Goal: Information Seeking & Learning: Learn about a topic

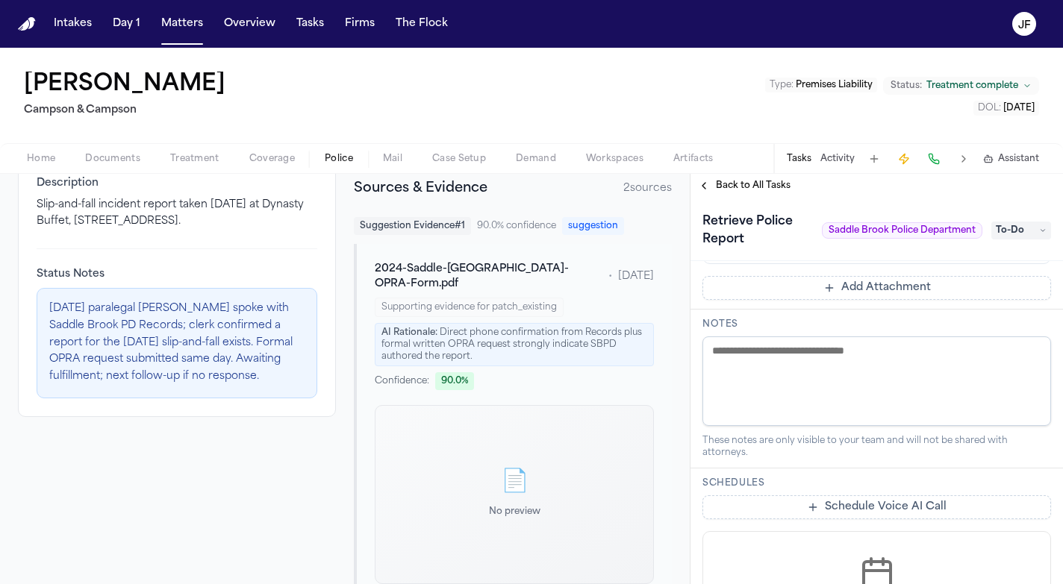
scroll to position [322, 0]
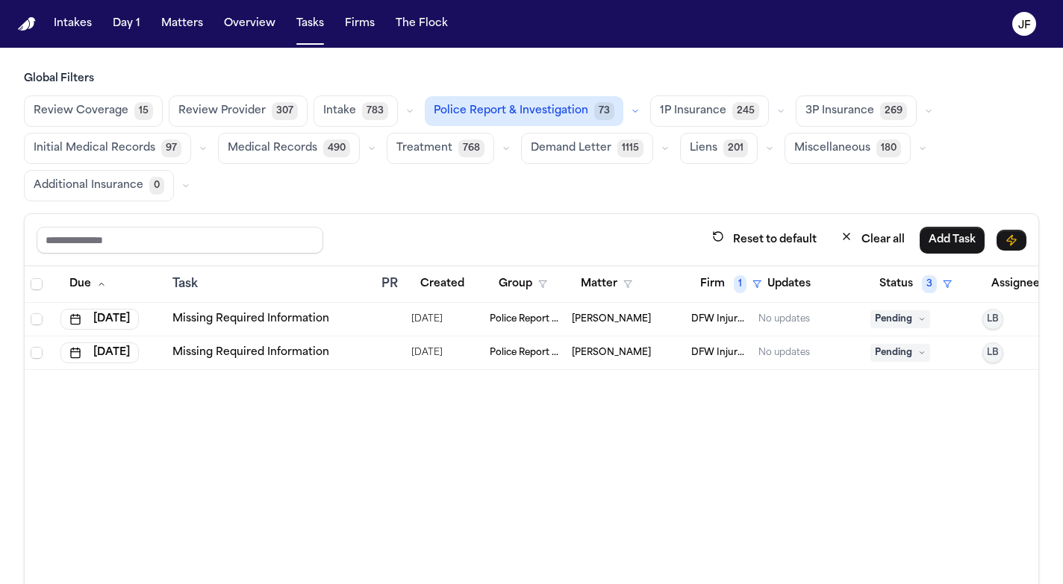
scroll to position [34, 0]
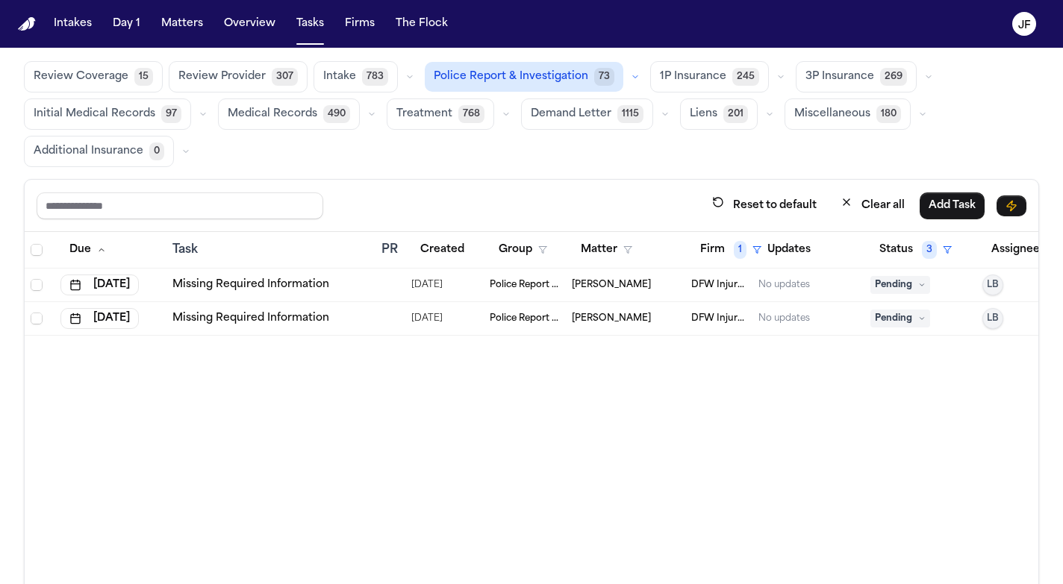
click at [267, 284] on link "Missing Required Information" at bounding box center [250, 285] width 157 height 15
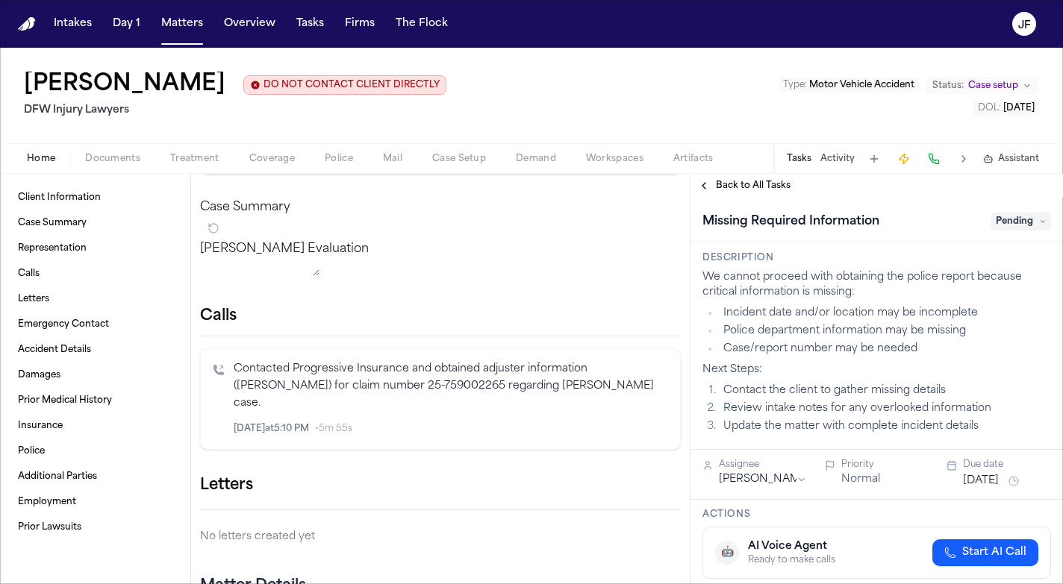
scroll to position [144, 0]
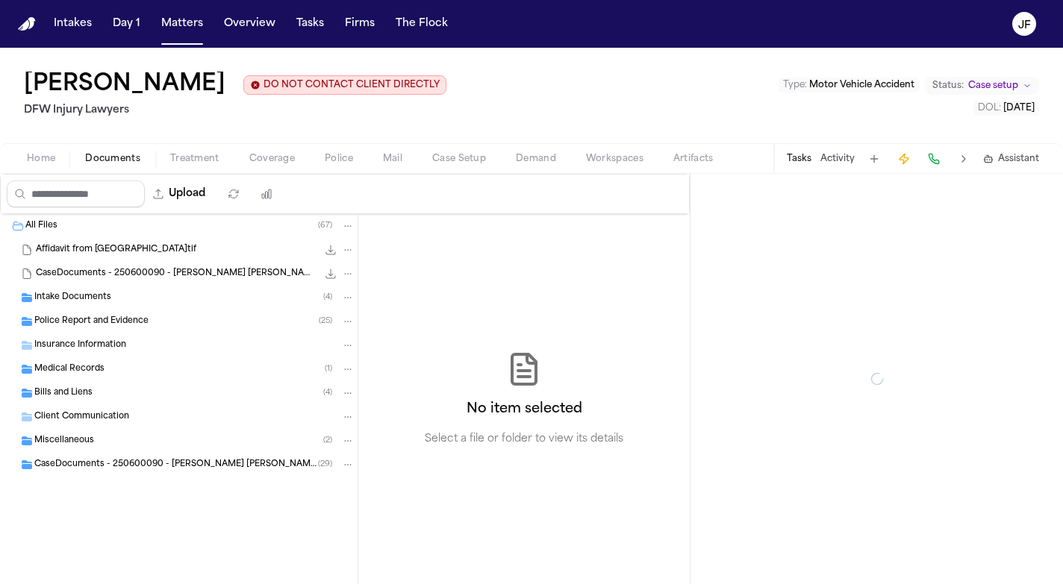
click at [113, 165] on span "Documents" at bounding box center [112, 159] width 55 height 12
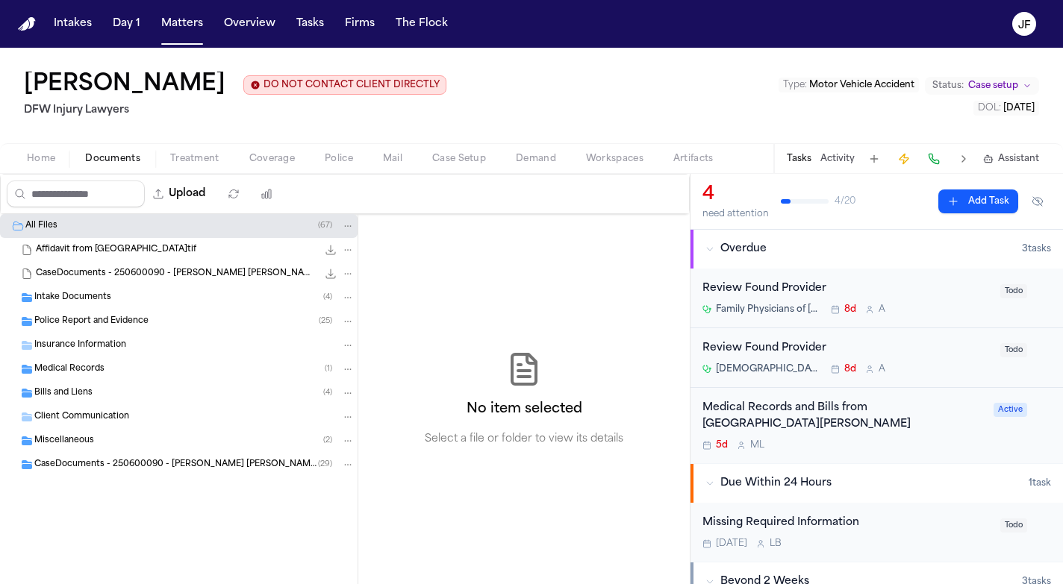
click at [102, 316] on div "Police Report and Evidence ( 25 )" at bounding box center [194, 321] width 320 height 13
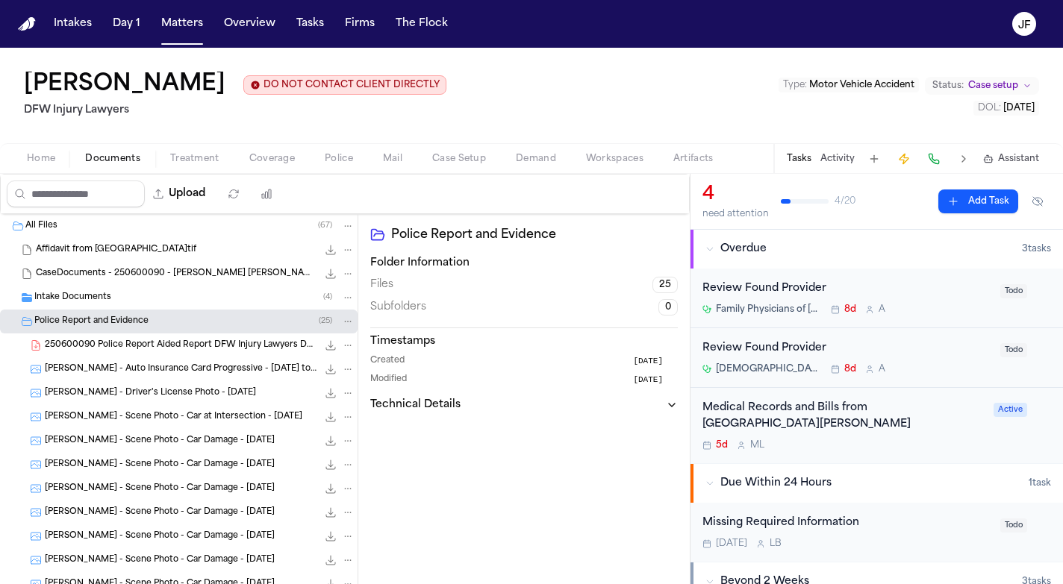
click at [115, 300] on div "Intake Documents ( 4 )" at bounding box center [194, 297] width 320 height 13
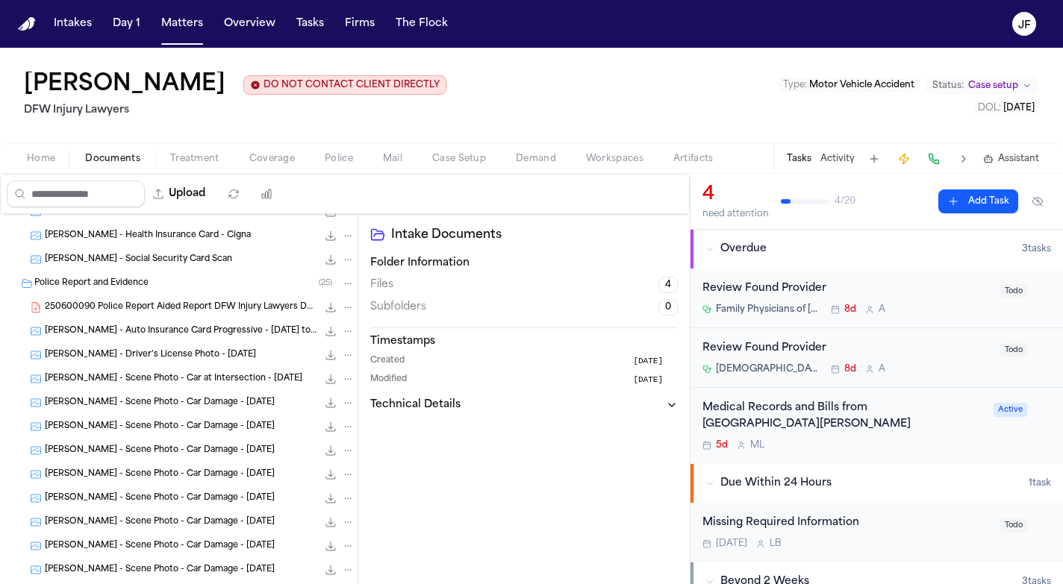
scroll to position [134, 0]
click at [181, 314] on div "250600090 Police Report Aided Report DFW Injury Lawyers DFW Injury Lawyers [DAT…" at bounding box center [200, 306] width 310 height 15
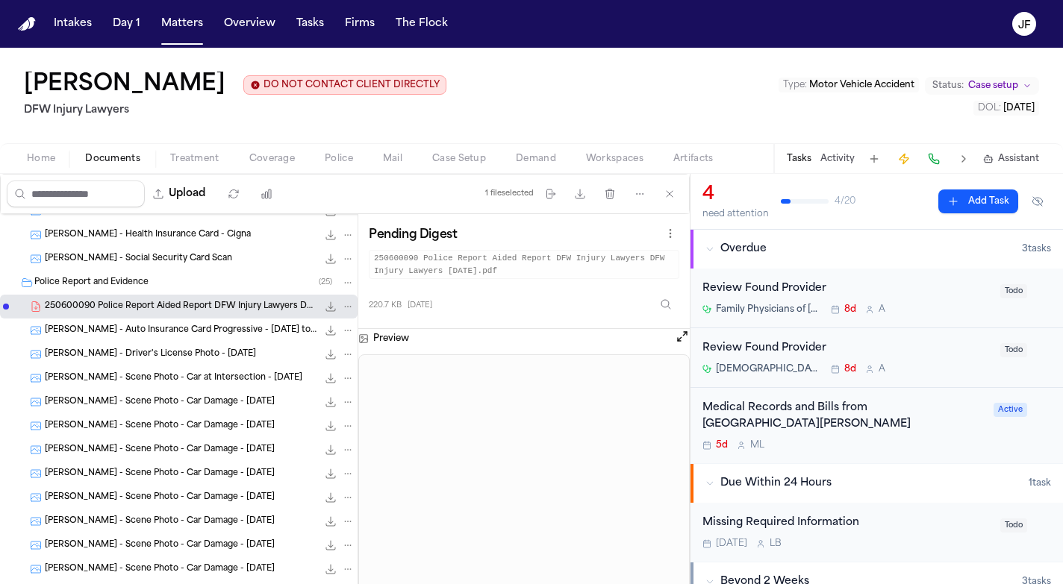
scroll to position [0, 0]
click at [757, 251] on span "Overdue" at bounding box center [743, 249] width 46 height 15
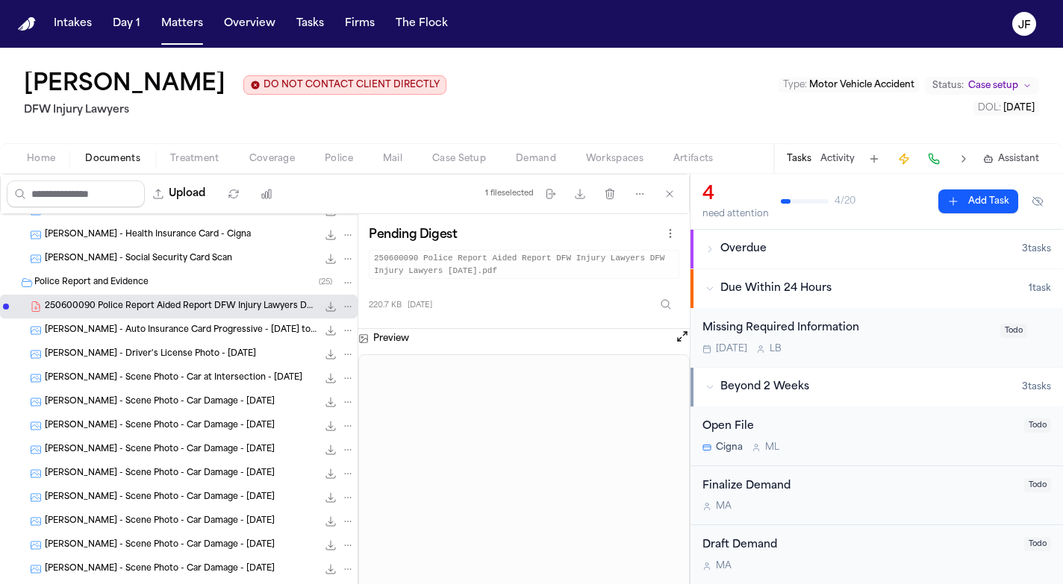
click at [770, 254] on div "Overdue" at bounding box center [863, 249] width 316 height 15
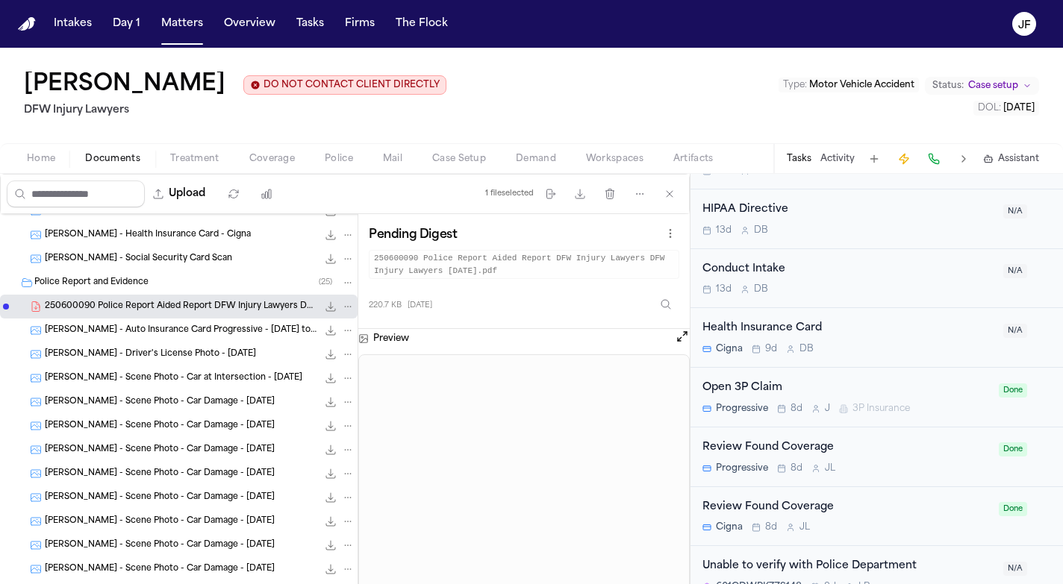
scroll to position [648, 0]
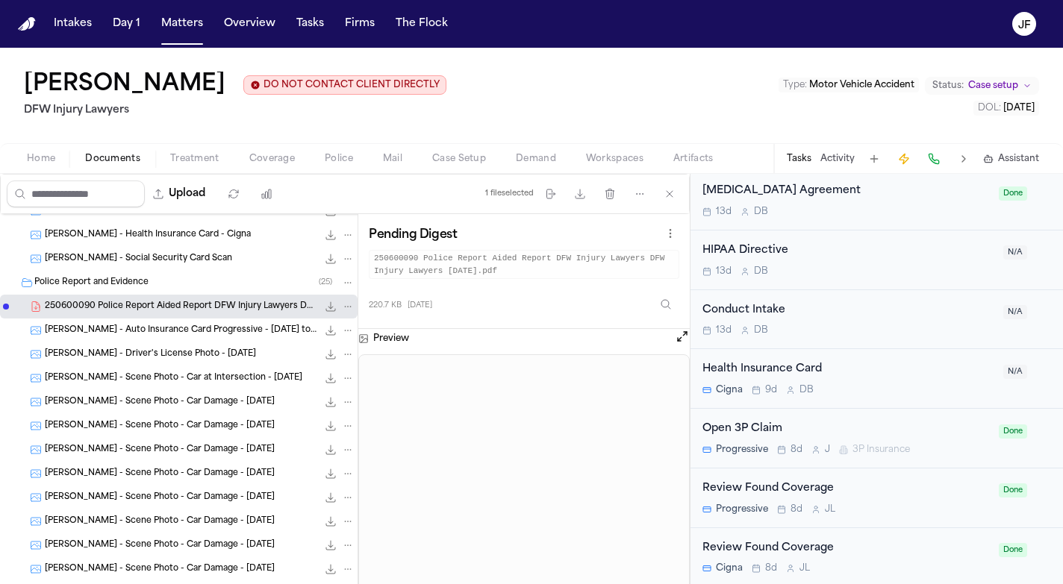
click at [339, 154] on span "Police" at bounding box center [339, 159] width 28 height 12
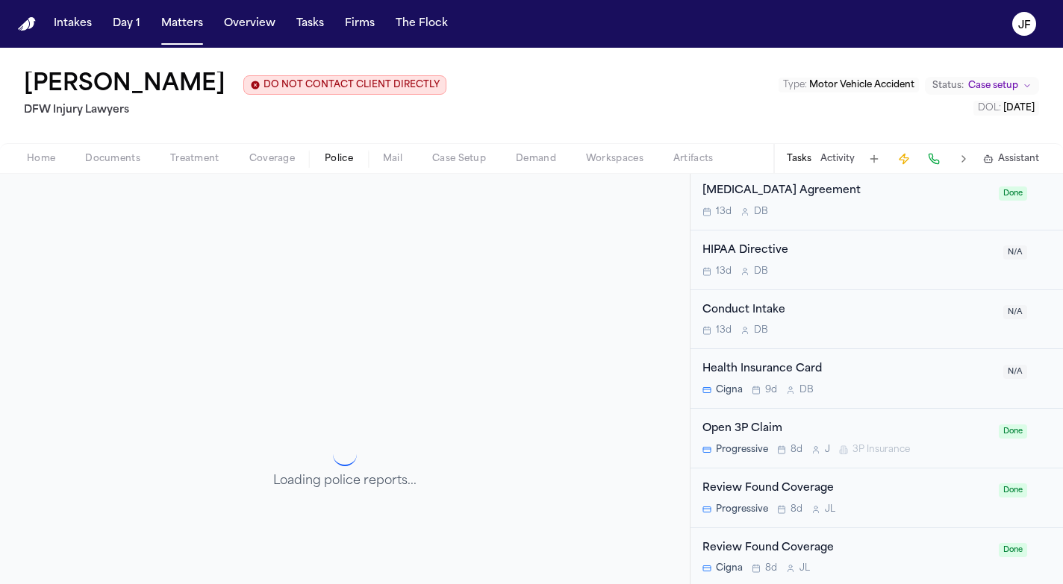
click at [798, 162] on button "Tasks" at bounding box center [799, 159] width 25 height 12
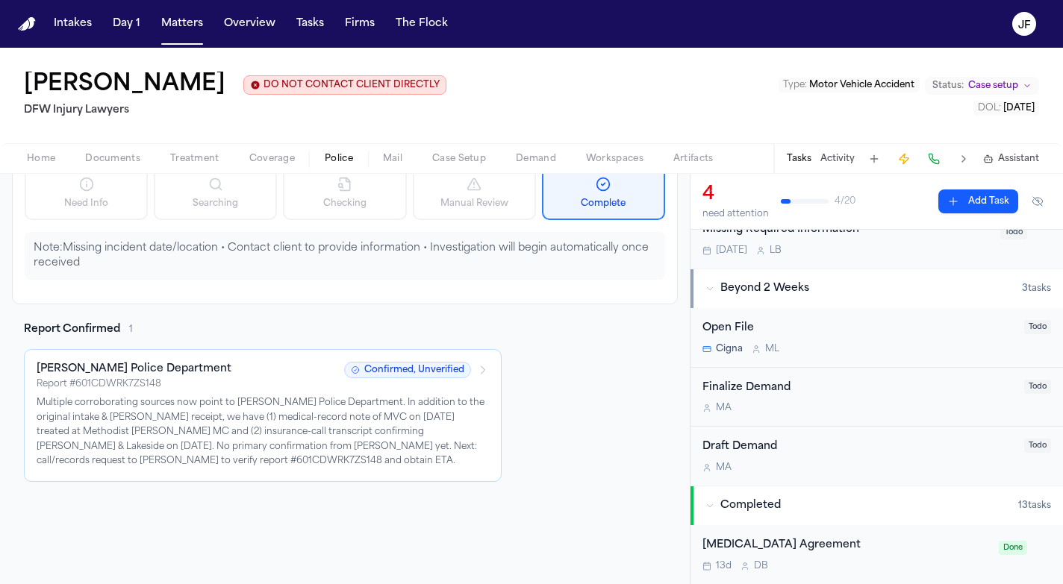
scroll to position [145, 0]
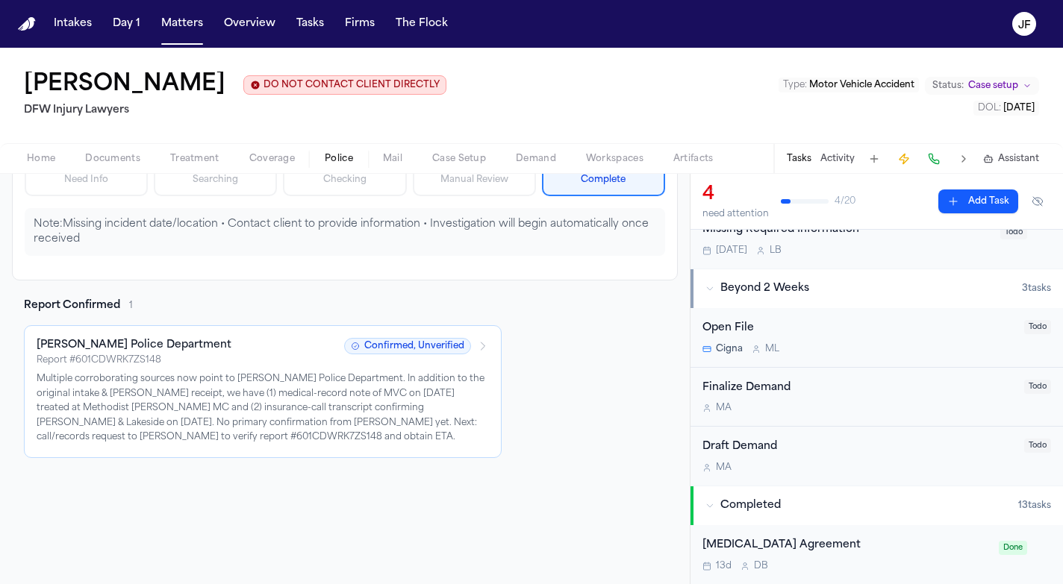
click at [204, 168] on span "button" at bounding box center [194, 166] width 67 height 1
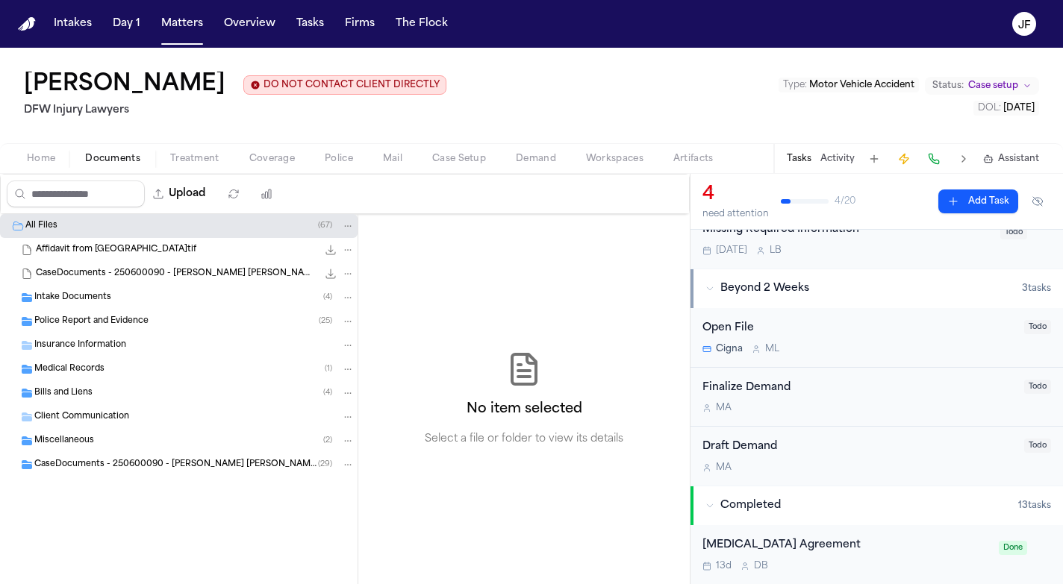
click at [116, 163] on span "Documents" at bounding box center [112, 159] width 55 height 12
click at [143, 325] on span "Police Report and Evidence" at bounding box center [91, 322] width 114 height 13
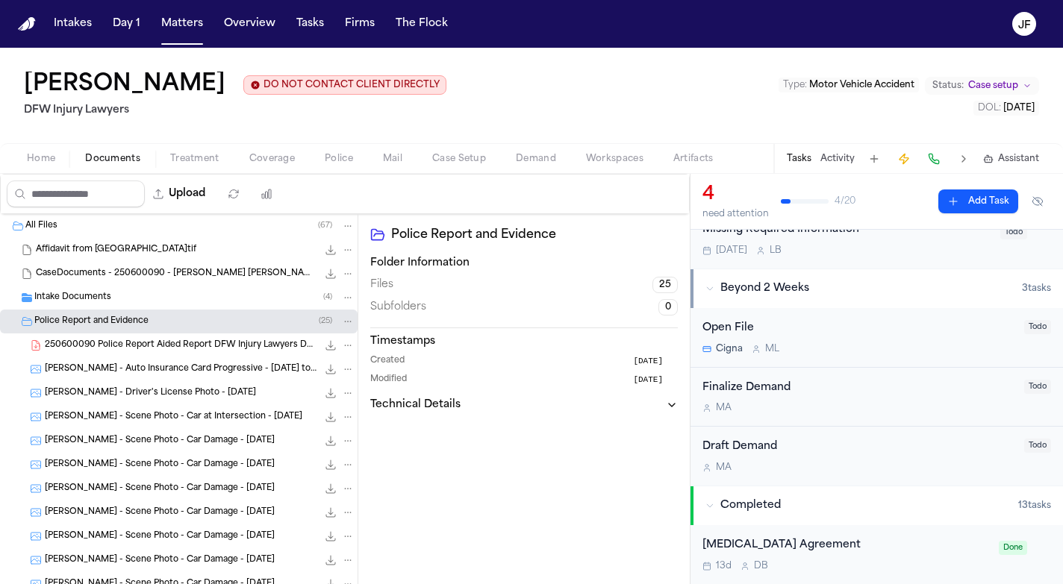
click at [174, 343] on span "250600090 Police Report Aided Report DFW Injury Lawyers DFW Injury Lawyers [DAT…" at bounding box center [181, 346] width 272 height 13
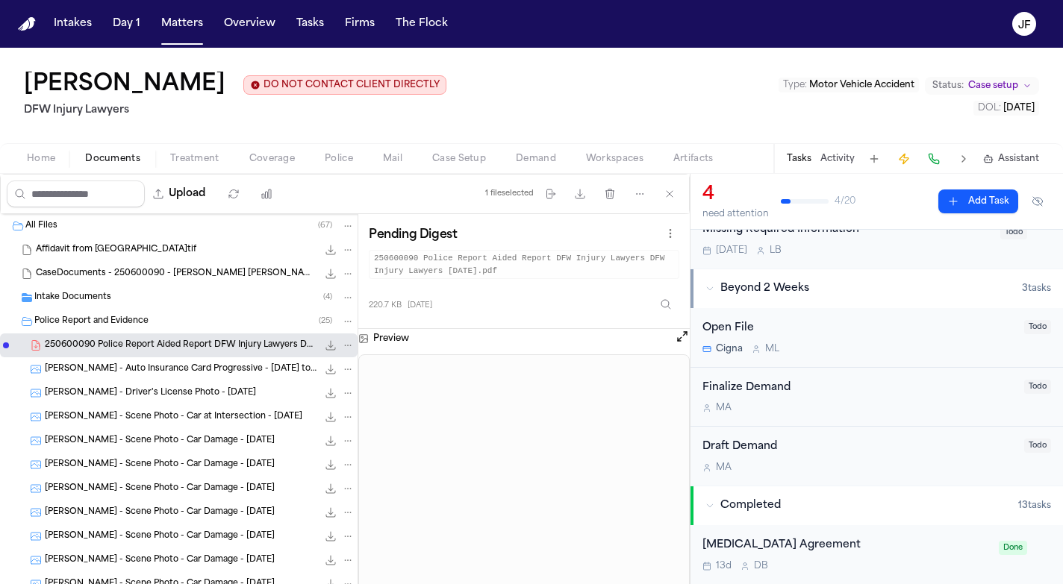
click at [675, 338] on button at bounding box center [682, 338] width 15 height 19
click at [684, 336] on button "Open preview" at bounding box center [682, 336] width 15 height 15
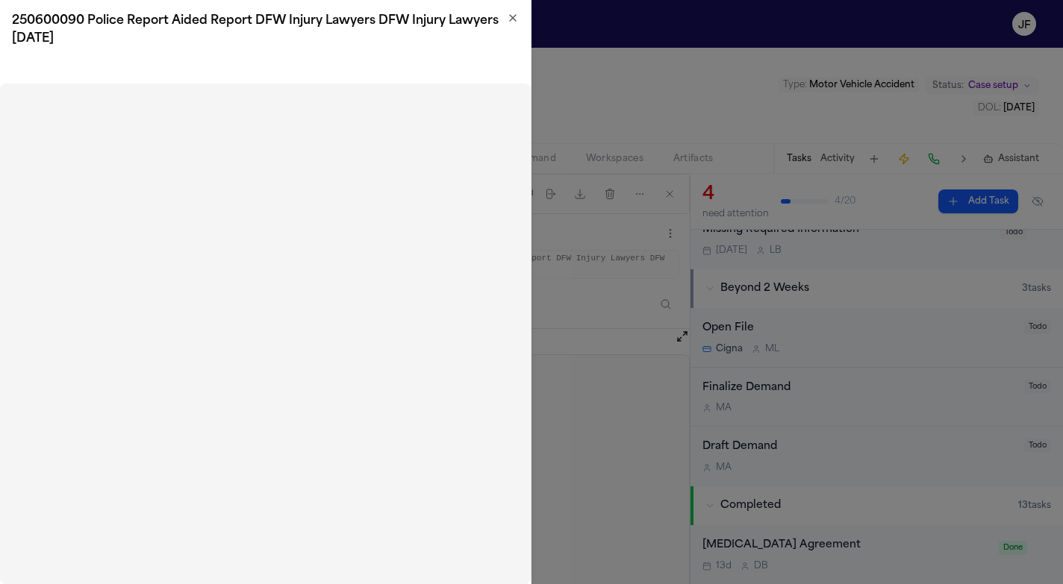
click at [515, 18] on icon "button" at bounding box center [513, 18] width 12 height 12
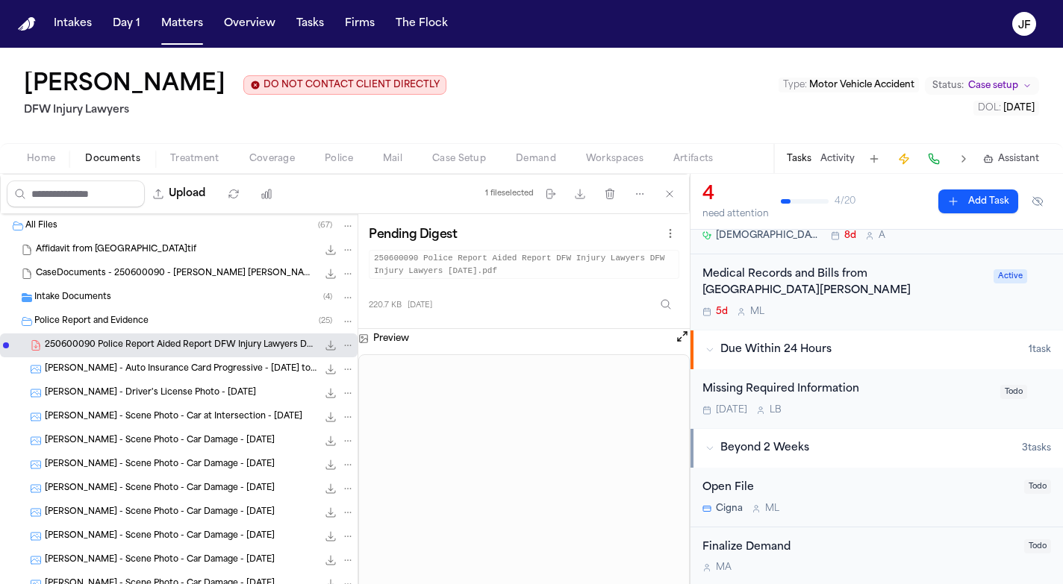
scroll to position [139, 0]
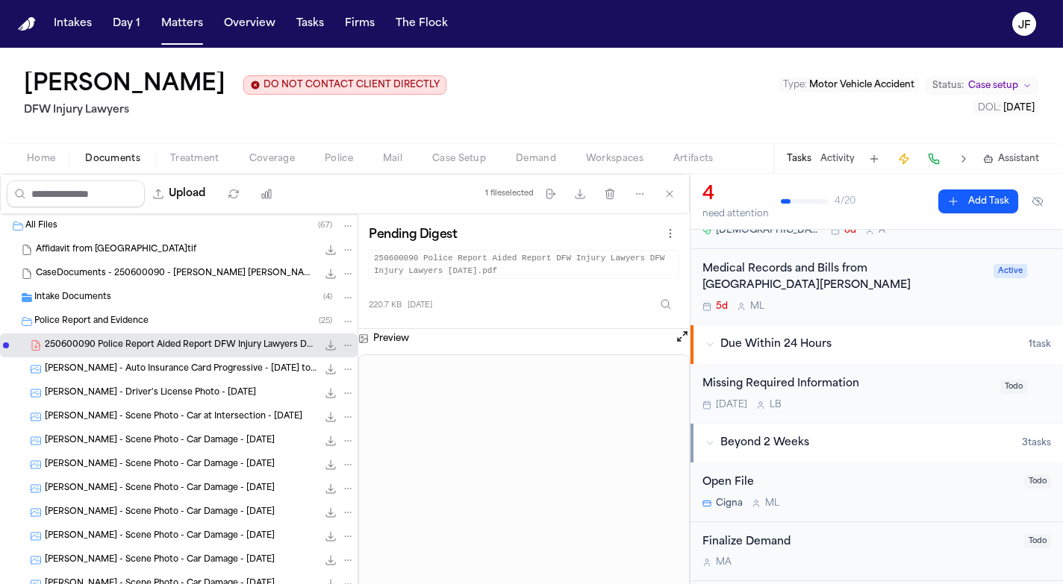
click at [762, 387] on div "Missing Required Information" at bounding box center [846, 384] width 289 height 17
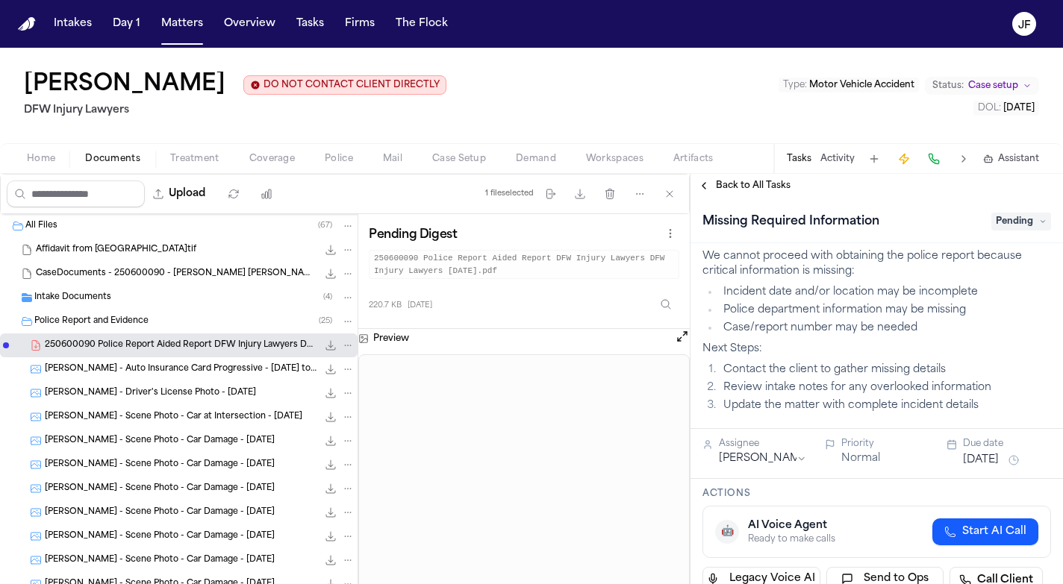
scroll to position [25, 0]
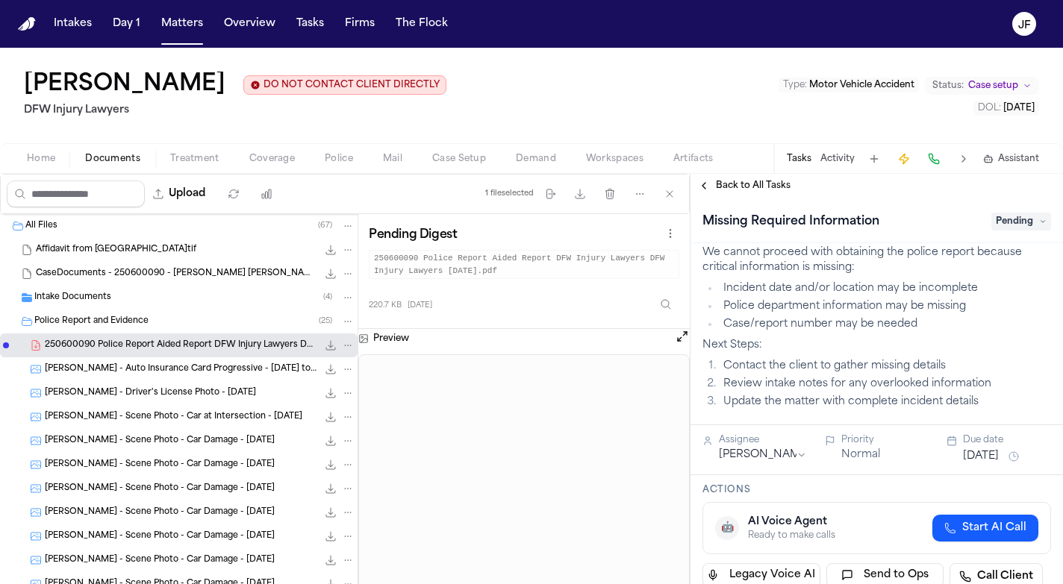
click at [1024, 219] on span "Pending" at bounding box center [1021, 222] width 60 height 18
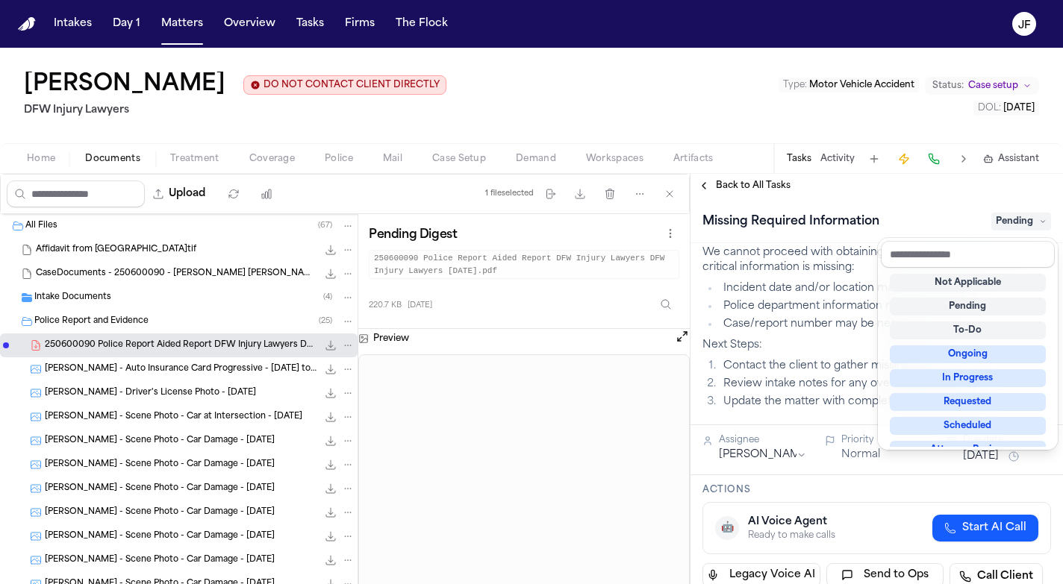
scroll to position [0, 0]
click at [886, 198] on div "Back to All Tasks Missing Required Information Pending Description We cannot pr…" at bounding box center [876, 379] width 372 height 410
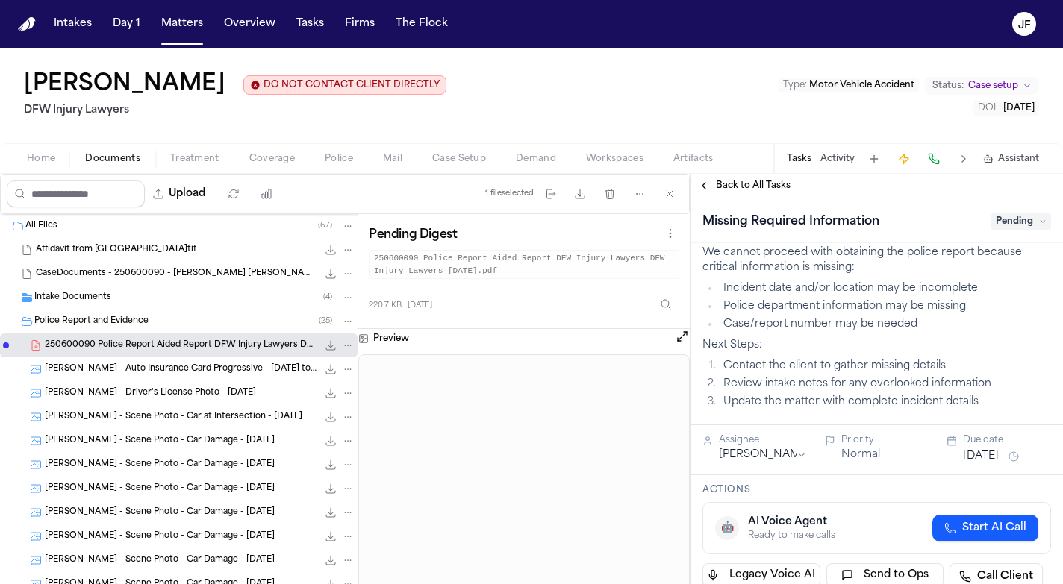
click at [590, 267] on code "250600090 Police Report Aided Report DFW Injury Lawyers DFW Injury Lawyers [DAT…" at bounding box center [524, 264] width 310 height 29
click at [749, 198] on div "Back to All Tasks" at bounding box center [876, 186] width 372 height 24
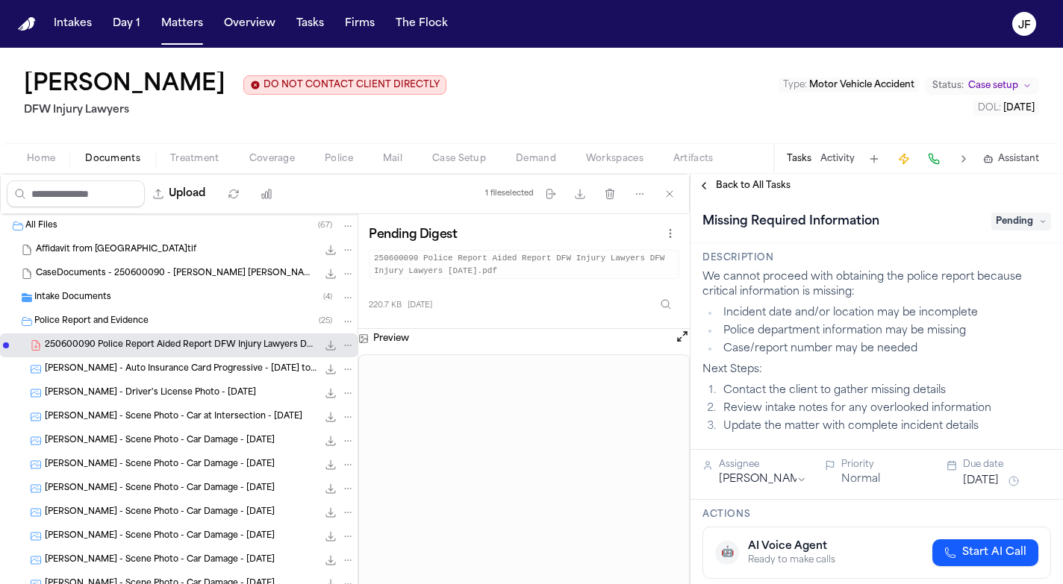
click at [1025, 228] on span "Pending" at bounding box center [1021, 222] width 60 height 18
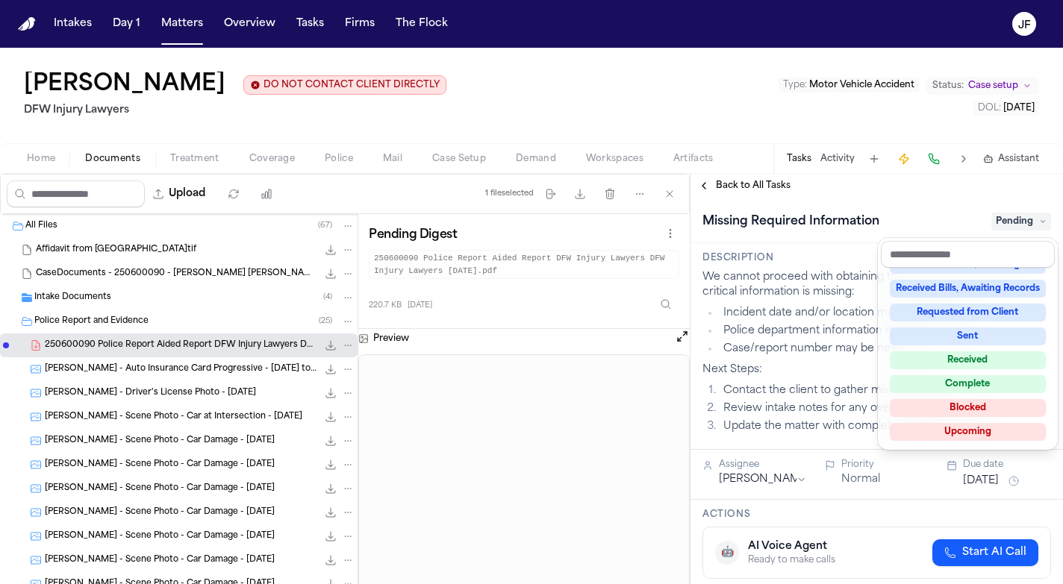
scroll to position [228, 0]
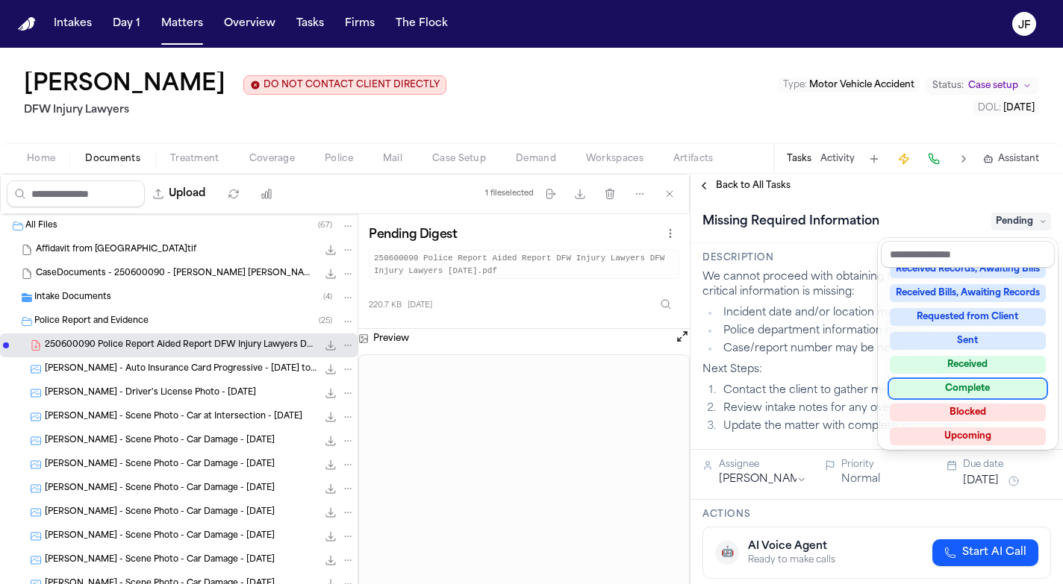
click at [960, 383] on div "Complete" at bounding box center [968, 389] width 156 height 18
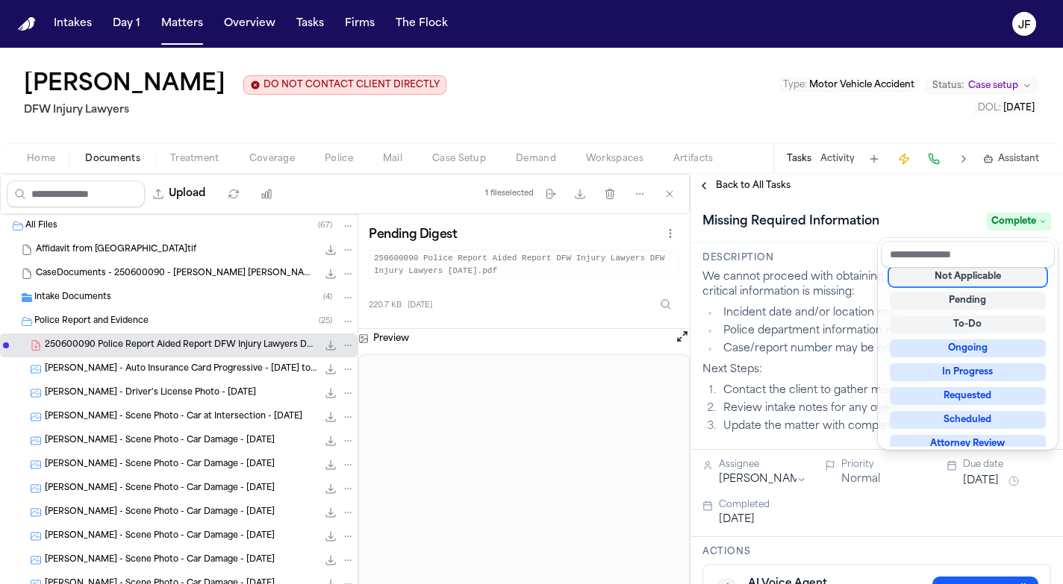
click at [899, 208] on div "Missing Required Information Complete" at bounding box center [876, 221] width 372 height 46
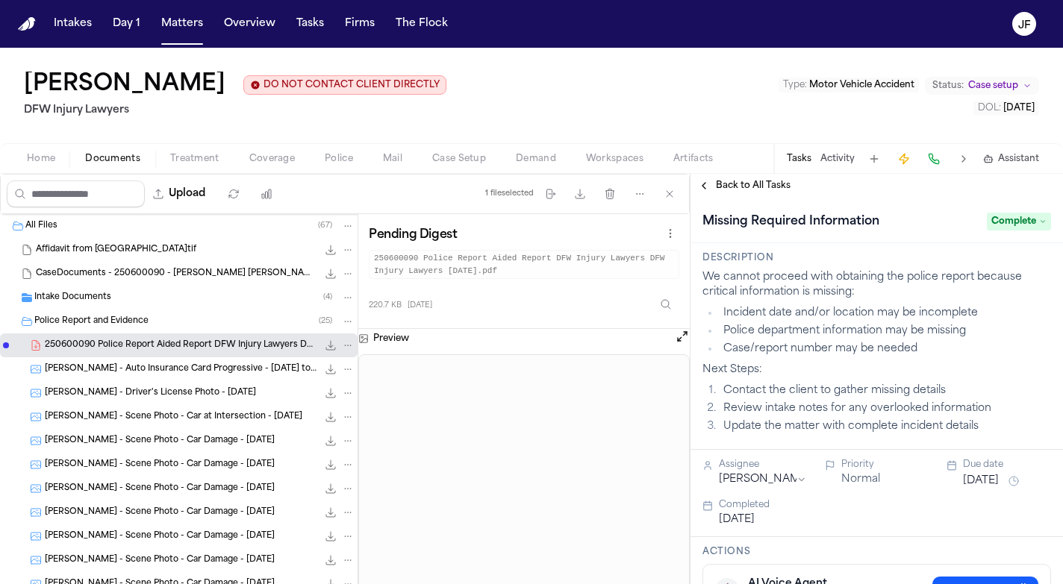
click at [848, 158] on button "Activity" at bounding box center [837, 159] width 34 height 12
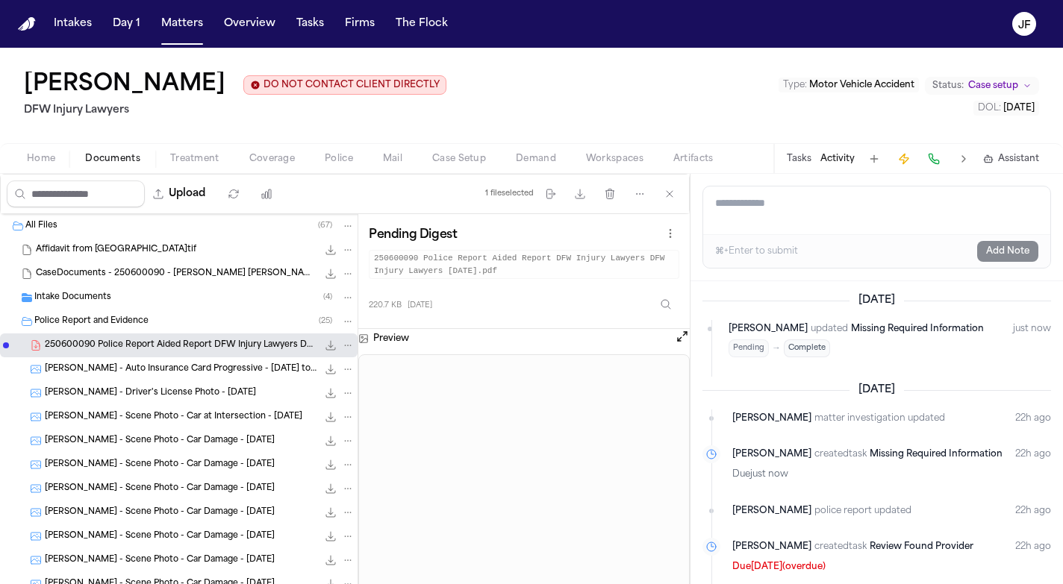
click at [855, 211] on textarea "Add a note to this matter" at bounding box center [876, 211] width 347 height 48
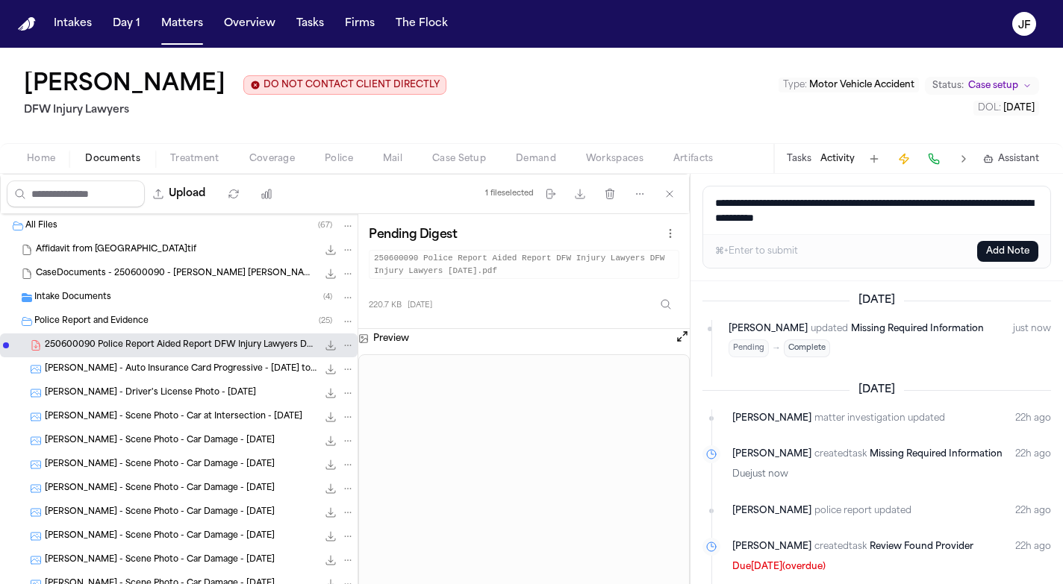
type textarea "**********"
click at [986, 249] on button "Add Note" at bounding box center [1007, 251] width 61 height 21
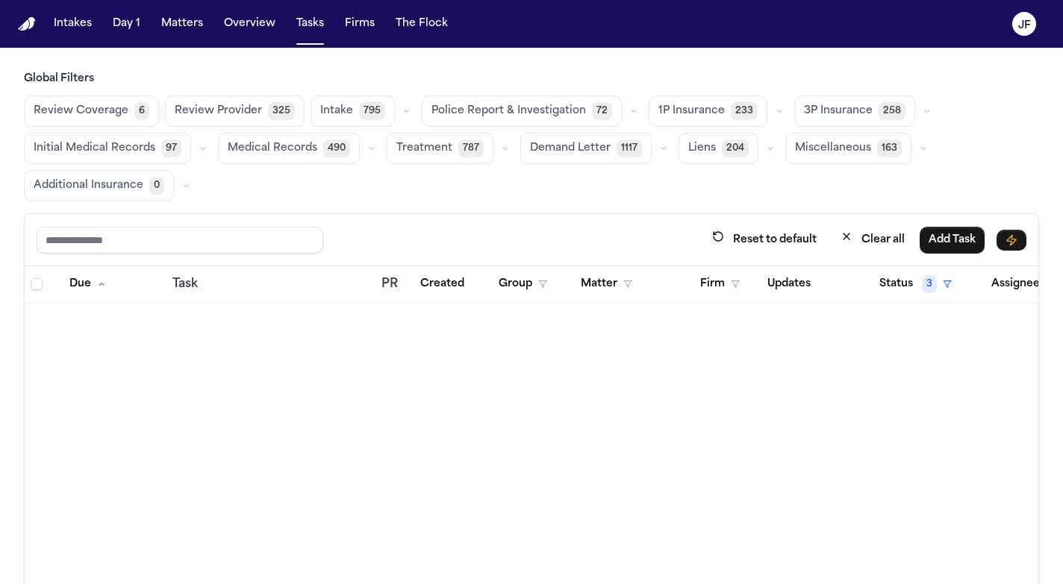
click at [554, 118] on span "Police Report & Investigation" at bounding box center [508, 111] width 154 height 15
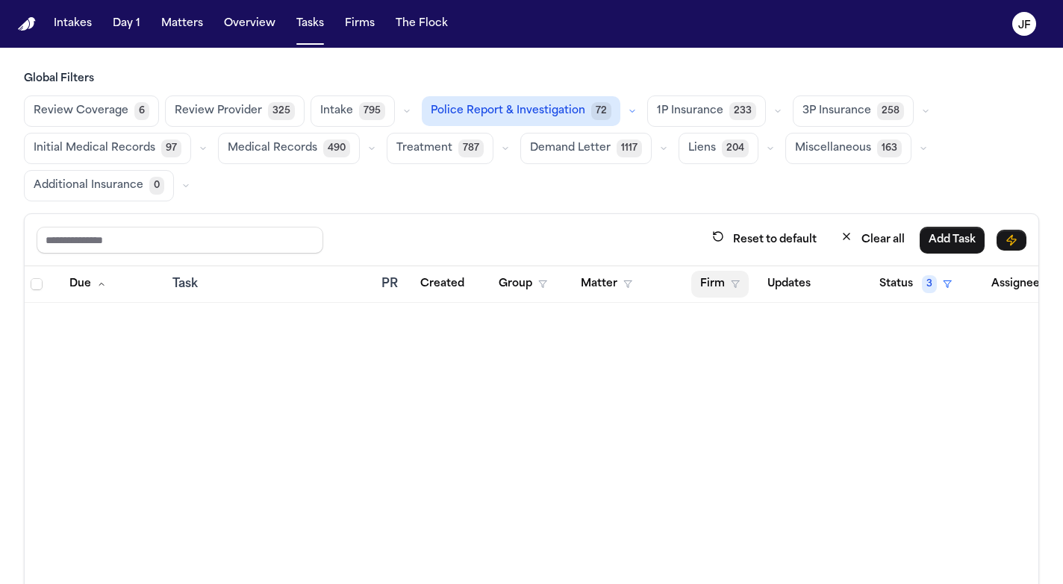
click at [721, 276] on button "Firm" at bounding box center [719, 284] width 57 height 27
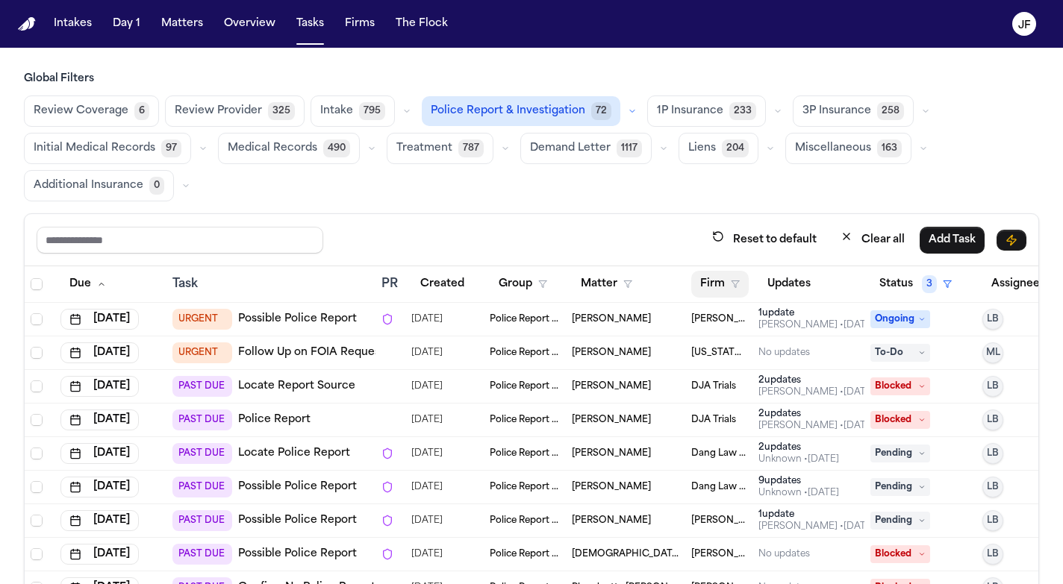
click at [735, 288] on button "Firm" at bounding box center [719, 284] width 57 height 27
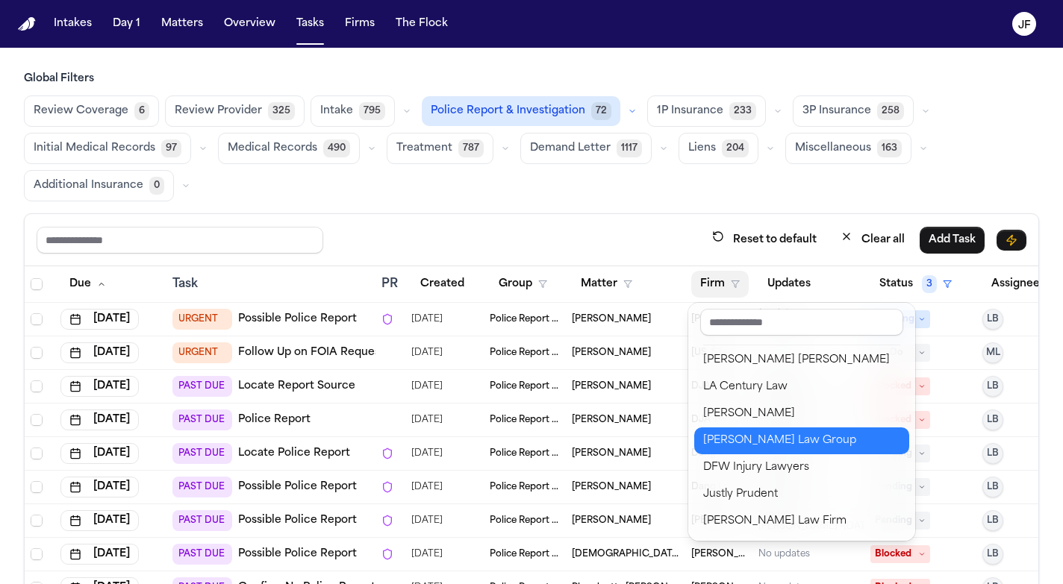
scroll to position [216, 0]
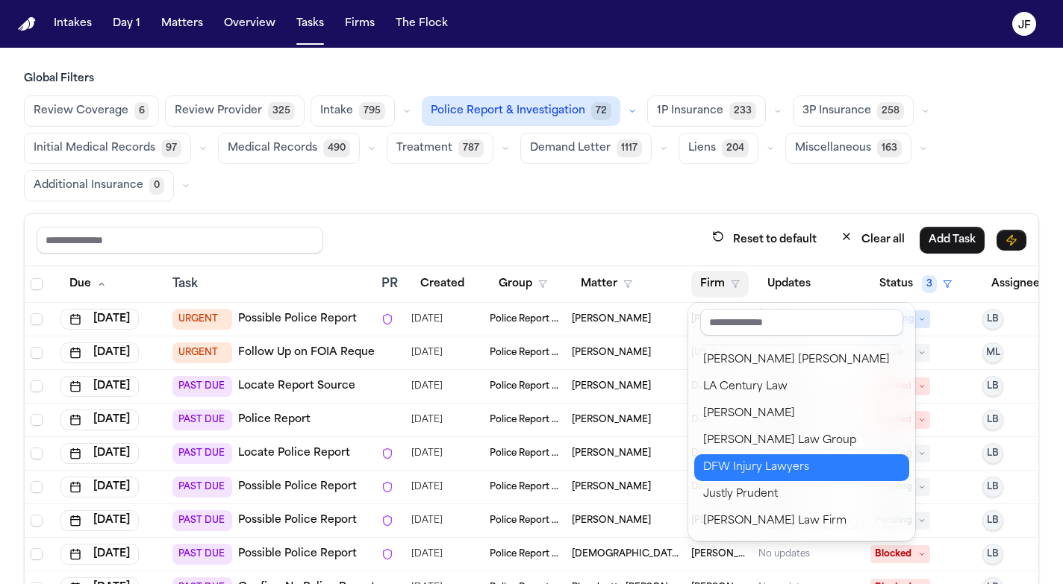
click at [741, 462] on div "DFW Injury Lawyers" at bounding box center [801, 468] width 197 height 18
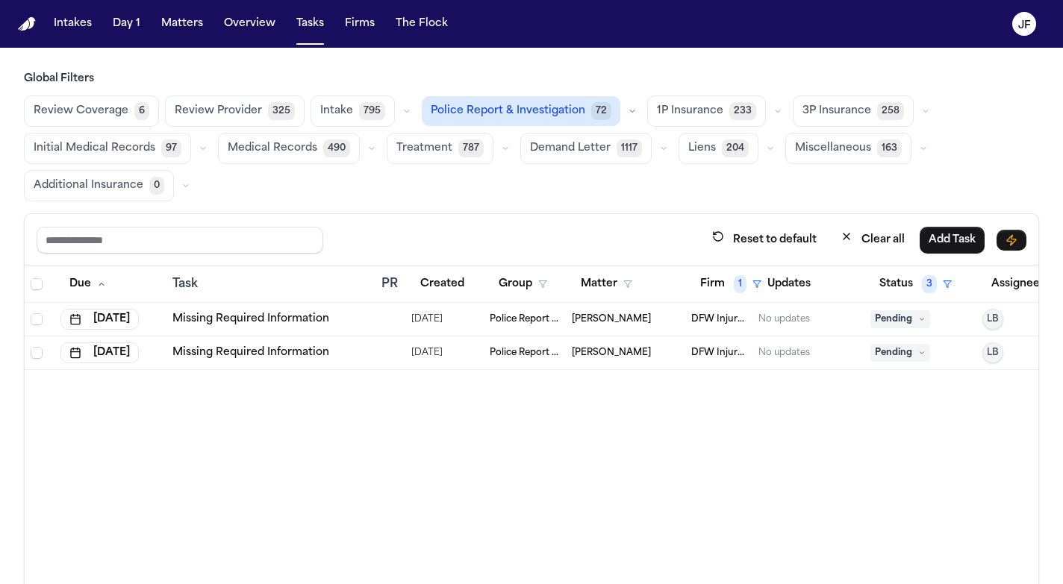
click at [454, 4] on nav "Intakes Day 1 Matters Overview Tasks Firms The [PERSON_NAME]" at bounding box center [531, 24] width 1063 height 48
click at [277, 348] on link "Missing Required Information" at bounding box center [250, 353] width 157 height 15
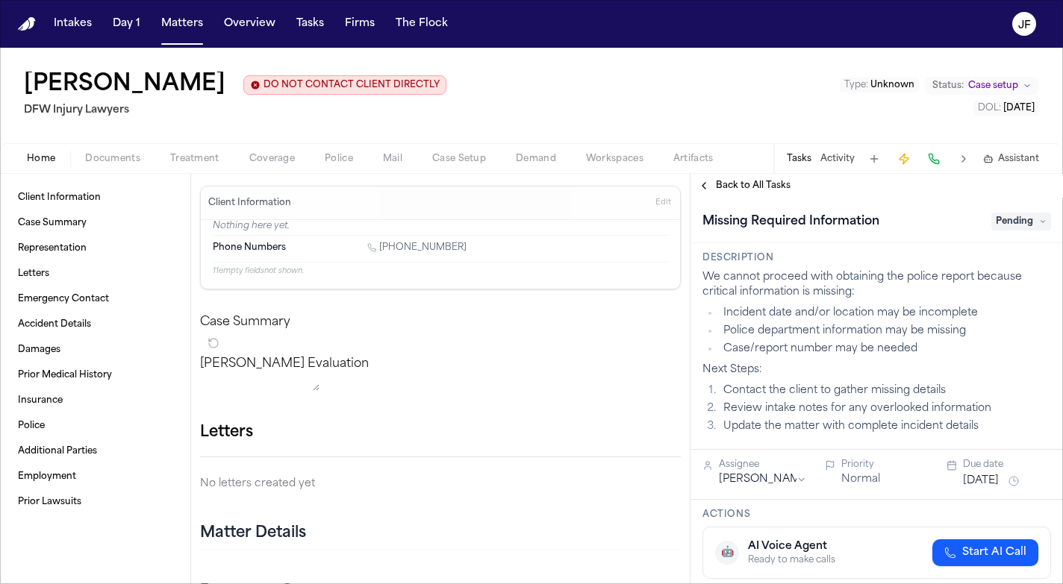
click at [121, 165] on span "Documents" at bounding box center [112, 159] width 55 height 12
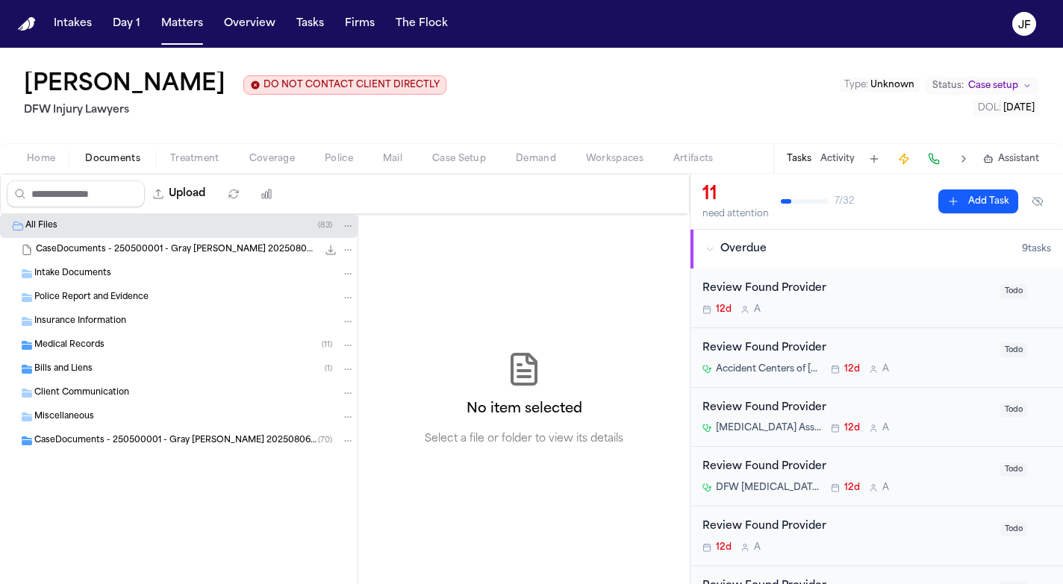
click at [110, 295] on span "Police Report and Evidence" at bounding box center [91, 298] width 114 height 13
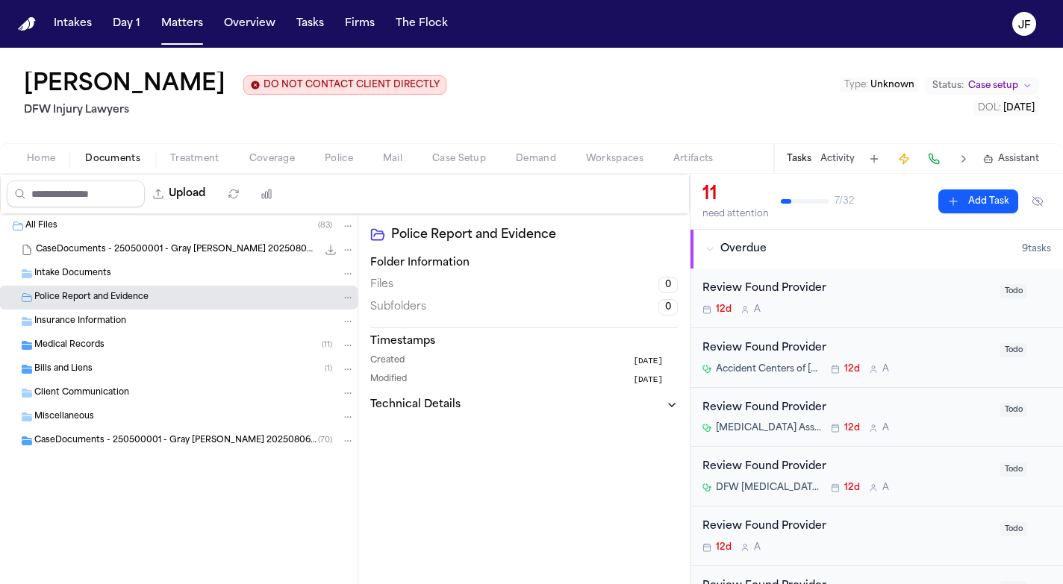
click at [127, 279] on div "Intake Documents" at bounding box center [194, 273] width 320 height 13
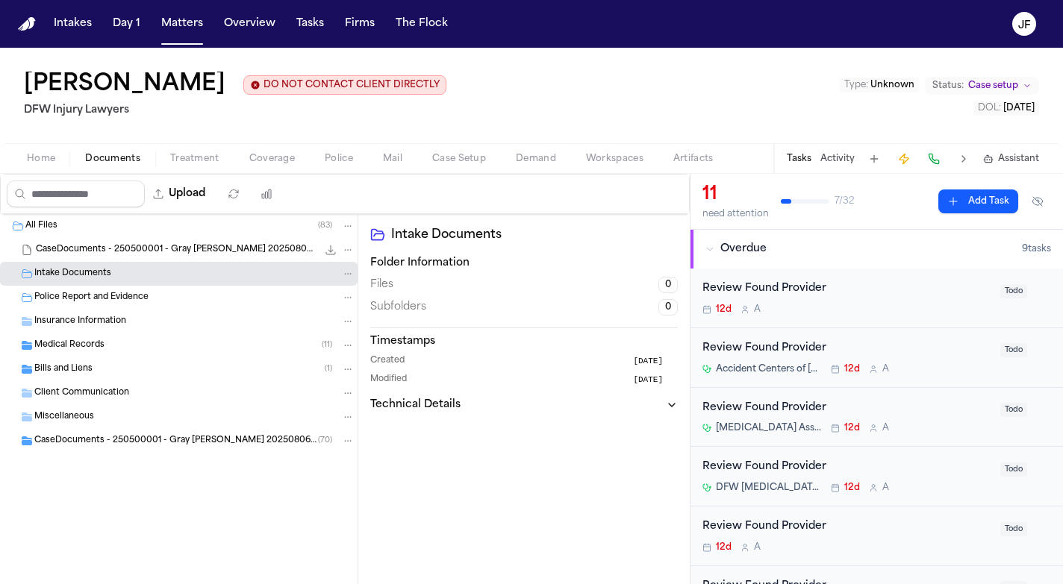
click at [118, 314] on div "Insurance Information" at bounding box center [178, 322] width 357 height 24
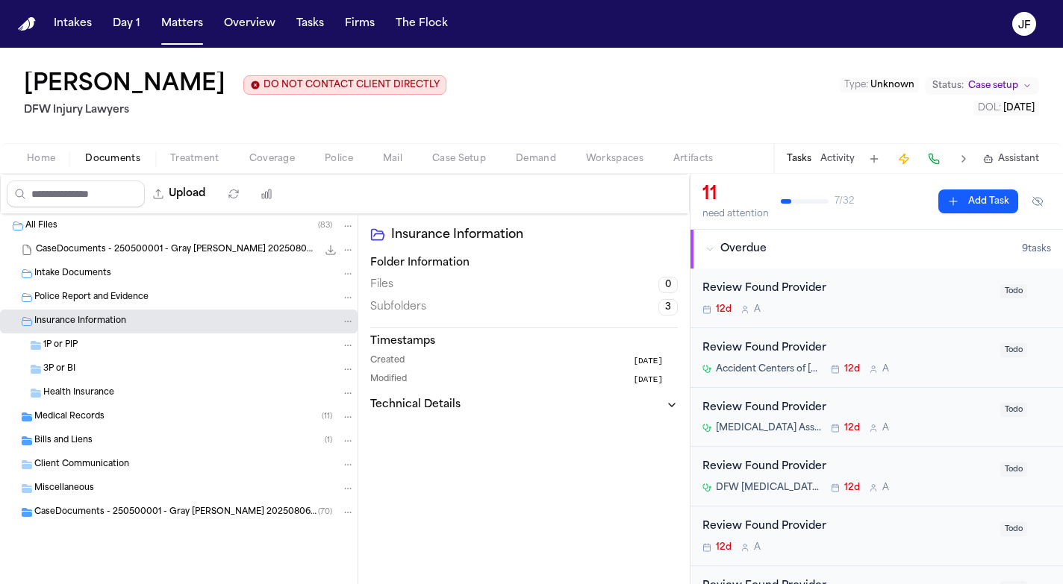
click at [154, 240] on div "CaseDocuments - 250500001 - Gray v. Doe 20250806195655.zip 73.0 MB • ZIP" at bounding box center [178, 250] width 357 height 24
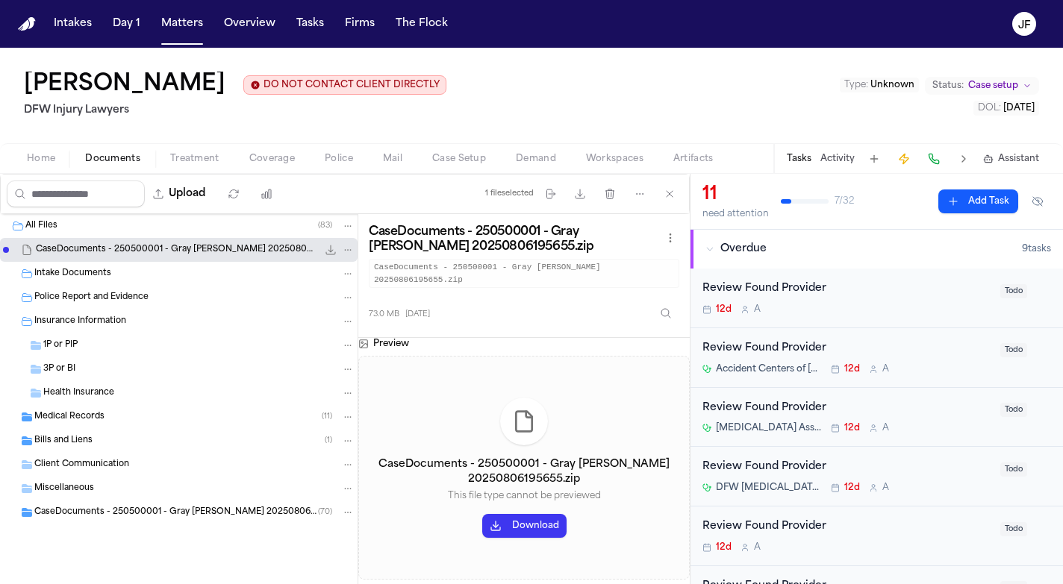
click at [151, 352] on div "1P or PIP" at bounding box center [198, 345] width 311 height 13
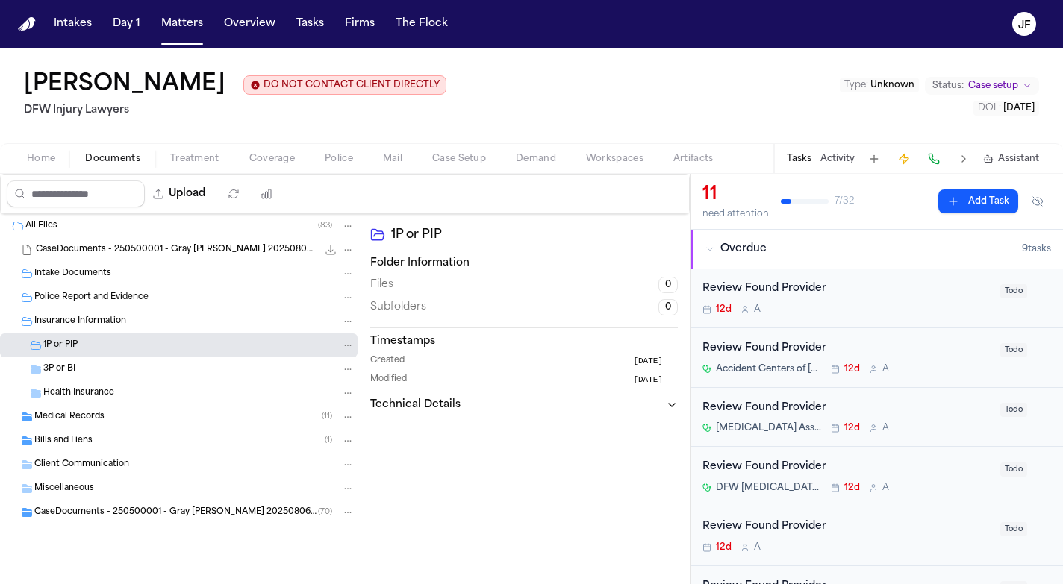
click at [173, 310] on div "Police Report and Evidence" at bounding box center [178, 298] width 357 height 24
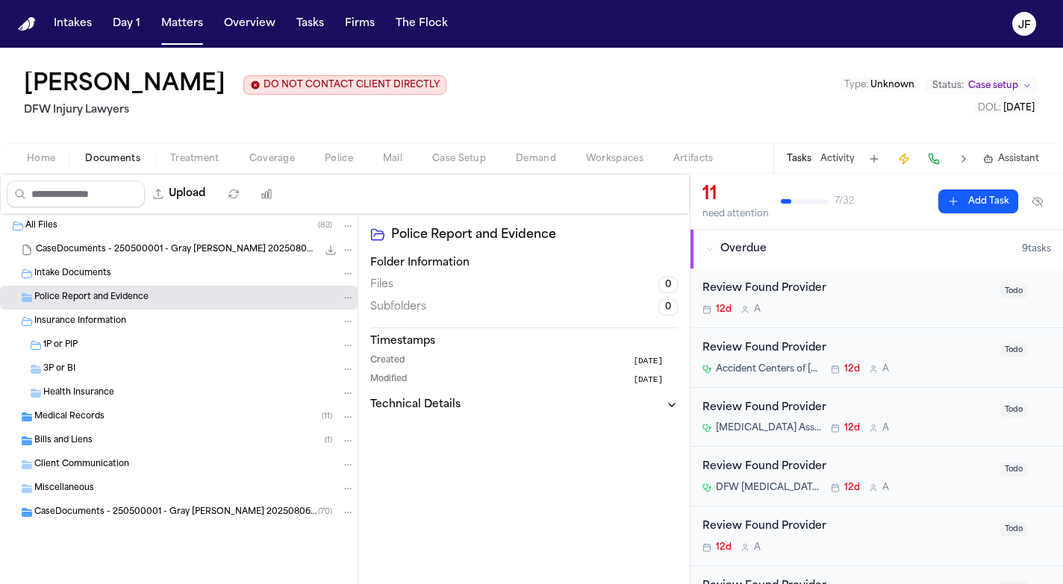
click at [151, 469] on div "Client Communication" at bounding box center [194, 464] width 320 height 13
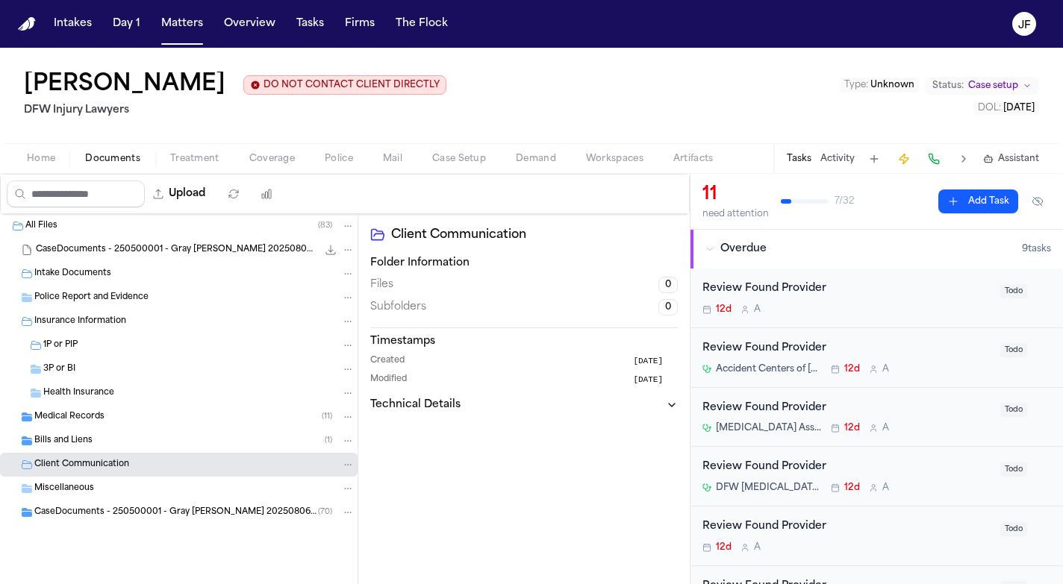
click at [191, 165] on span "Treatment" at bounding box center [194, 159] width 49 height 12
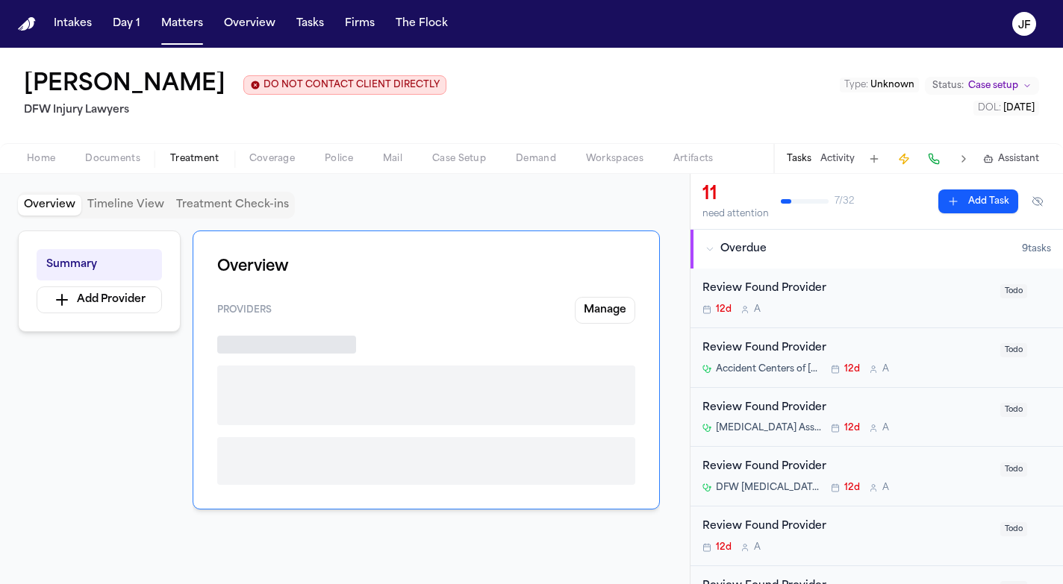
click at [245, 161] on button "Coverage" at bounding box center [271, 159] width 75 height 18
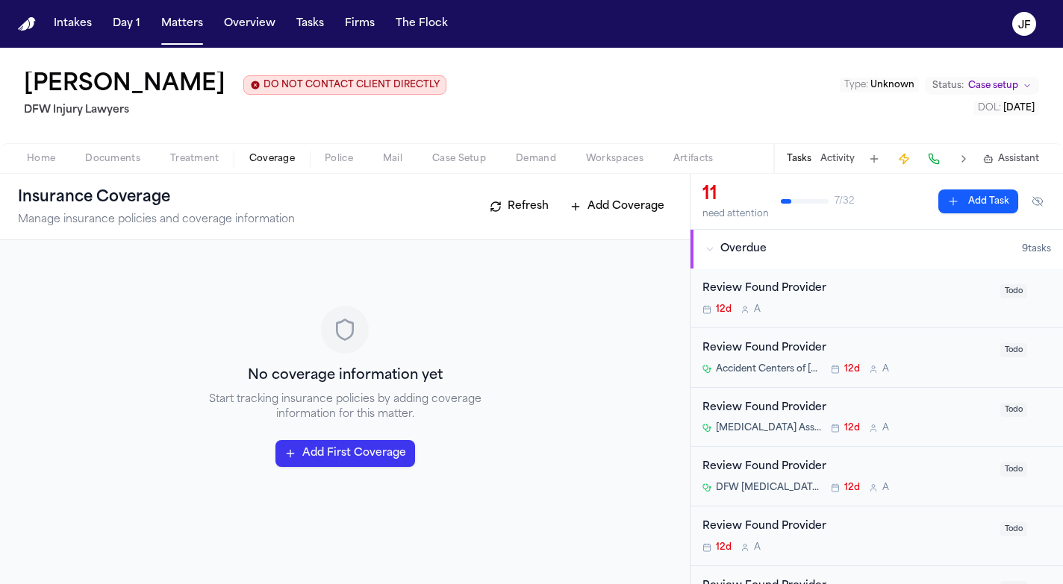
click at [346, 169] on div "Home Documents Treatment Coverage Police Mail Case Setup Demand Workspaces Arti…" at bounding box center [531, 158] width 1063 height 30
click at [329, 160] on span "Police" at bounding box center [339, 159] width 28 height 12
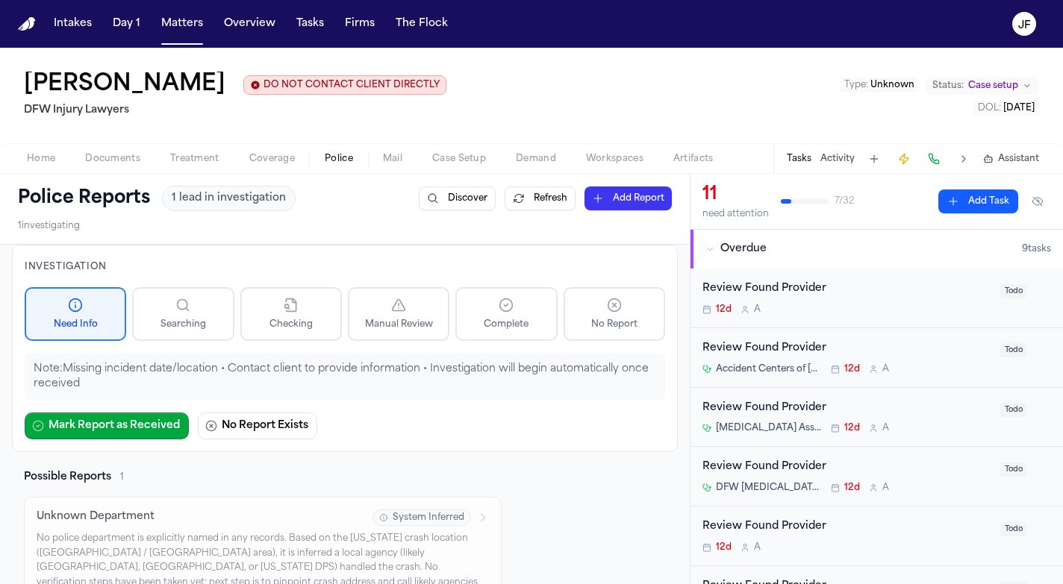
click at [110, 162] on span "Documents" at bounding box center [112, 159] width 55 height 12
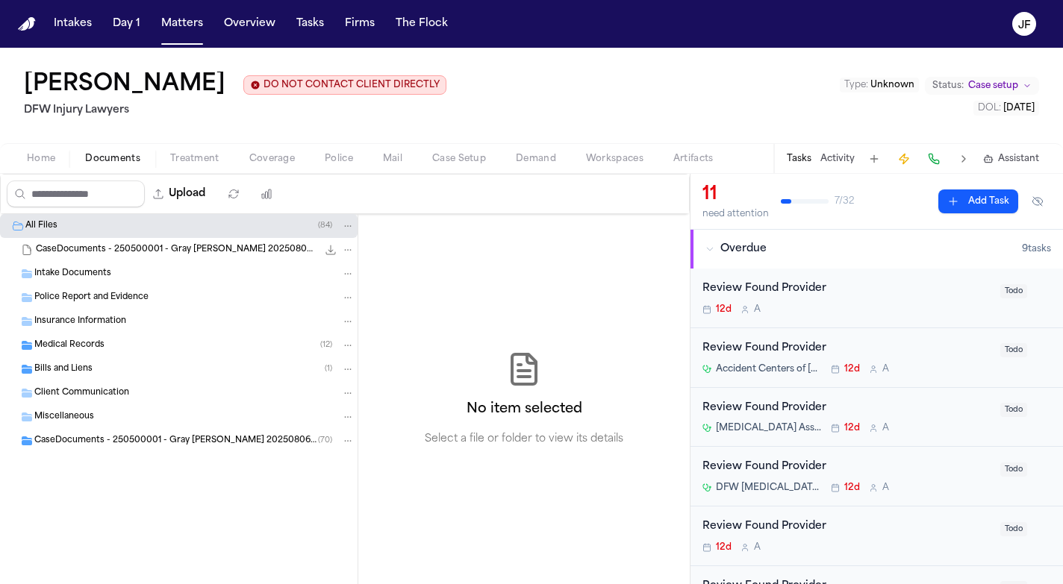
click at [60, 166] on button "Home" at bounding box center [41, 159] width 58 height 18
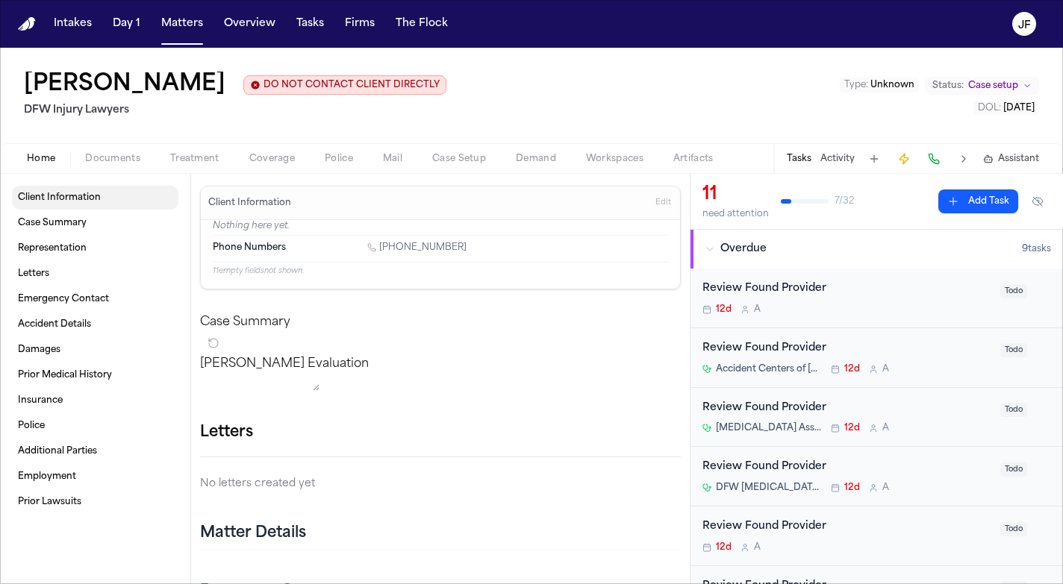
click at [87, 199] on span "Client Information" at bounding box center [59, 198] width 83 height 12
click at [127, 232] on link "Case Summary" at bounding box center [95, 223] width 166 height 24
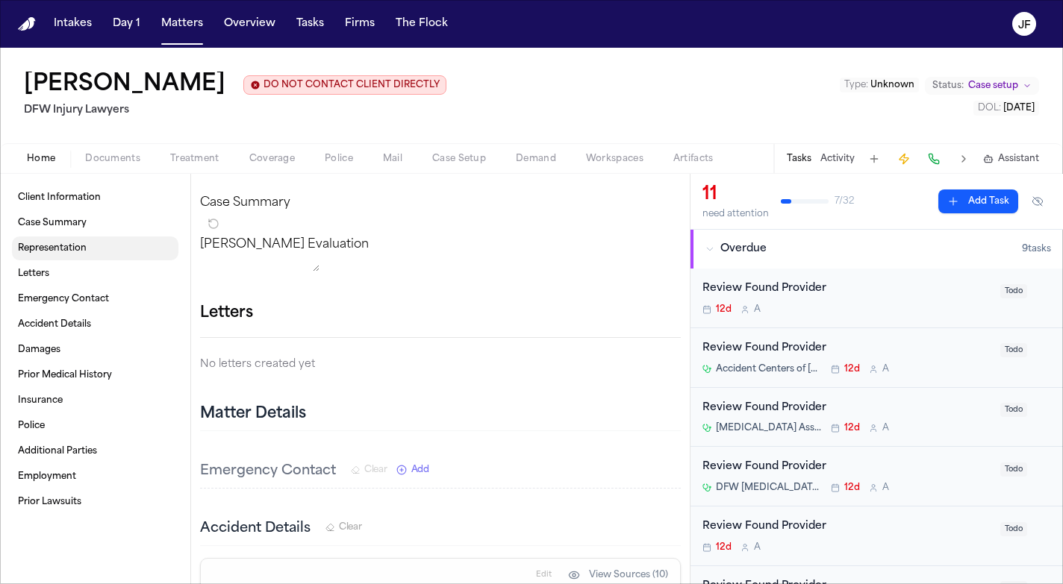
click at [136, 259] on link "Representation" at bounding box center [95, 249] width 166 height 24
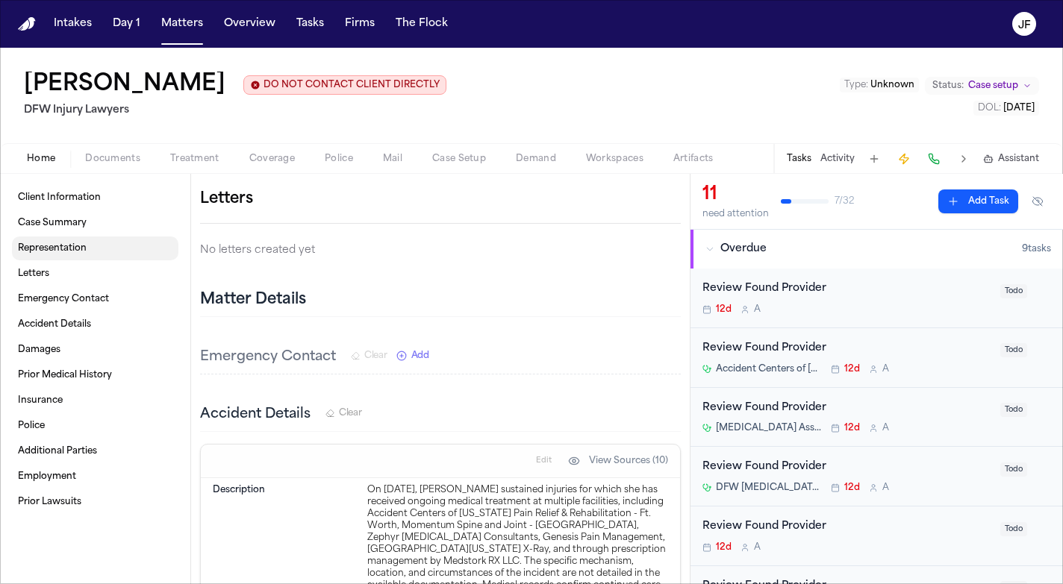
scroll to position [240, 0]
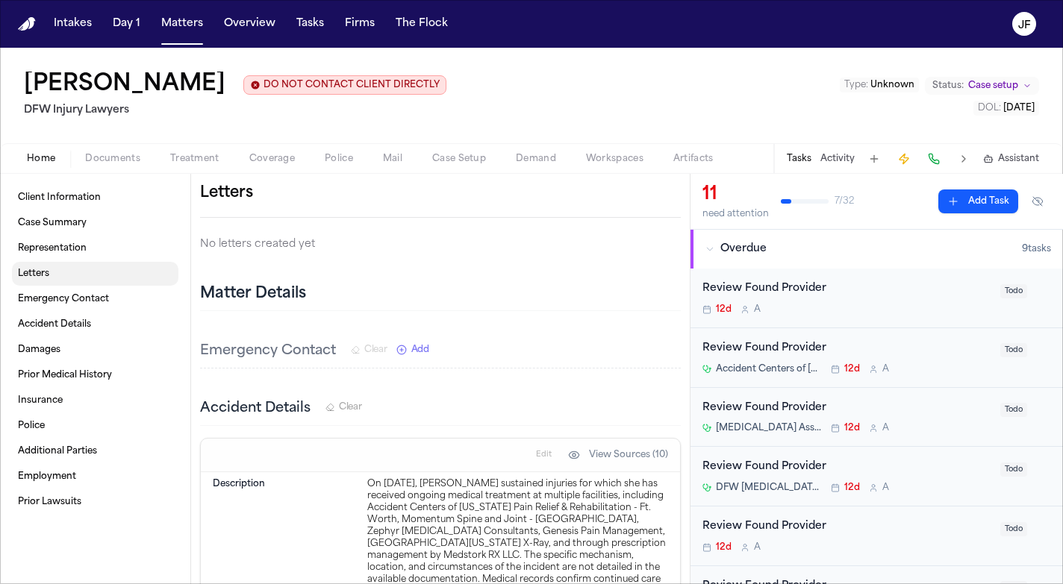
click at [133, 285] on link "Letters" at bounding box center [95, 274] width 166 height 24
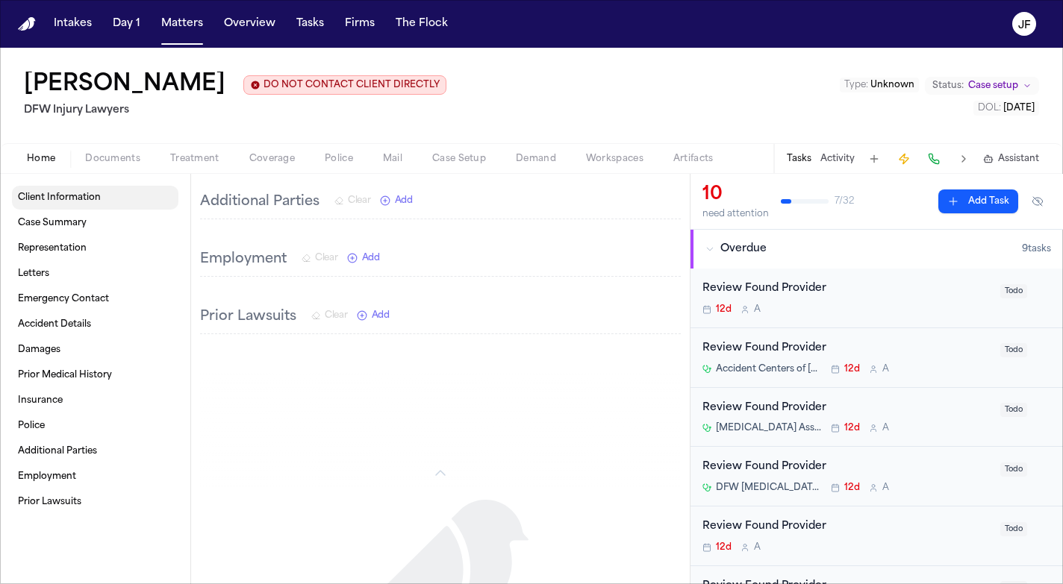
click at [129, 150] on div "Home Documents Treatment Coverage Police Mail Case Setup Demand Workspaces Arti…" at bounding box center [531, 158] width 1063 height 30
click at [123, 165] on span "Documents" at bounding box center [112, 159] width 55 height 12
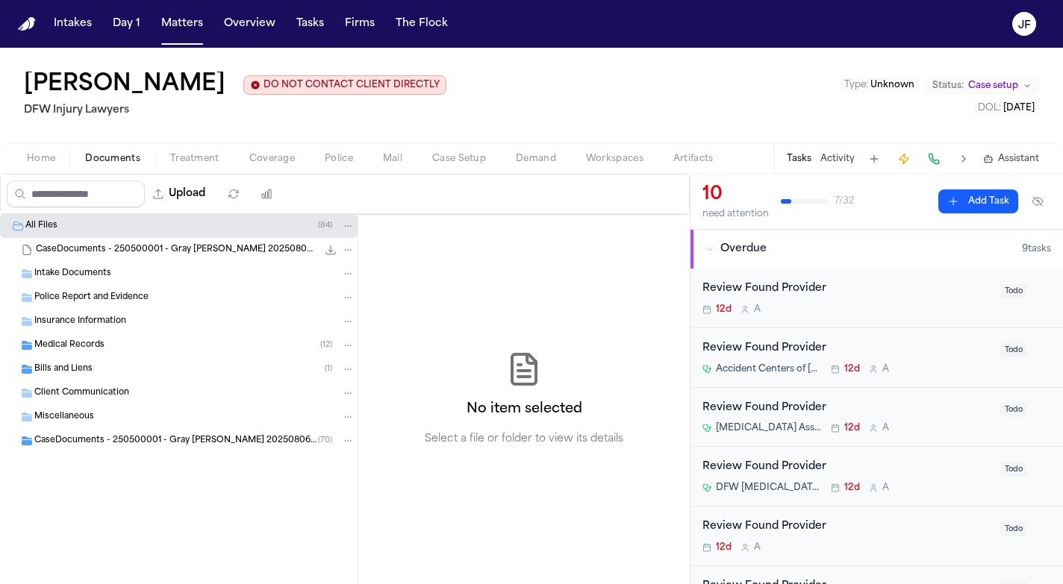
click at [84, 262] on div "CaseDocuments - 250500001 - Gray v. Doe 20250806195655.zip 73.0 MB • ZIP" at bounding box center [178, 250] width 357 height 24
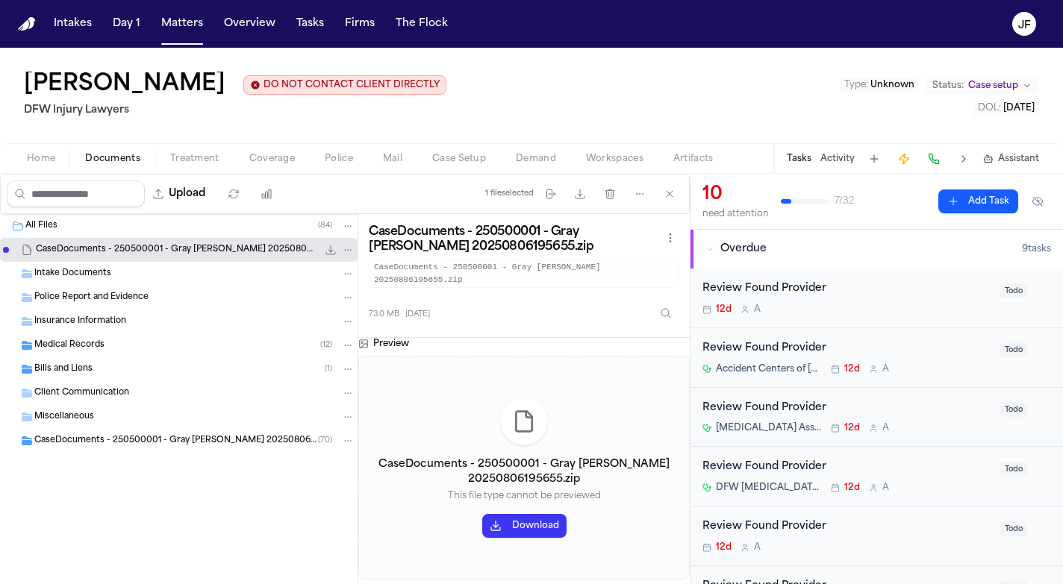
click at [504, 514] on button "Download" at bounding box center [524, 526] width 84 height 24
click at [203, 452] on div "CaseDocuments - 250500001 - Gray v. Doe 20250806195655 (unzipped) ( 70 )" at bounding box center [178, 441] width 357 height 24
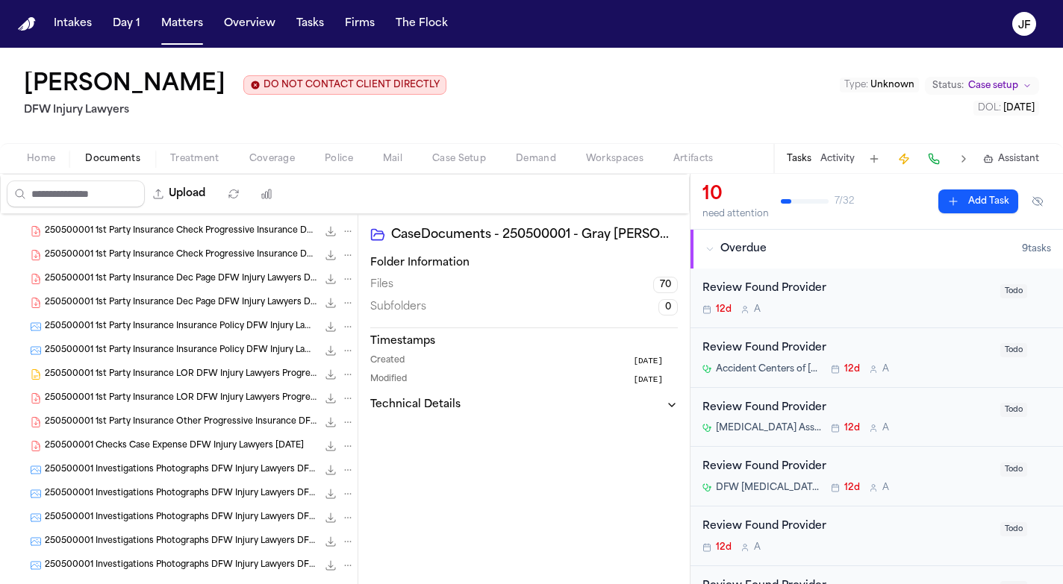
scroll to position [252, 0]
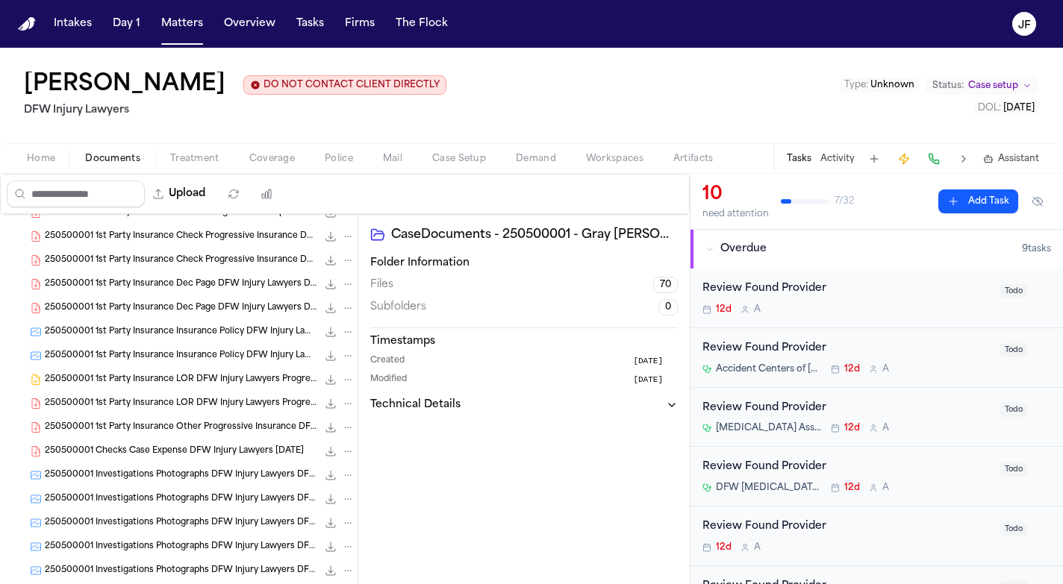
drag, startPoint x: 74, startPoint y: 0, endPoint x: 213, endPoint y: 428, distance: 449.8
click at [213, 428] on span "250500001 1st Party Insurance Other Progressive Insurance DFW Injury Lawyers 06…" at bounding box center [181, 428] width 272 height 13
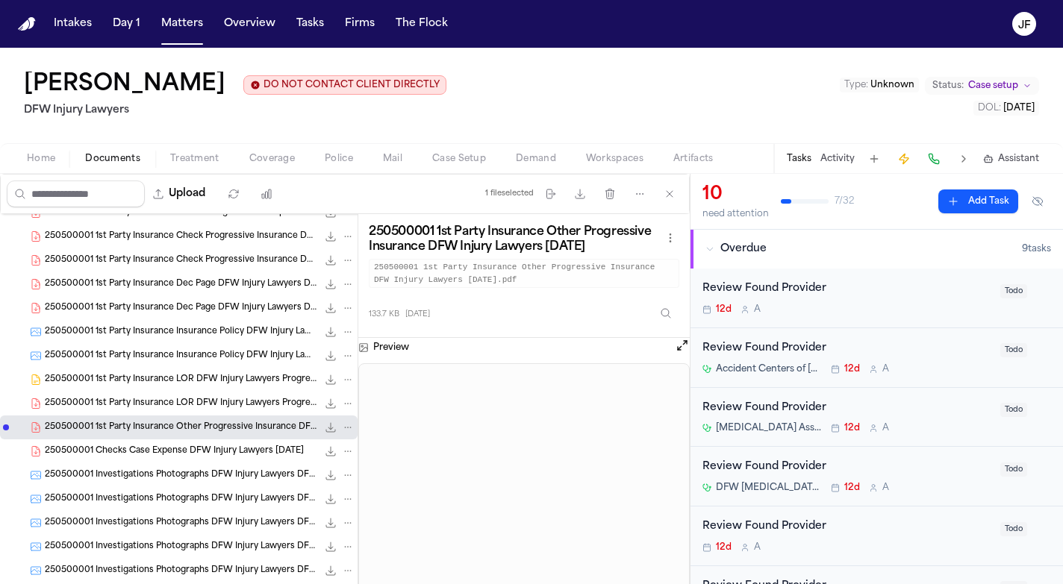
scroll to position [0, 0]
click at [194, 414] on div "250500001 1st Party Insurance LOR DFW Injury Lawyers Progressive Insurance 05-0…" at bounding box center [178, 404] width 357 height 24
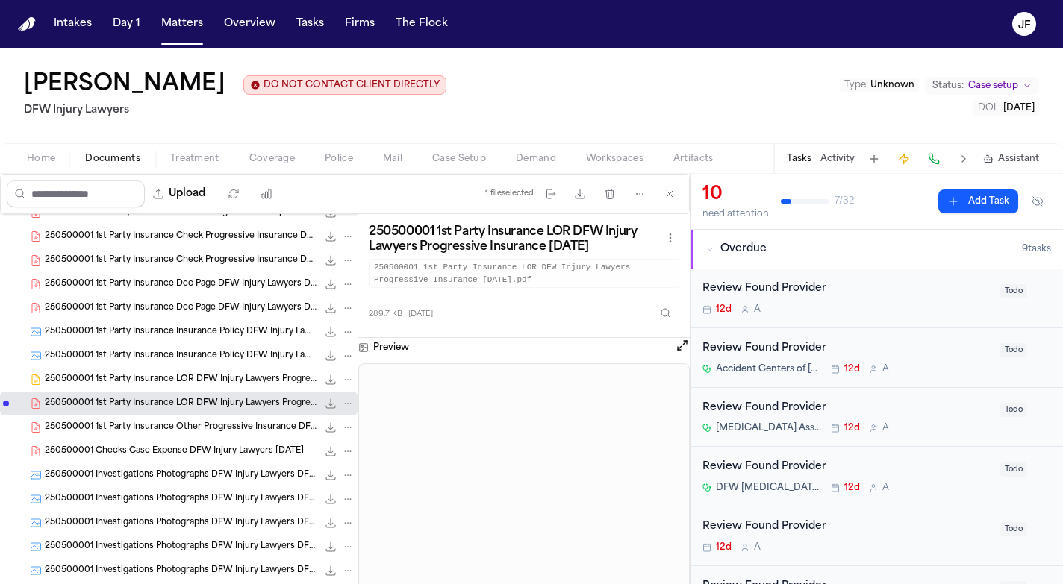
click at [224, 366] on div "250500001 1st Party Insurance Insurance Policy DFW Injury Lawyers DFW Injury La…" at bounding box center [178, 356] width 357 height 24
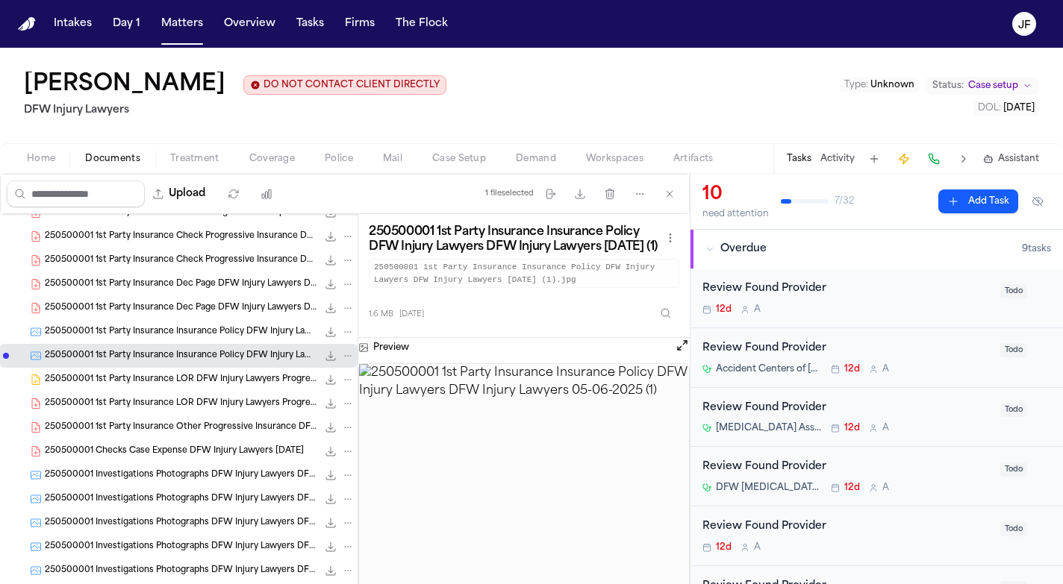
click at [243, 390] on div "250500001 1st Party Insurance LOR DFW Injury Lawyers Progressive Insurance 05-0…" at bounding box center [178, 380] width 357 height 24
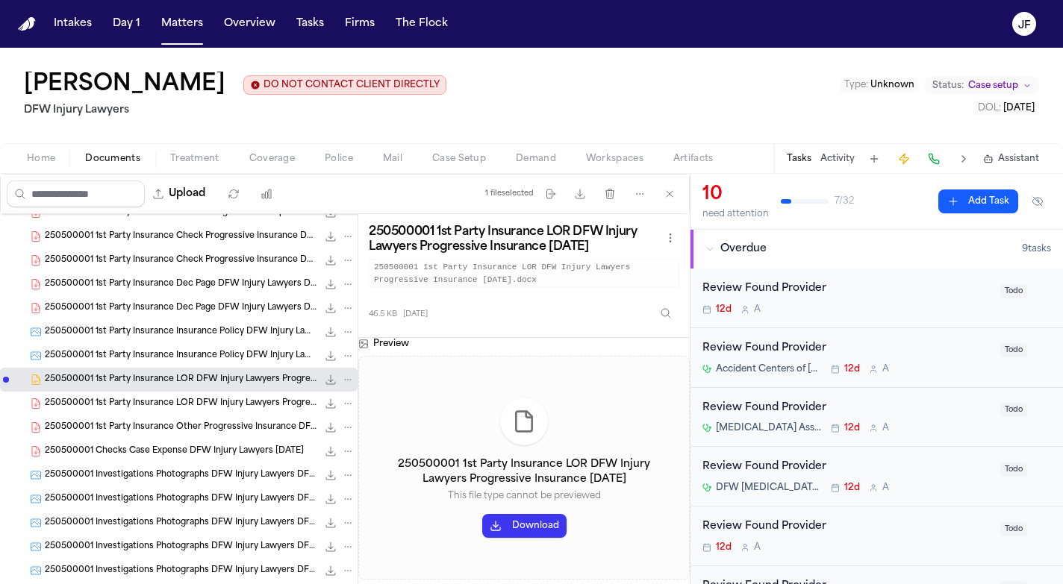
drag, startPoint x: 213, startPoint y: 428, endPoint x: 230, endPoint y: 343, distance: 85.9
click at [230, 343] on div "250500001 1st Party Insurance Insurance Policy DFW Injury Lawyers DFW Injury La…" at bounding box center [178, 332] width 357 height 24
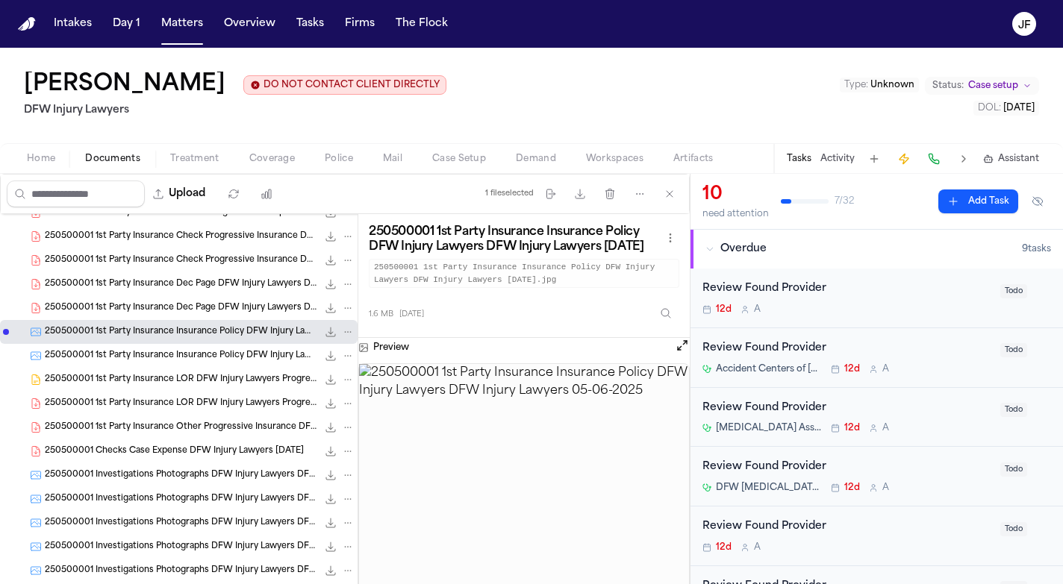
click at [230, 319] on div "250500001 1st Party Insurance Dec Page DFW Injury Lawyers DFW Injury Lawyers 05…" at bounding box center [178, 308] width 357 height 24
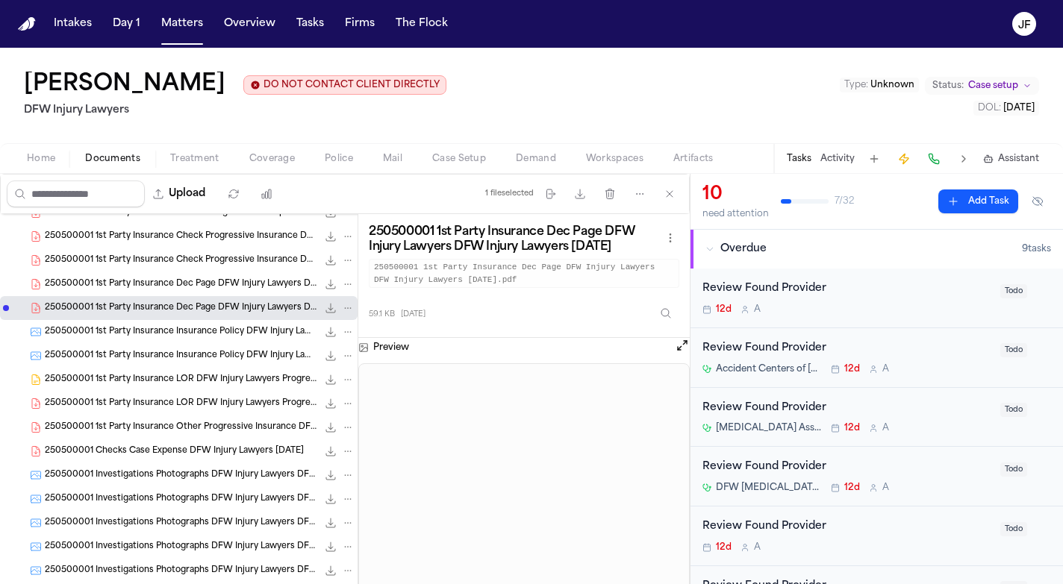
click at [219, 285] on span "250500001 1st Party Insurance Dec Page DFW Injury Lawyers DFW Injury Lawyers 05…" at bounding box center [181, 284] width 272 height 13
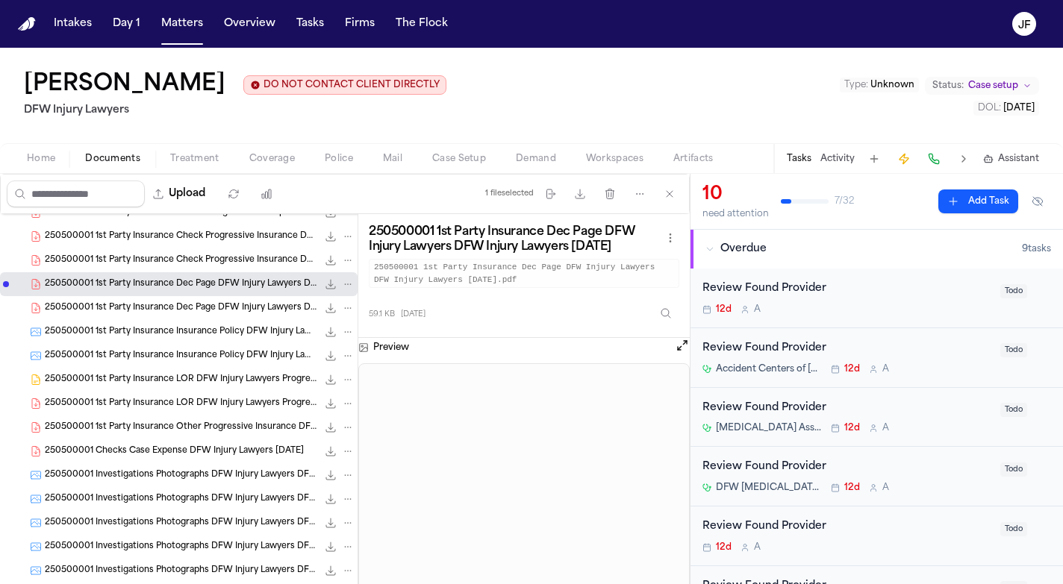
click at [217, 263] on span "250500001 1st Party Insurance Check Progressive Insurance DFW Injury Lawyers 06…" at bounding box center [181, 260] width 272 height 13
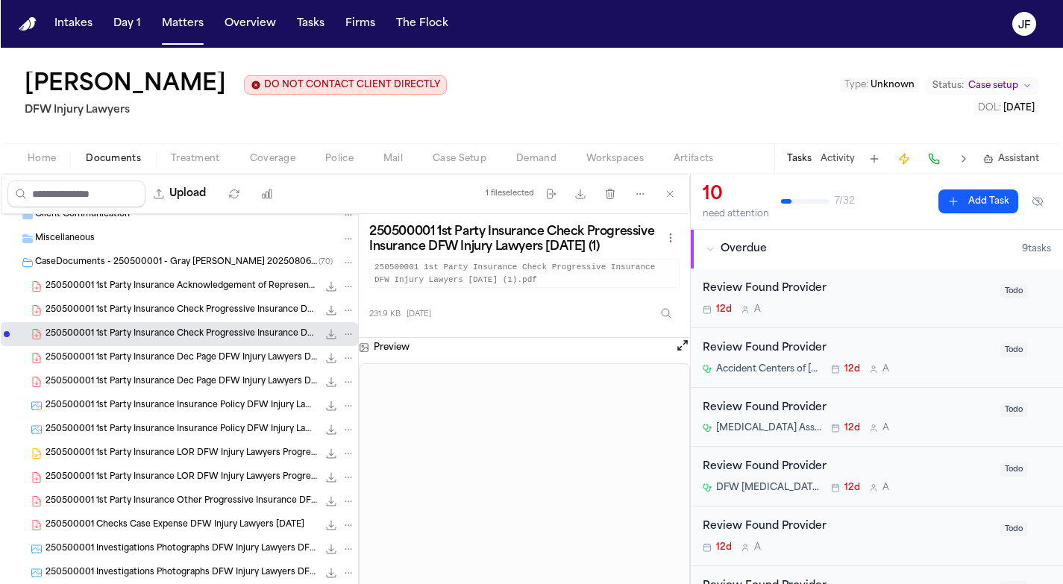
scroll to position [157, 0]
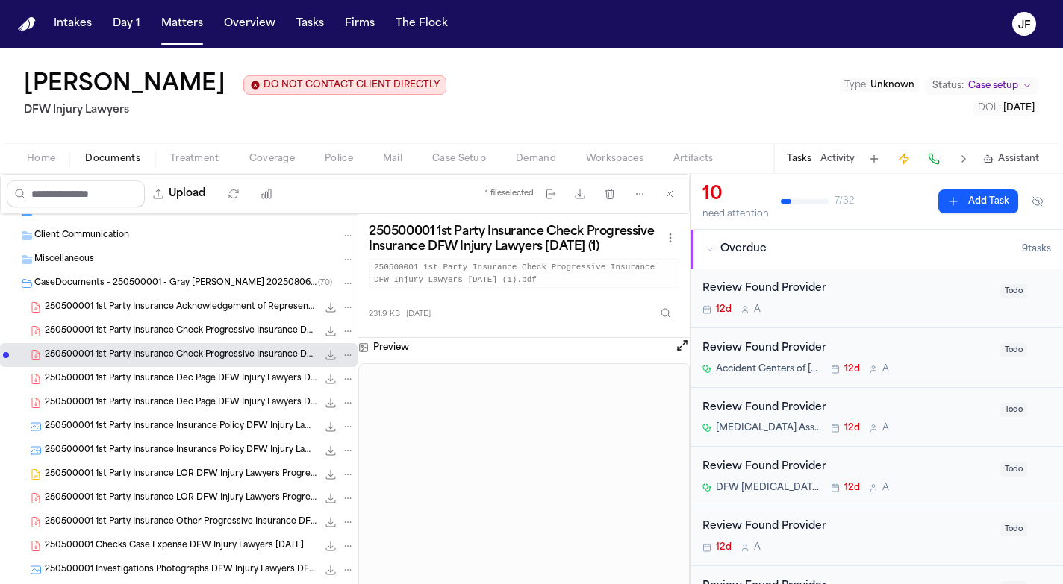
drag, startPoint x: 230, startPoint y: 343, endPoint x: 219, endPoint y: 316, distance: 28.8
click at [219, 316] on div "250500001 1st Party Insurance Acknowledgement of Representation DFW Injury Lawy…" at bounding box center [178, 308] width 357 height 24
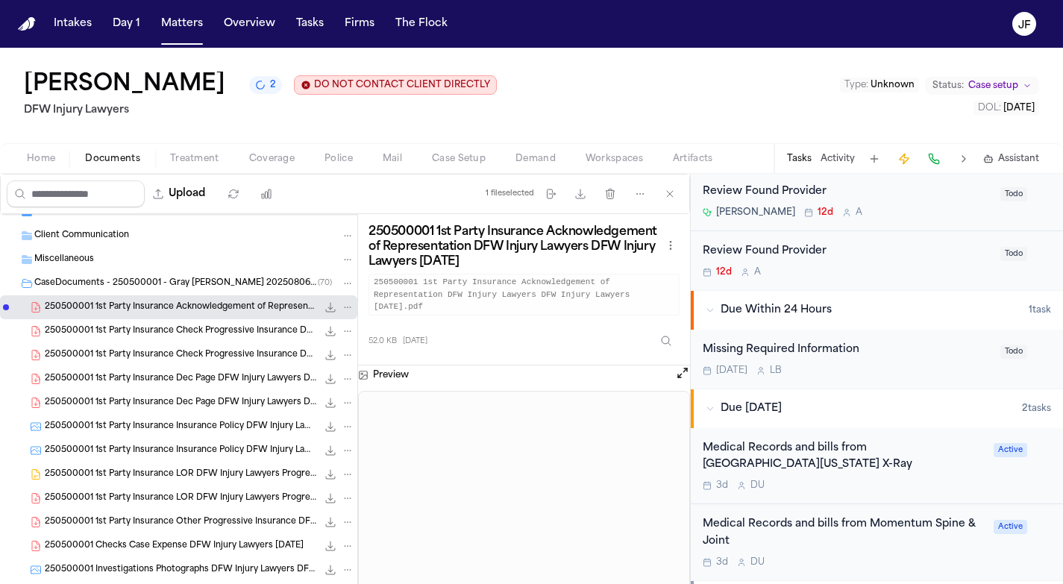
scroll to position [519, 0]
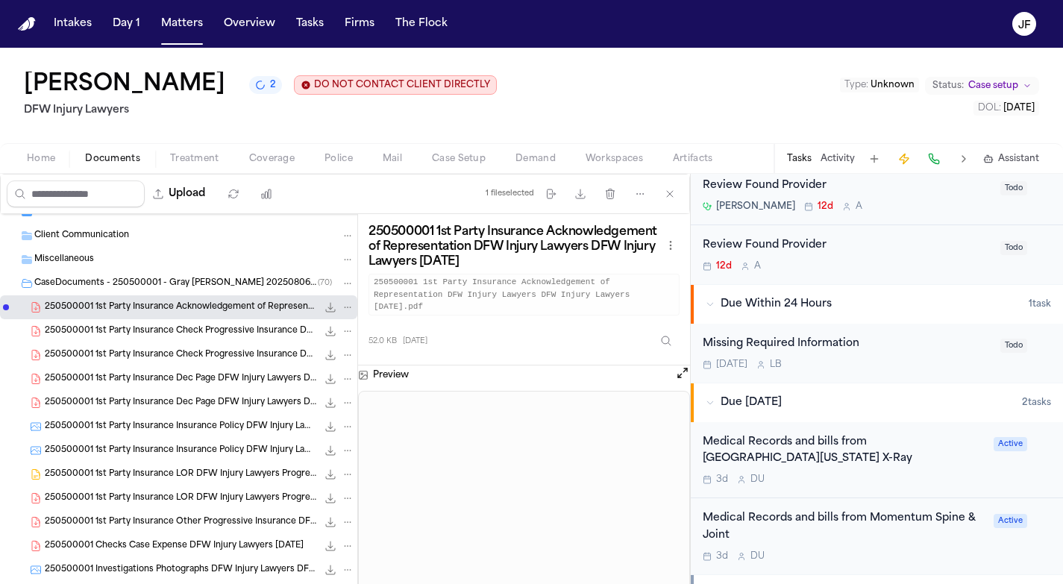
click at [816, 336] on div "Missing Required Information" at bounding box center [847, 344] width 289 height 17
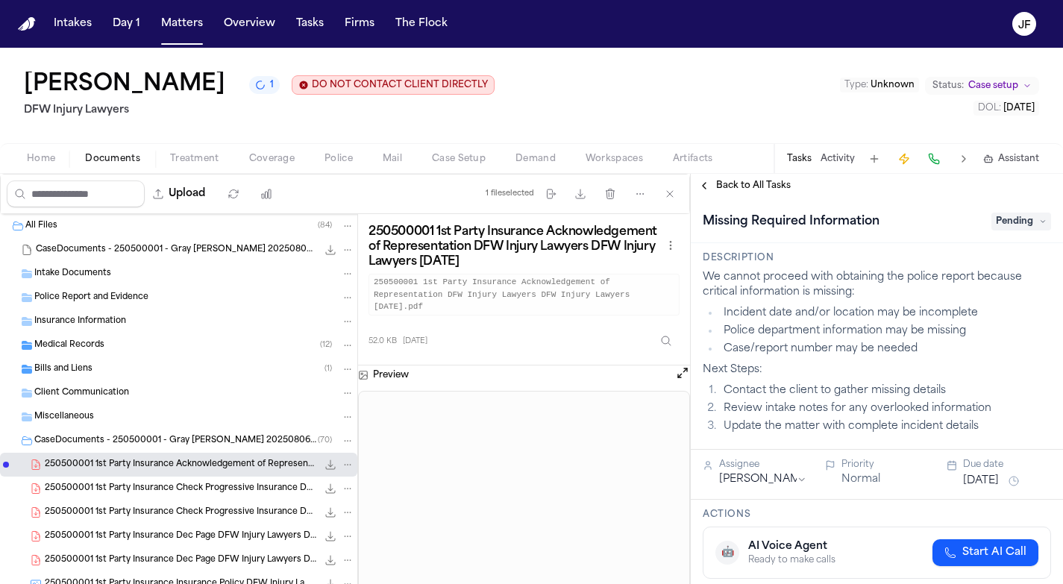
click at [46, 230] on span "All Files" at bounding box center [41, 226] width 32 height 13
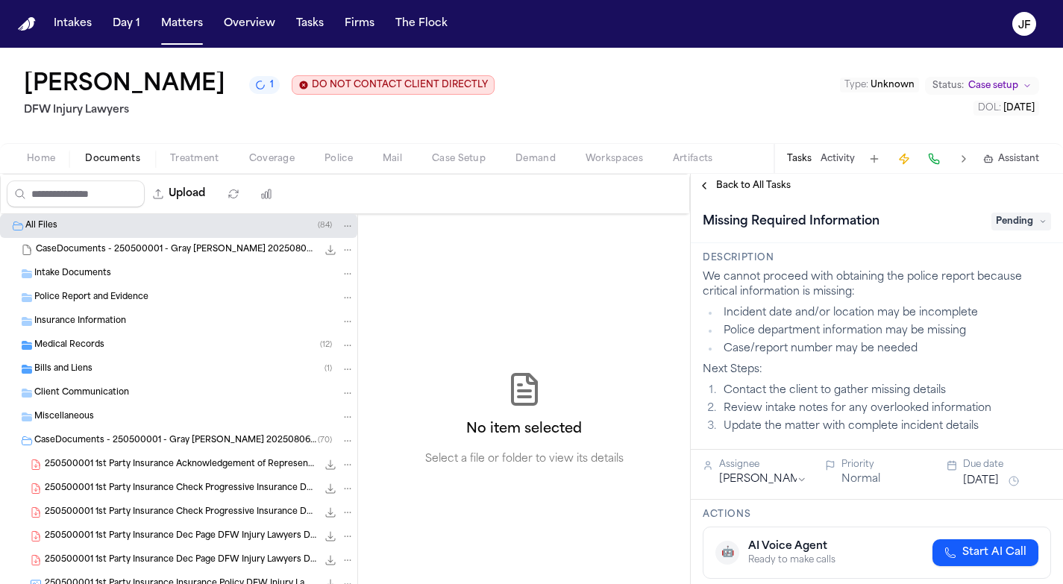
click at [840, 157] on button "Activity" at bounding box center [838, 159] width 34 height 12
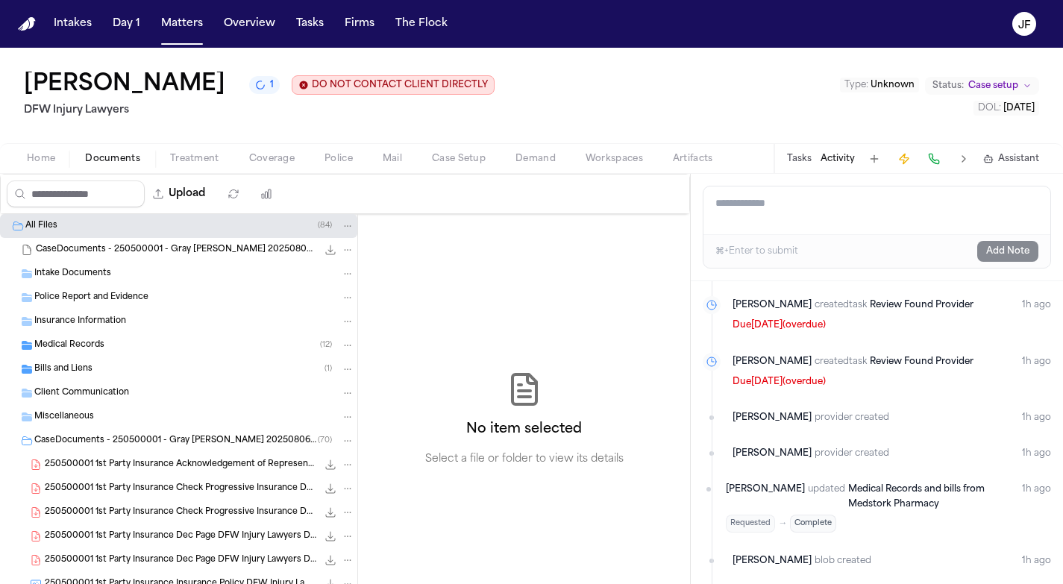
scroll to position [293, 0]
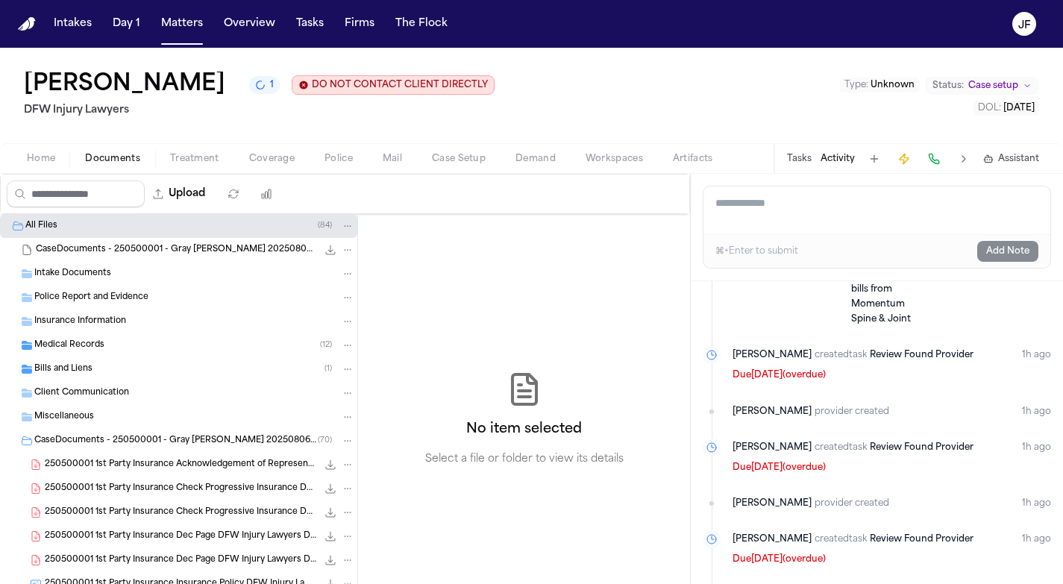
click at [802, 171] on div "Tasks Activity Assistant" at bounding box center [913, 158] width 278 height 29
click at [798, 155] on button "Tasks" at bounding box center [799, 159] width 25 height 12
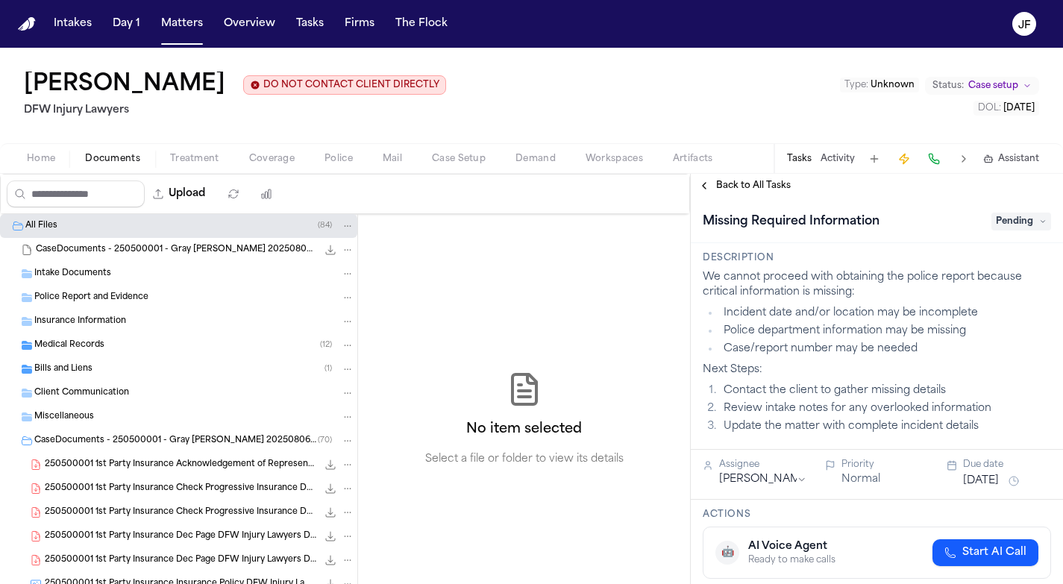
scroll to position [0, 0]
click at [93, 328] on span "Insurance Information" at bounding box center [80, 322] width 92 height 13
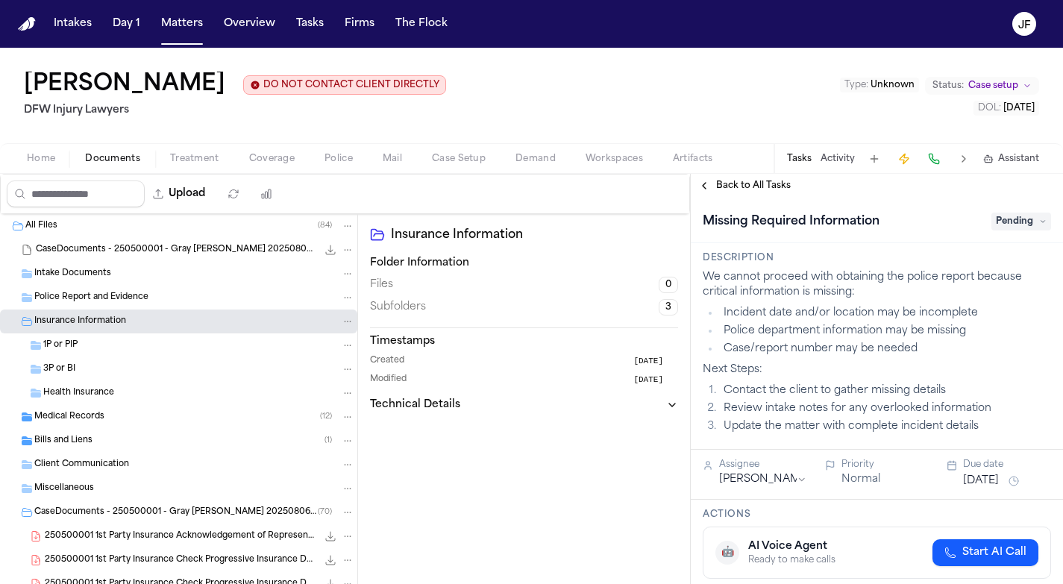
click at [107, 302] on span "Police Report and Evidence" at bounding box center [91, 298] width 114 height 13
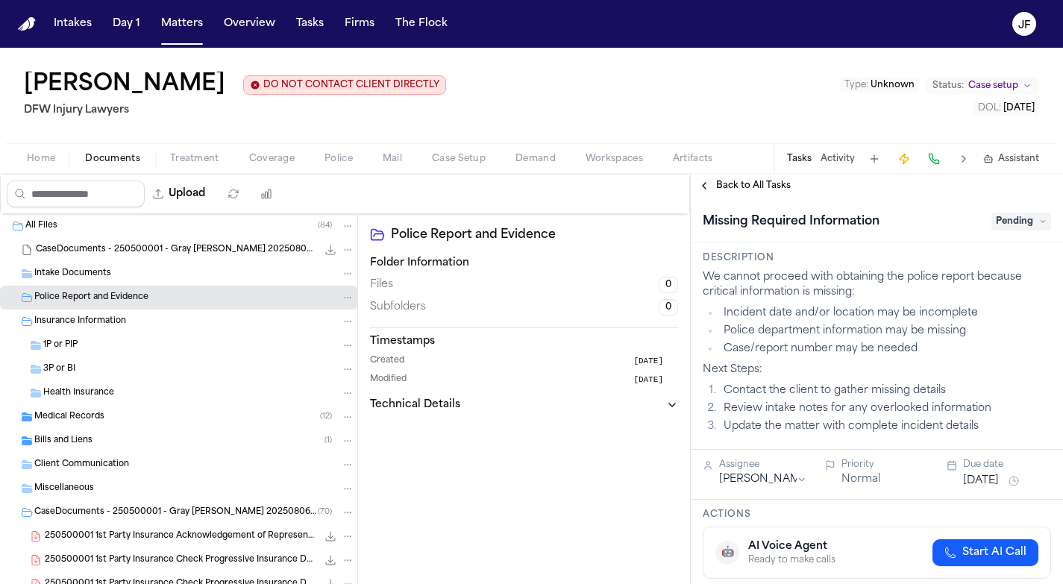
click at [107, 302] on span "Police Report and Evidence" at bounding box center [91, 298] width 114 height 13
click at [104, 337] on div "1P or PIP" at bounding box center [178, 346] width 357 height 24
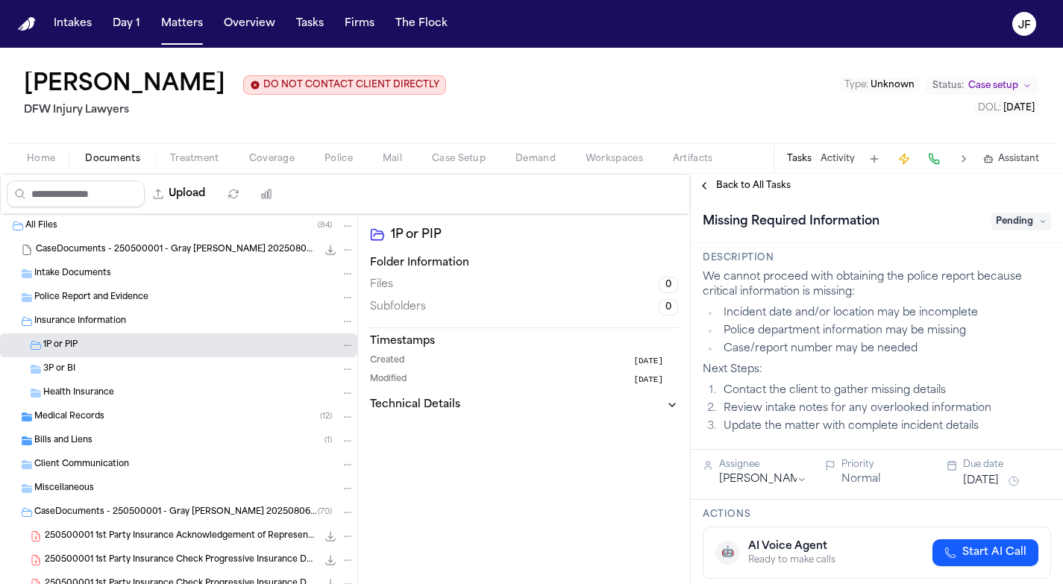
click at [116, 320] on span "Insurance Information" at bounding box center [80, 322] width 92 height 13
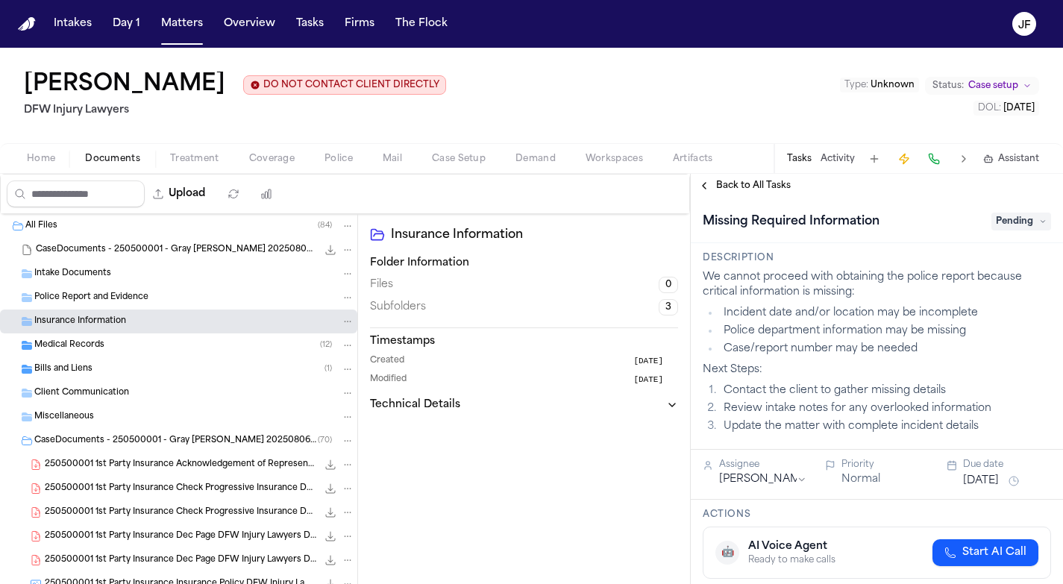
click at [78, 446] on span "CaseDocuments - 250500001 - Gray v. Doe 20250806195655 (unzipped)" at bounding box center [176, 441] width 284 height 13
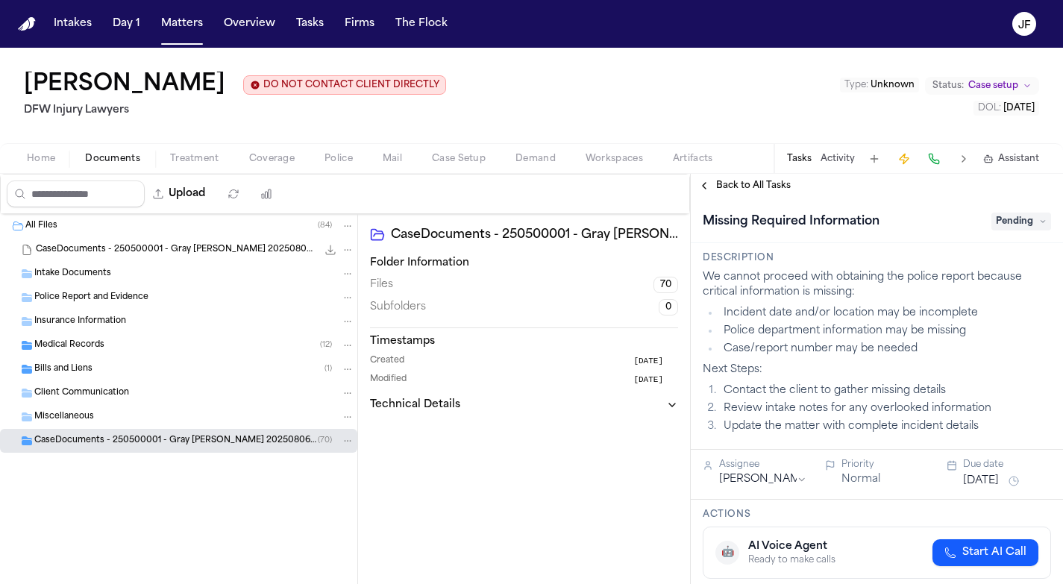
click at [110, 245] on div "CaseDocuments - 250500001 - Gray v. Doe 20250806195655.zip 73.0 MB • ZIP" at bounding box center [195, 250] width 319 height 15
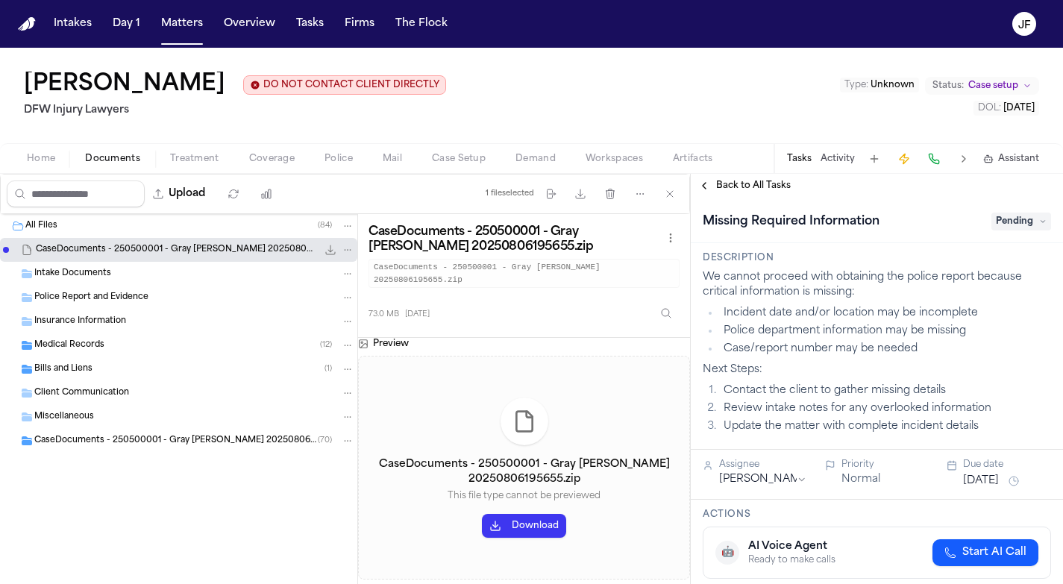
click at [99, 225] on div "All Files ( 84 )" at bounding box center [189, 225] width 329 height 13
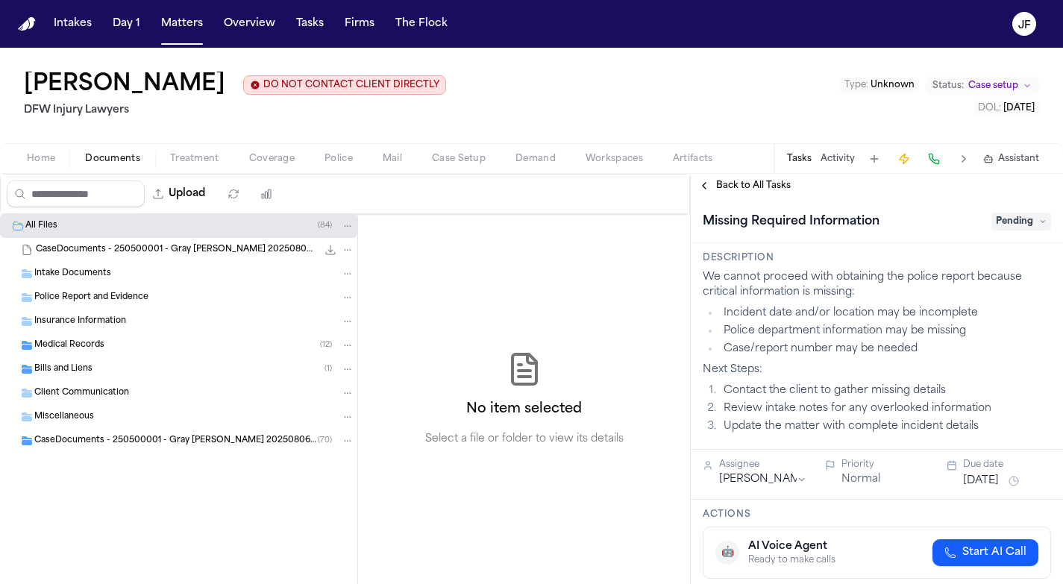
click at [99, 225] on div "All Files ( 84 )" at bounding box center [189, 225] width 329 height 13
click at [43, 231] on span "All Files" at bounding box center [41, 226] width 32 height 13
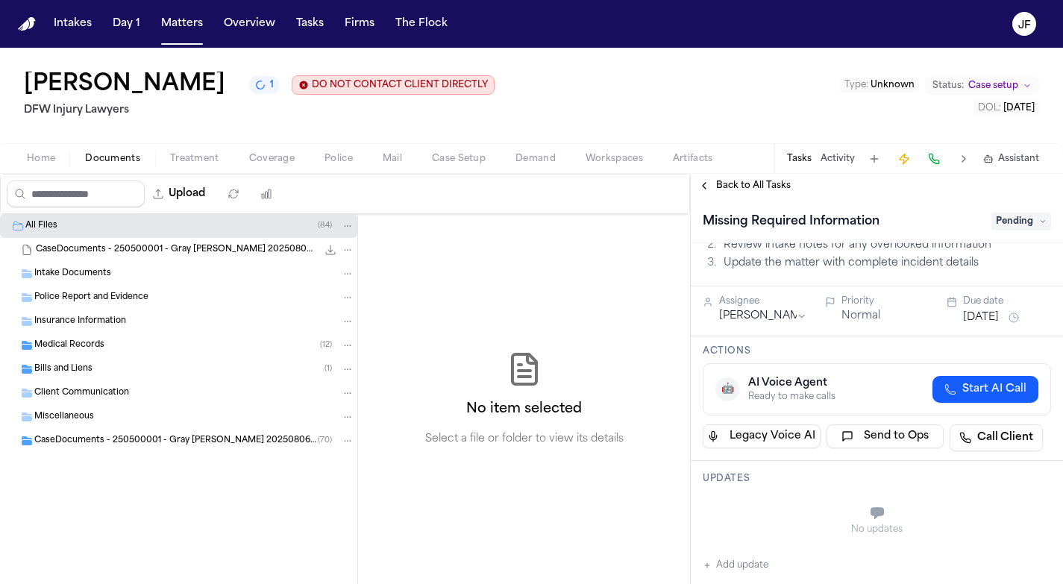
scroll to position [166, 0]
click at [316, 159] on button "Police" at bounding box center [339, 159] width 58 height 18
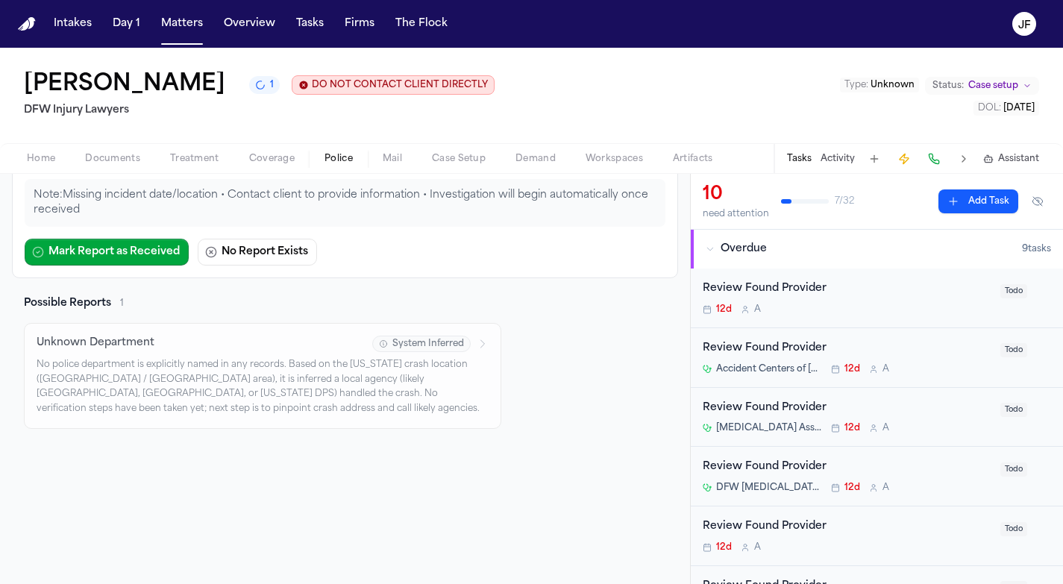
scroll to position [175, 0]
click at [106, 158] on span "Documents" at bounding box center [112, 159] width 55 height 12
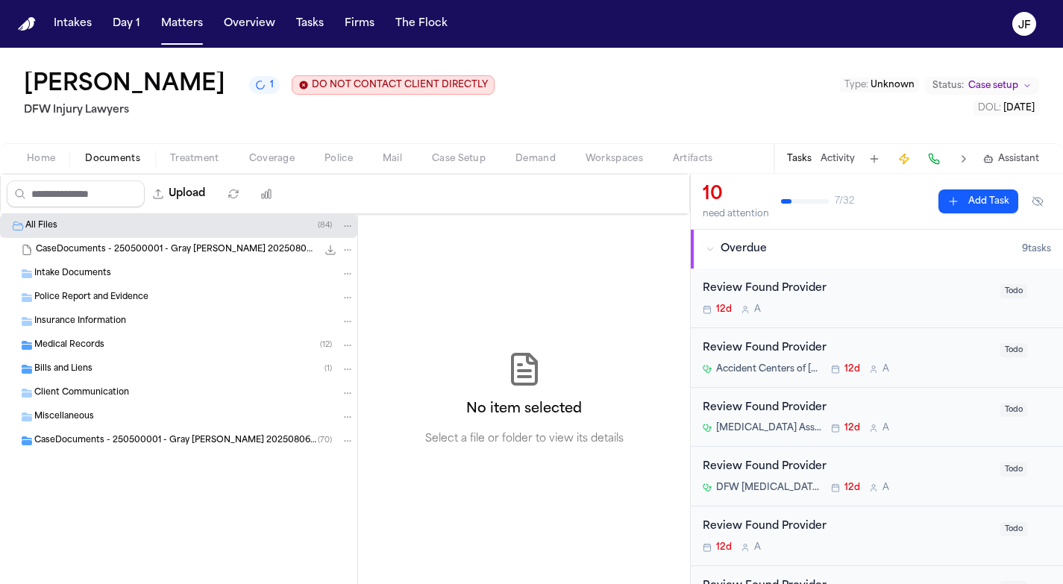
click at [118, 304] on span "Police Report and Evidence" at bounding box center [91, 298] width 114 height 13
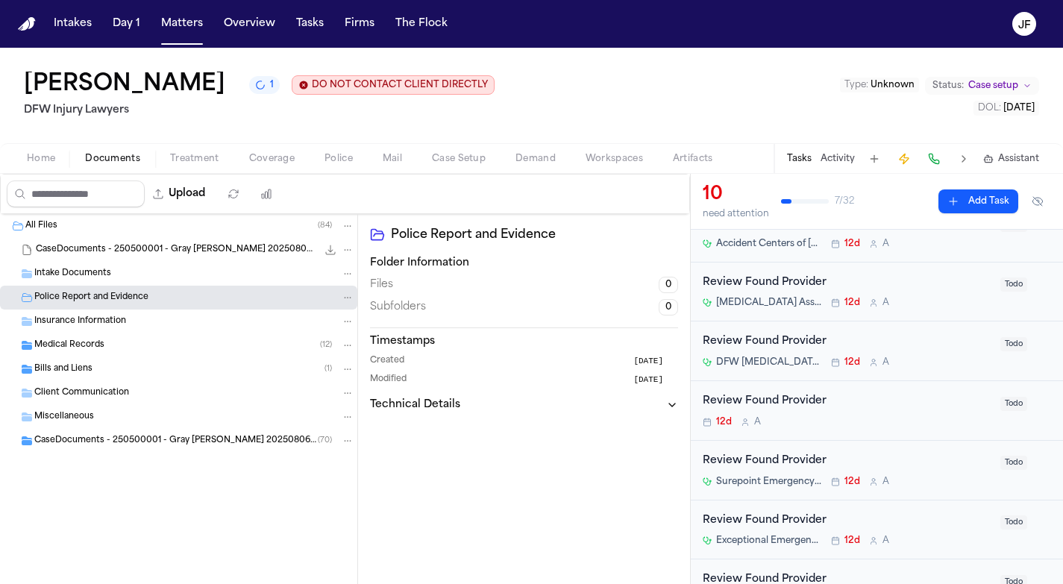
scroll to position [128, 0]
click at [174, 443] on span "CaseDocuments - 250500001 - Gray v. Doe 20250806195655 (unzipped)" at bounding box center [176, 441] width 284 height 13
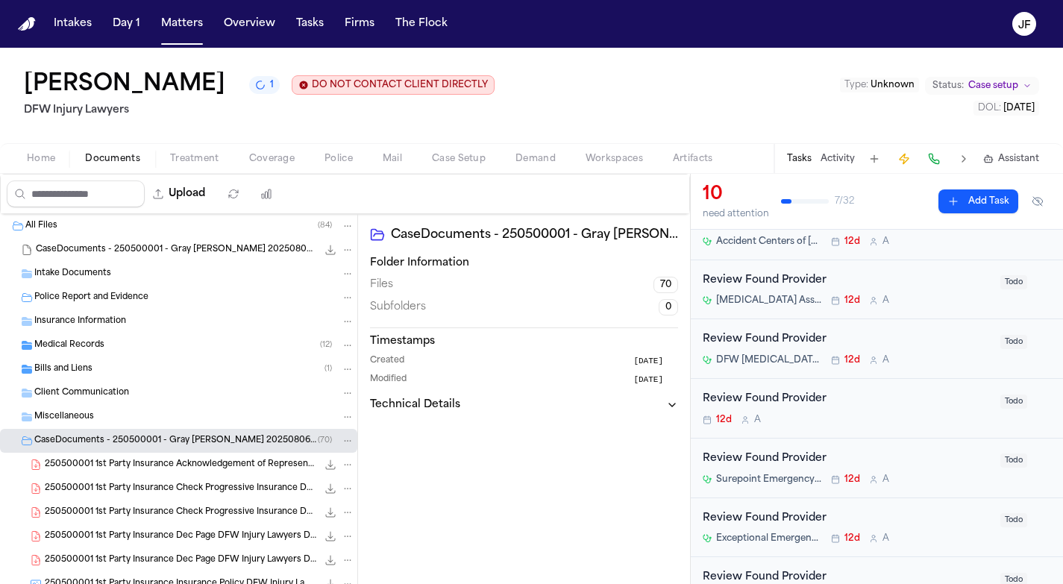
click at [175, 471] on span "250500001 1st Party Insurance Acknowledgement of Representation DFW Injury Lawy…" at bounding box center [181, 465] width 272 height 13
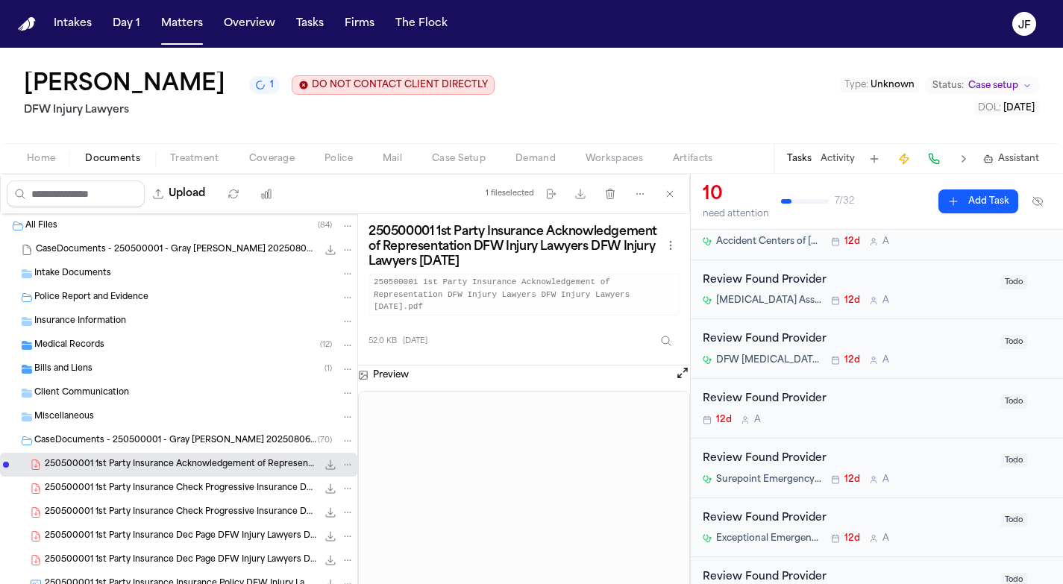
scroll to position [0, 0]
click at [0, 0] on span "204.3 KB • PDF" at bounding box center [0, 0] width 0 height 0
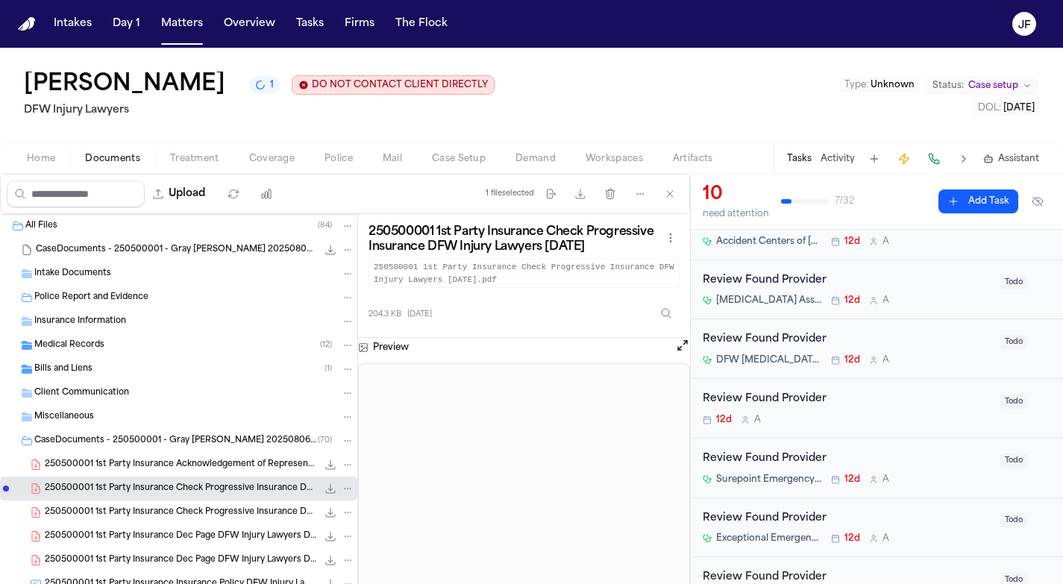
click at [275, 522] on div "250500001 1st Party Insurance Check Progressive Insurance DFW Injury Lawyers 06…" at bounding box center [178, 513] width 357 height 24
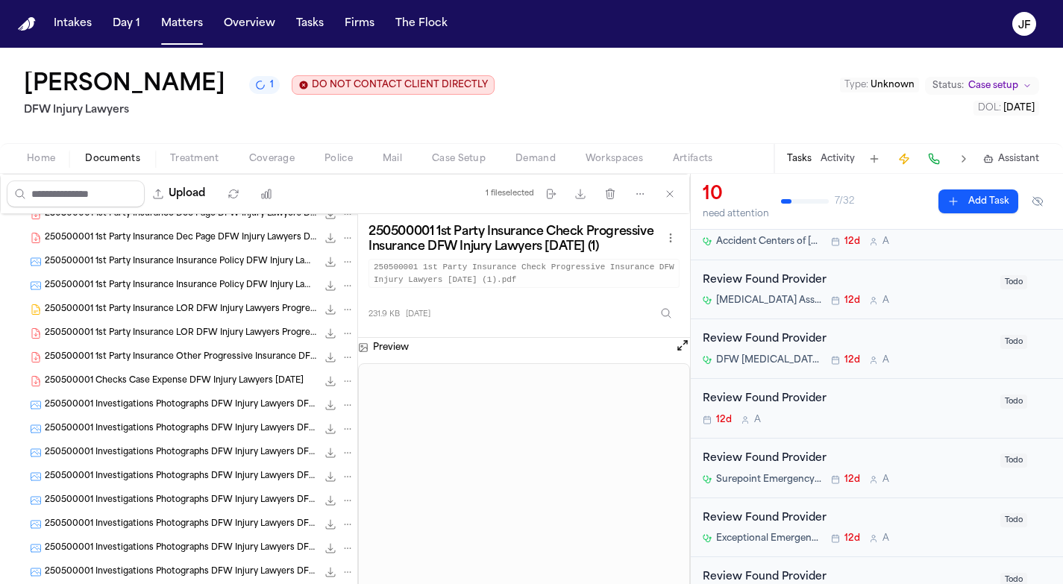
scroll to position [325, 0]
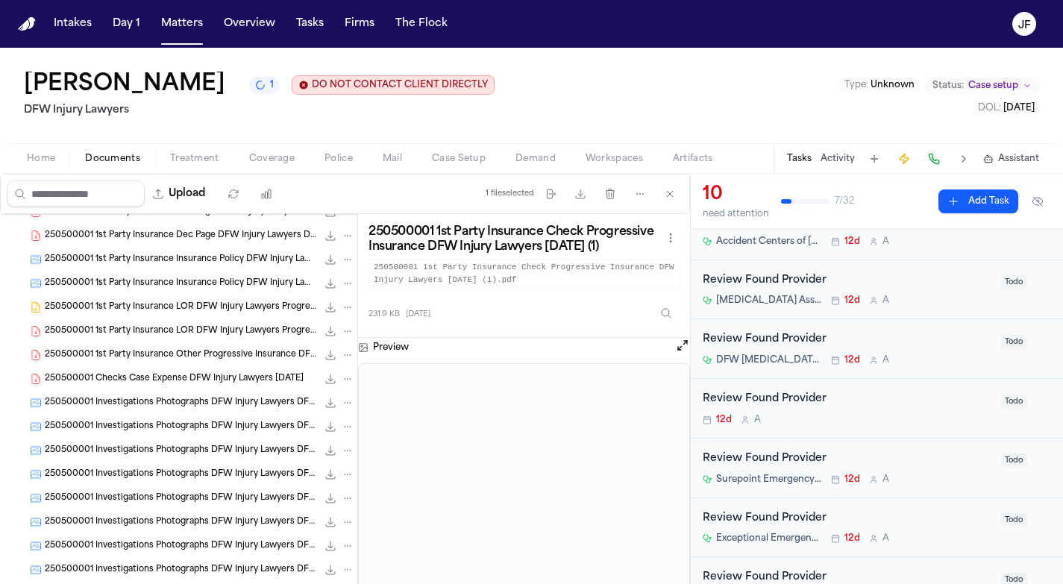
click at [234, 397] on div "250500001 Investigations Photographs DFW Injury Lawyers DFW Injury Lawyers 05-0…" at bounding box center [200, 403] width 310 height 15
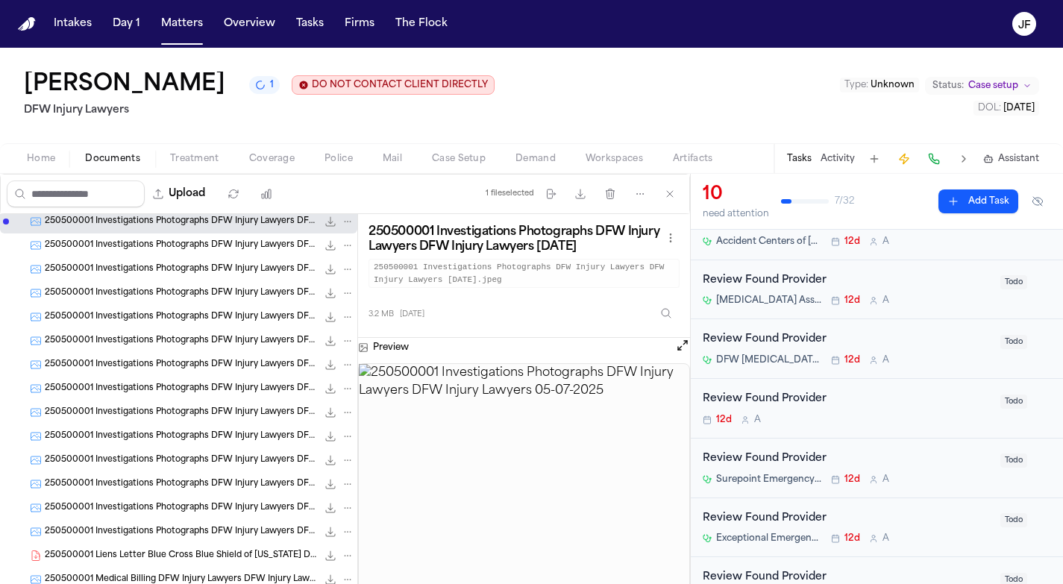
scroll to position [499, 0]
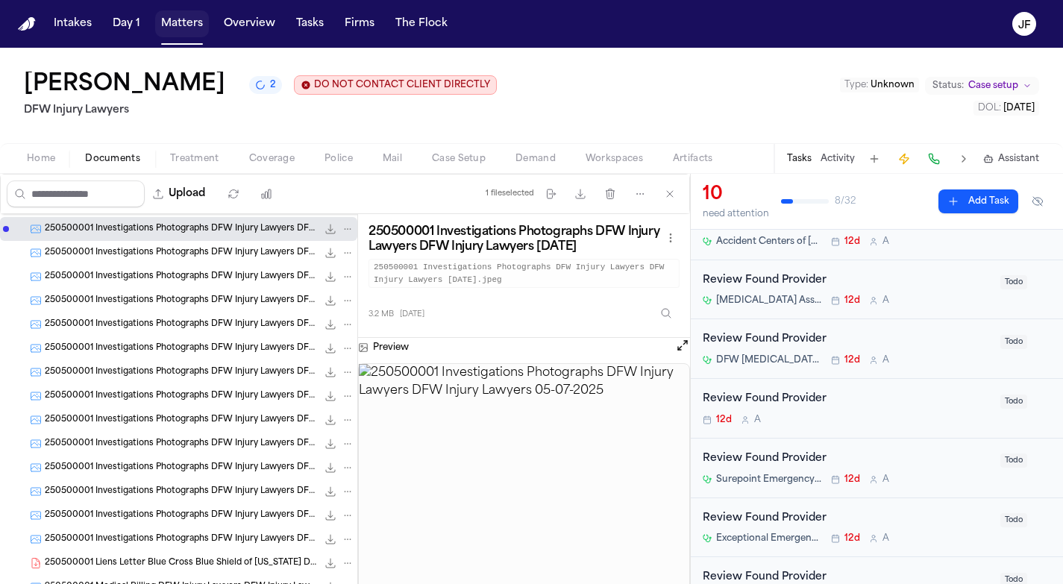
click at [191, 22] on button "Matters" at bounding box center [182, 23] width 54 height 27
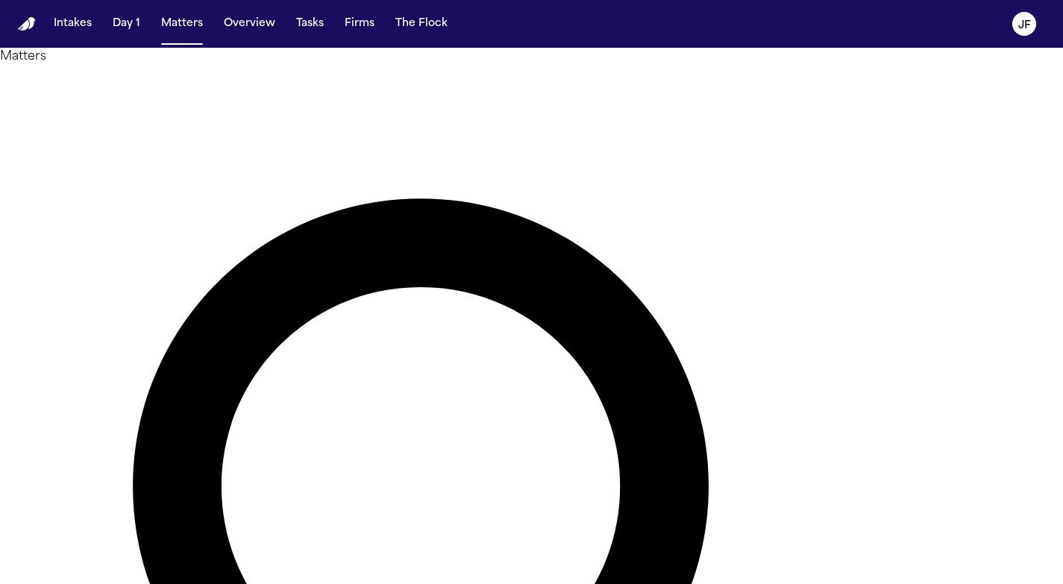
paste input "**********"
type input "**********"
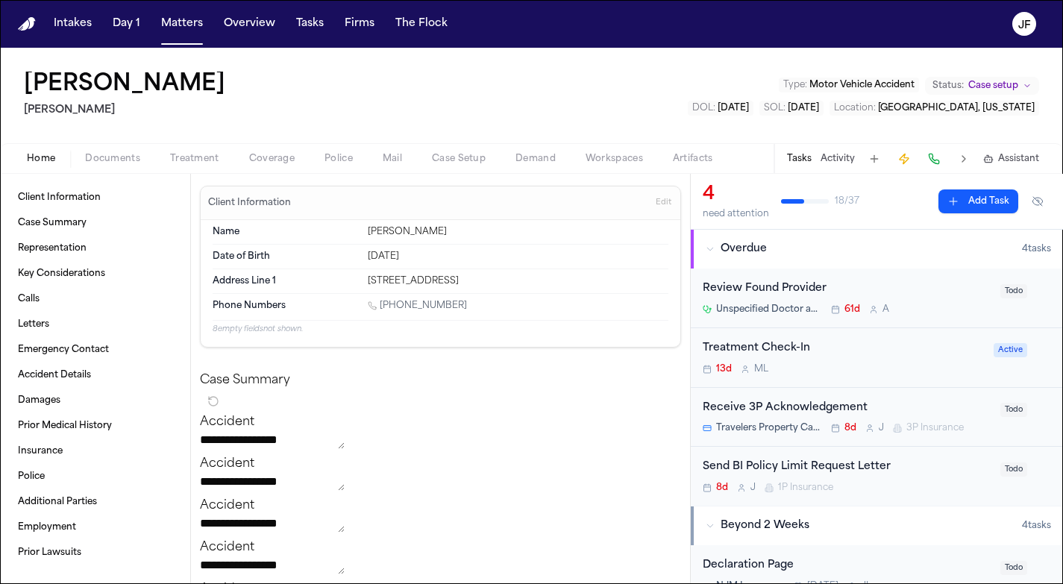
click at [122, 162] on span "Documents" at bounding box center [112, 159] width 55 height 12
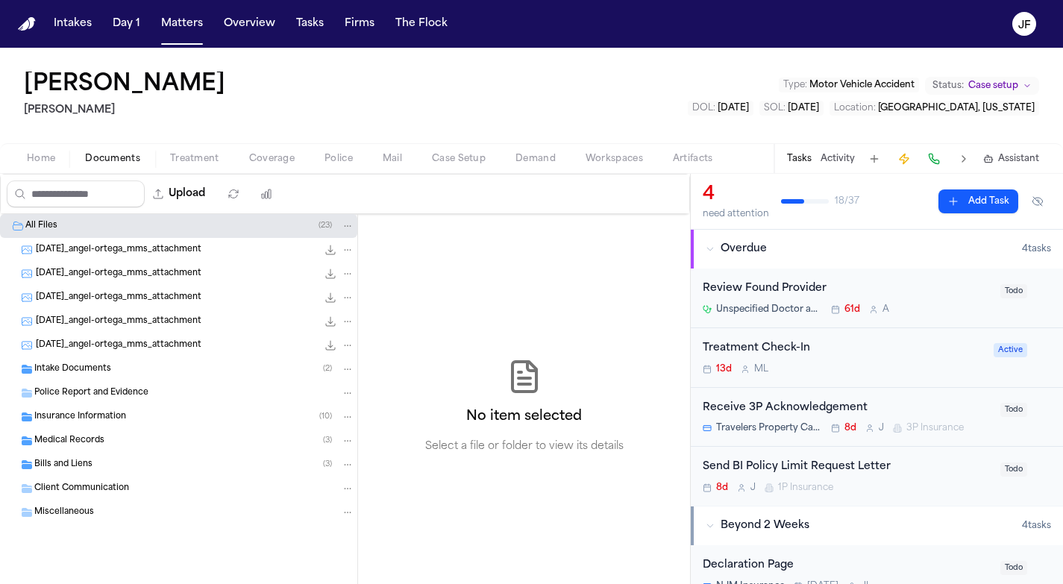
click at [113, 254] on span "2025-07-23_angel-ortega_mms_attachment" at bounding box center [119, 250] width 166 height 13
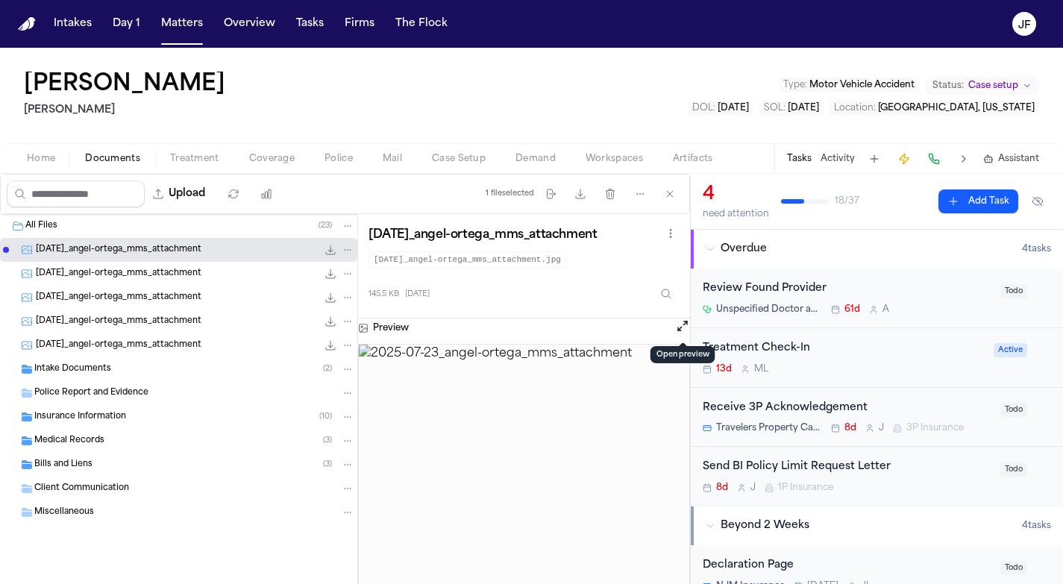
click at [679, 326] on button "Open preview" at bounding box center [682, 326] width 15 height 15
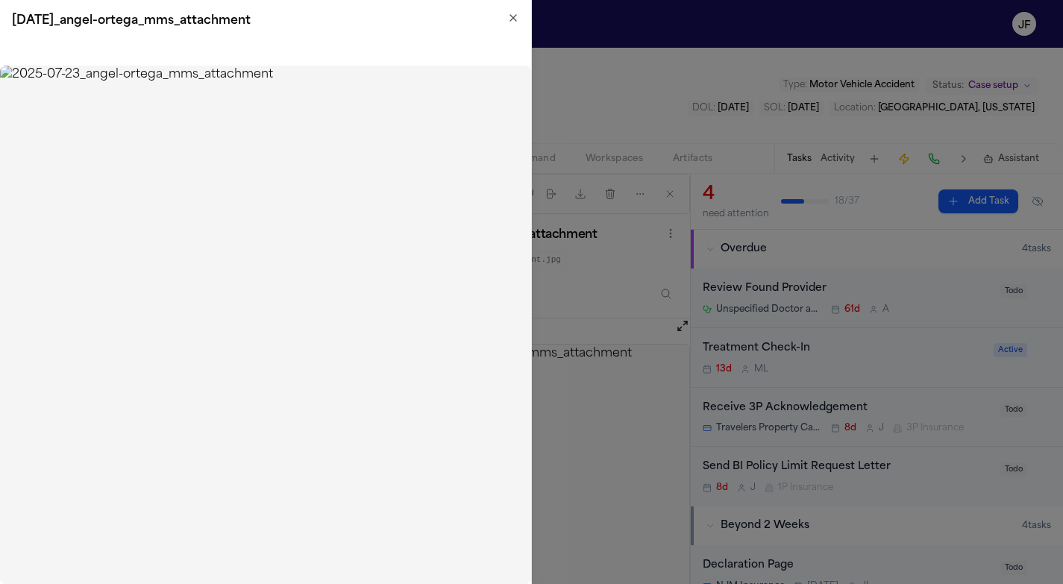
click at [193, 397] on img at bounding box center [265, 325] width 531 height 519
click at [525, 14] on div "2025-07-23_angel-ortega_mms_attachment" at bounding box center [265, 21] width 531 height 42
click at [521, 14] on div "2025-07-23_angel-ortega_mms_attachment" at bounding box center [265, 21] width 531 height 42
click at [516, 14] on icon "button" at bounding box center [513, 18] width 12 height 12
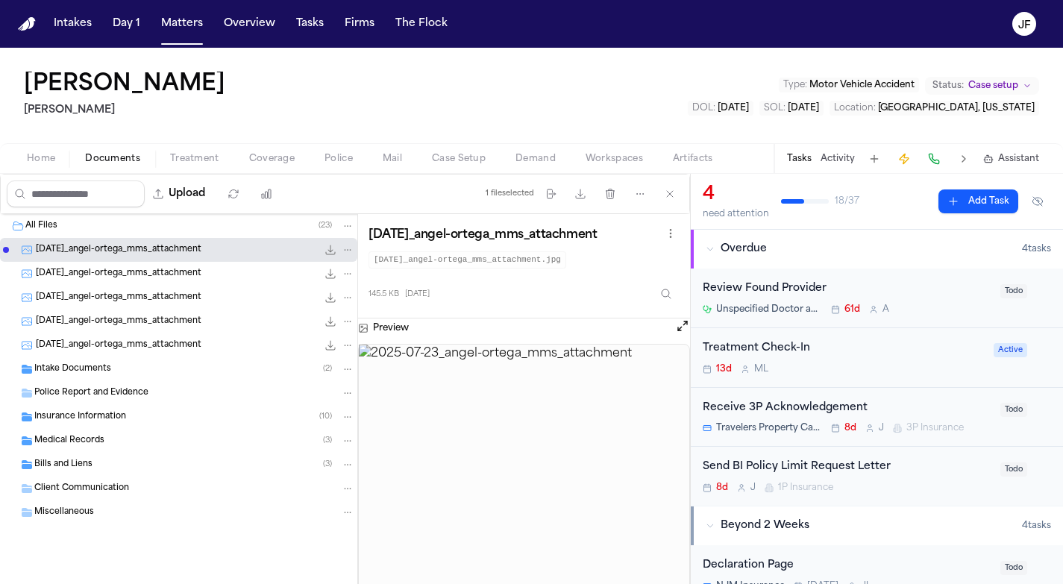
click at [1007, 0] on nav "Intakes Day 1 Matters Overview Tasks Firms The Flock JF" at bounding box center [531, 24] width 1063 height 48
click at [232, 282] on div "2025-07-23_angel-ortega_mms_attachment 150.0 KB • JPG" at bounding box center [178, 274] width 357 height 24
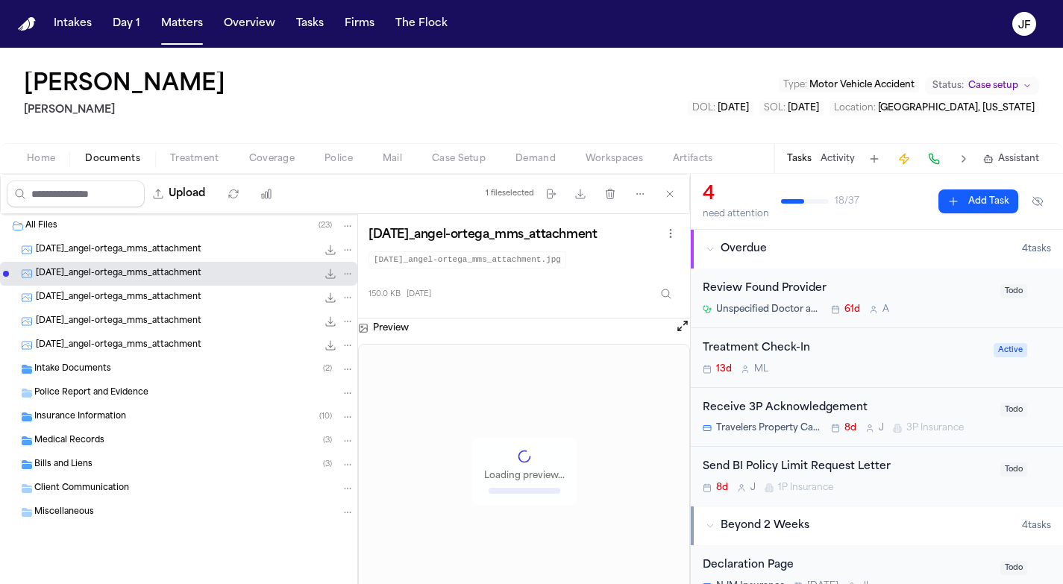
click at [166, 400] on div "Police Report and Evidence" at bounding box center [178, 393] width 357 height 24
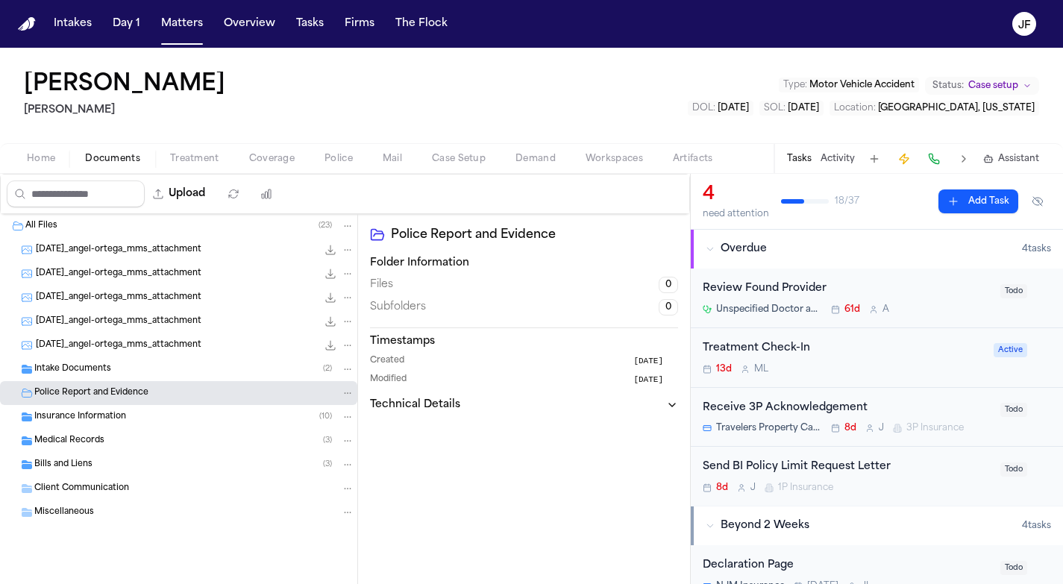
click at [161, 422] on div "Insurance Information ( 10 )" at bounding box center [194, 416] width 320 height 13
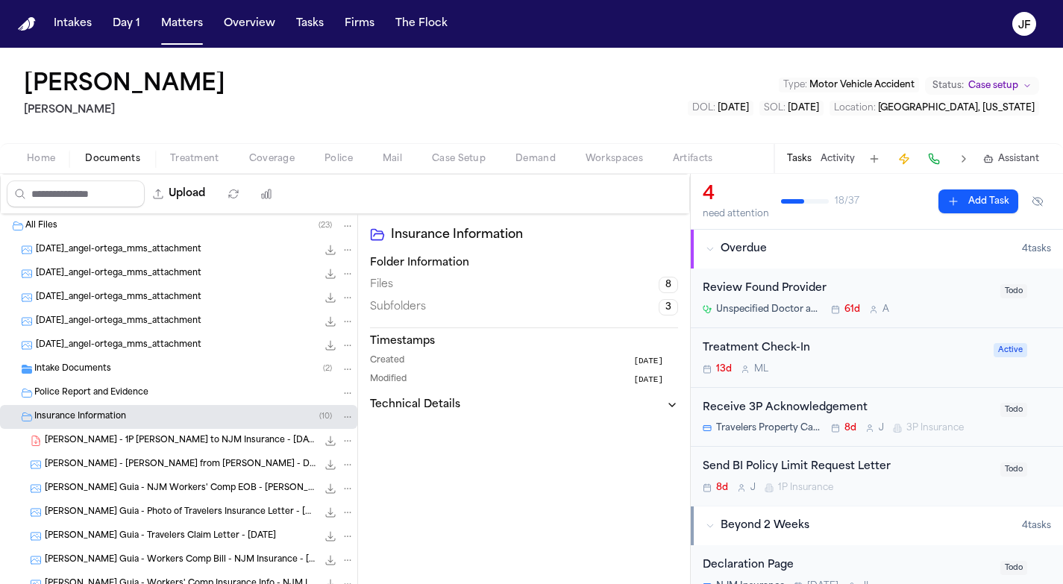
click at [168, 451] on div "A. Ortega - 1P LOR to NJM Insurance - 8.5.25 205.6 KB • PDF" at bounding box center [178, 441] width 357 height 24
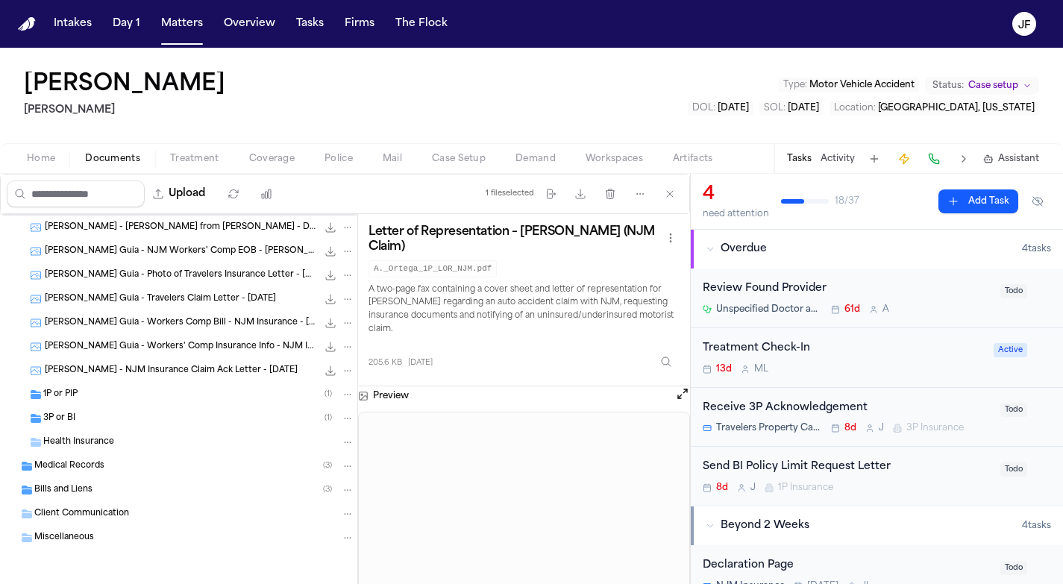
scroll to position [237, 0]
click at [200, 367] on span "A. Ortega - NJM Insurance Claim Ack Letter - 6.13.25" at bounding box center [171, 371] width 253 height 13
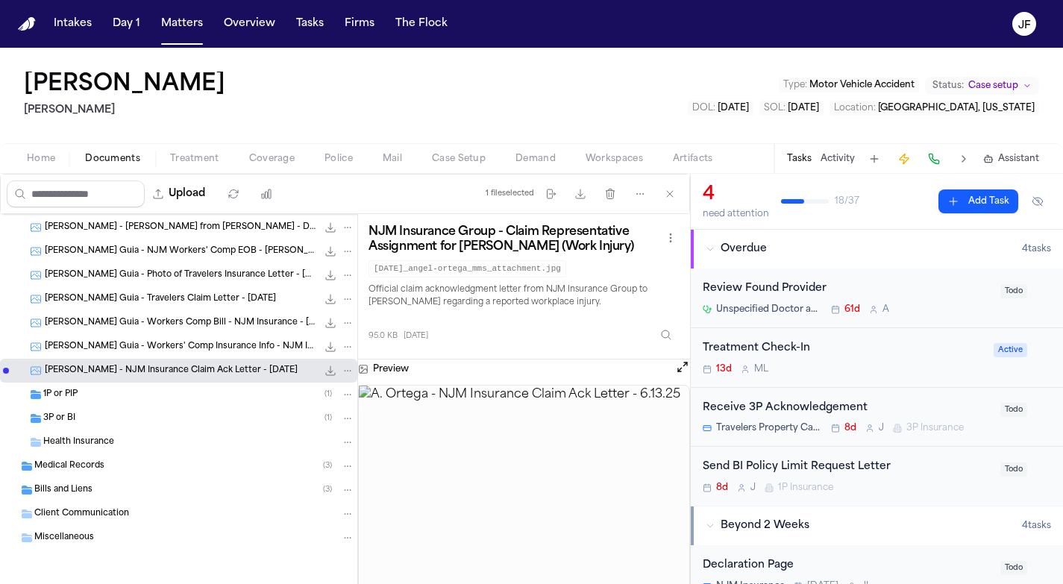
scroll to position [0, 0]
click at [227, 390] on div "1P or PIP ( 1 )" at bounding box center [198, 394] width 311 height 13
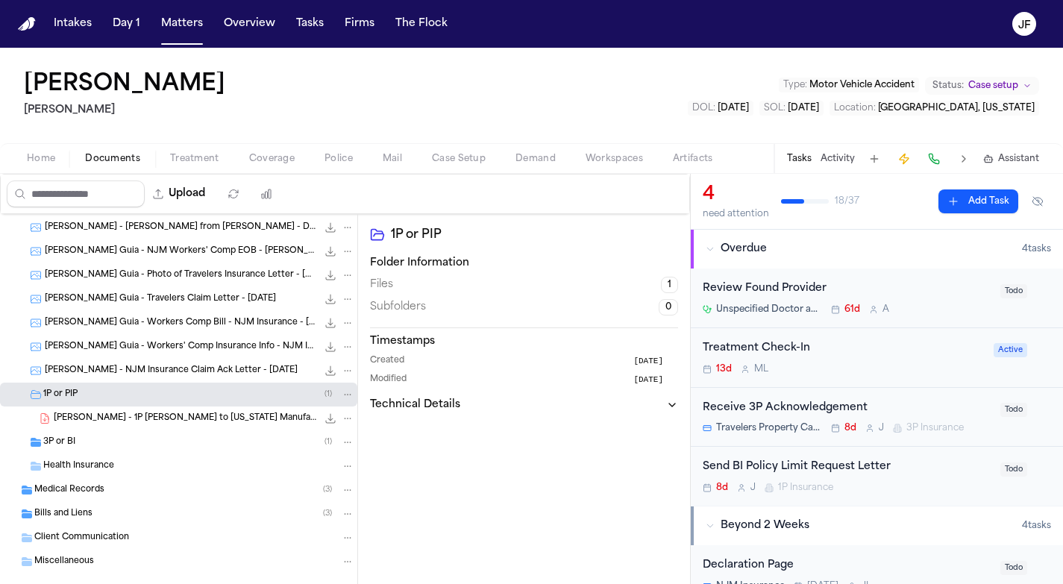
click at [226, 420] on span "A. Ortega - 1P LOR to New Jersey Manufacturers Insurance Company - 8.5.25" at bounding box center [185, 419] width 263 height 13
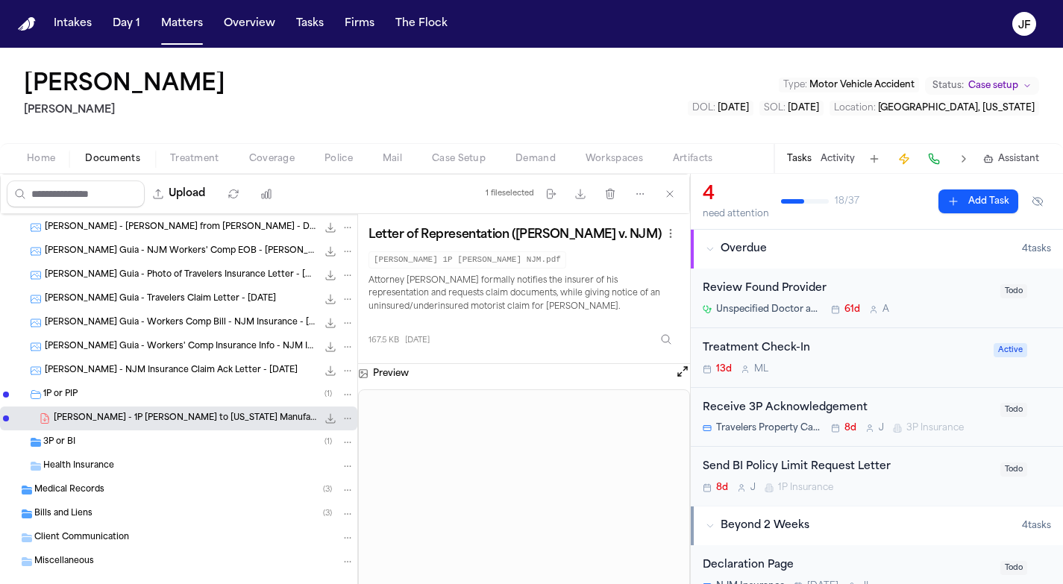
click at [208, 403] on div "1P or PIP ( 1 )" at bounding box center [178, 395] width 357 height 24
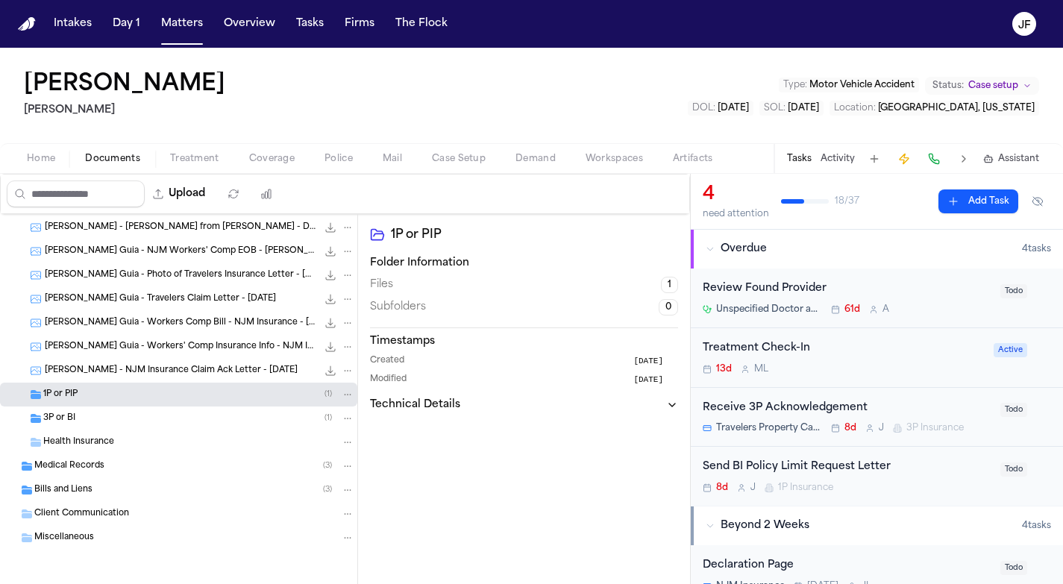
click at [207, 372] on span "A. Ortega - NJM Insurance Claim Ack Letter - 6.13.25" at bounding box center [171, 371] width 253 height 13
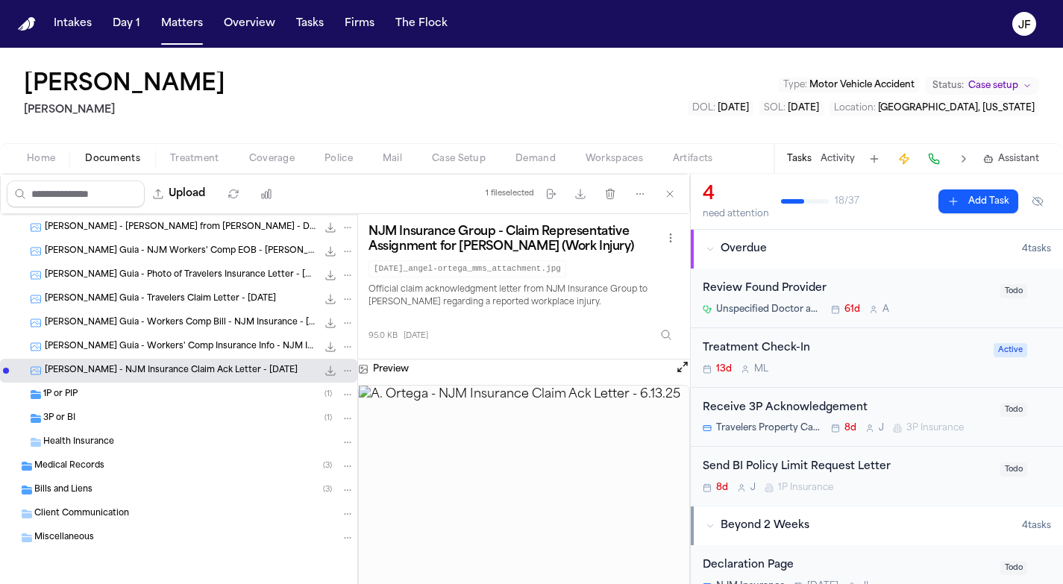
click at [0, 0] on span "218.8 KB • JPG" at bounding box center [0, 0] width 0 height 0
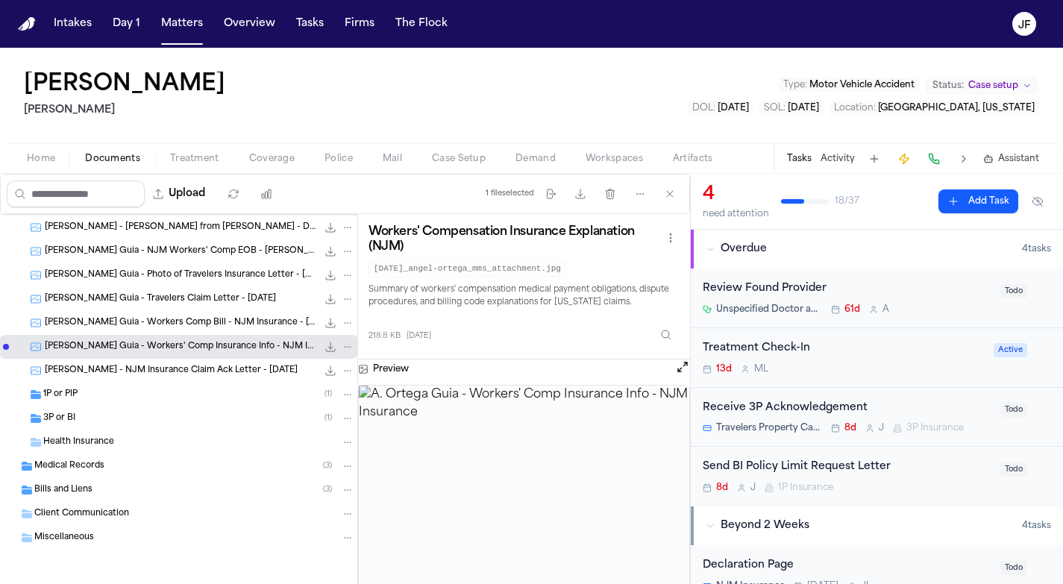
click at [220, 333] on div "A. Ortega Guia - Workers Comp Bill - NJM Insurance - 6.26.25 220.1 KB • JPG" at bounding box center [178, 323] width 357 height 24
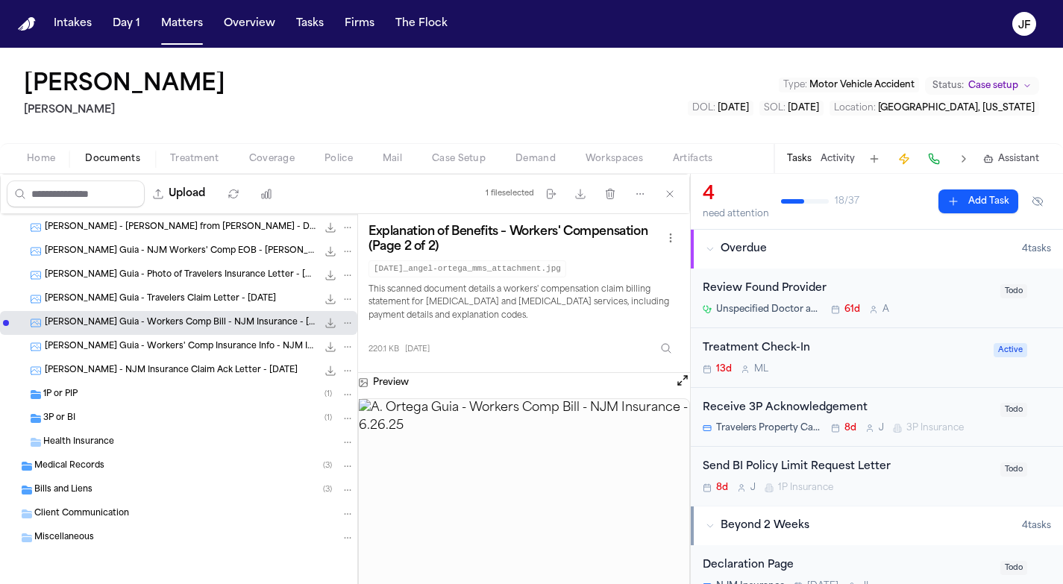
click at [220, 306] on div "A. Ortega Guia - Travelers Claim Letter - 7.17.25 113.8 KB • JPG" at bounding box center [200, 299] width 310 height 15
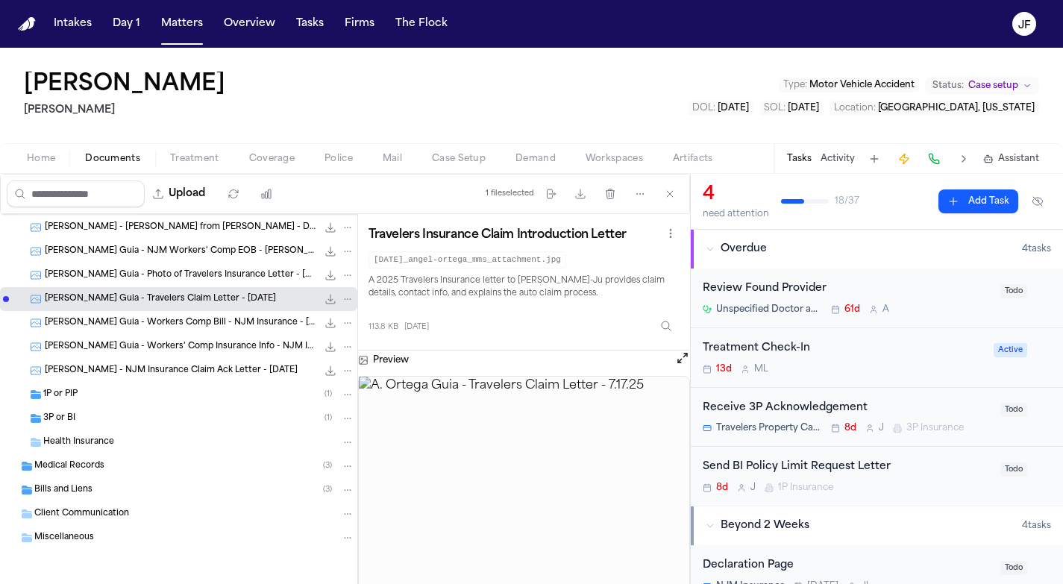
click at [464, 474] on img at bounding box center [524, 500] width 331 height 247
click at [681, 359] on button "Open preview" at bounding box center [682, 358] width 15 height 15
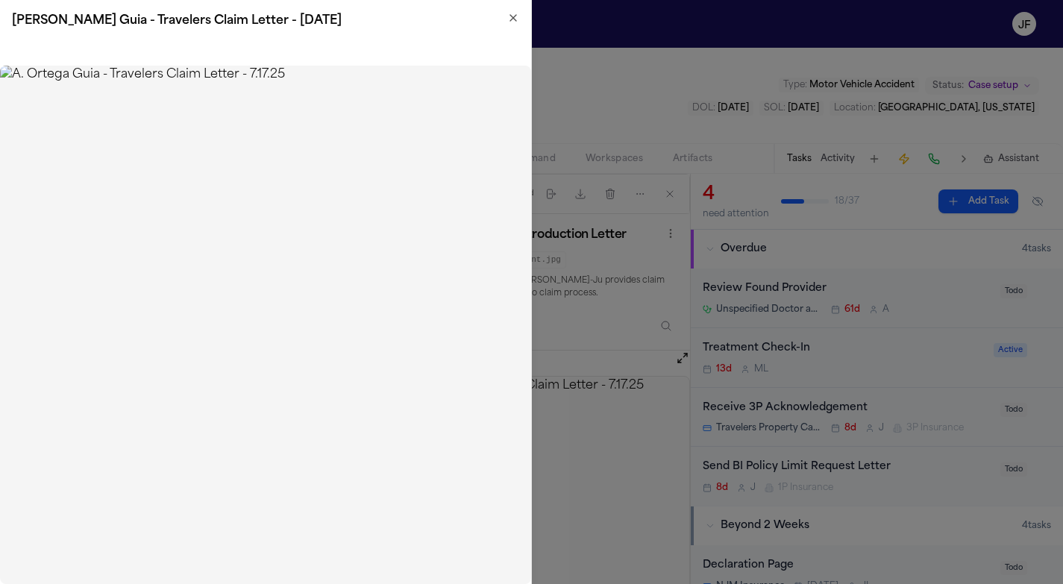
click at [516, 22] on icon "button" at bounding box center [513, 18] width 12 height 12
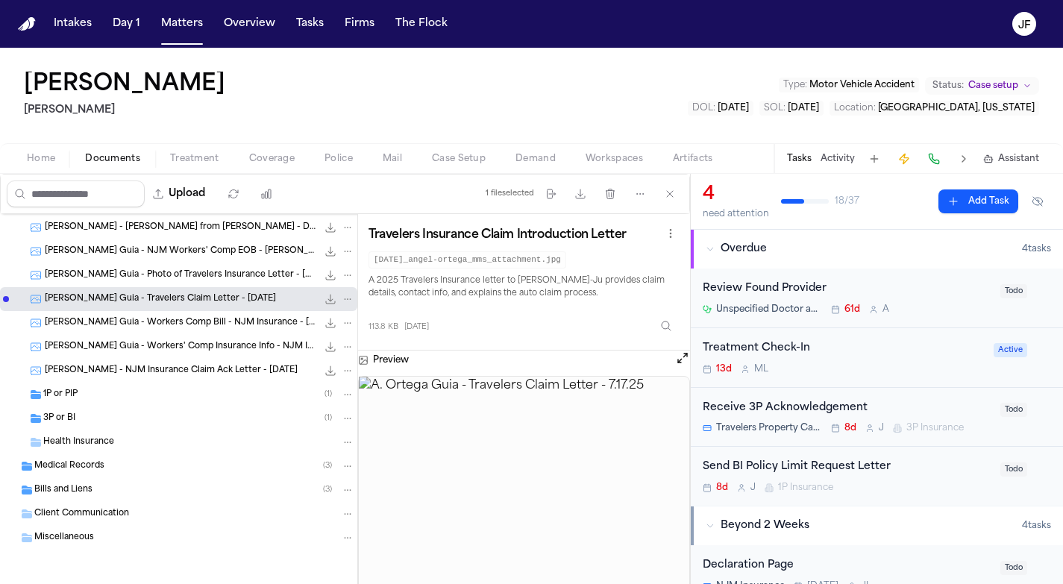
click at [685, 355] on button "Open preview" at bounding box center [682, 358] width 15 height 15
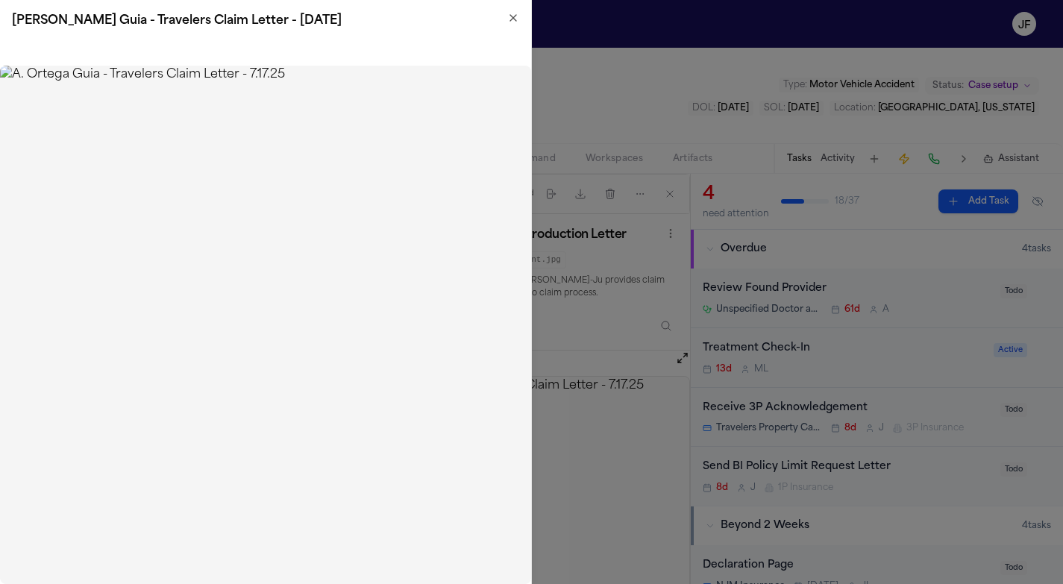
click at [331, 240] on img at bounding box center [265, 325] width 531 height 519
click at [514, 28] on h2 "A. Ortega Guia - Travelers Claim Letter - 7.17.25" at bounding box center [265, 21] width 507 height 18
click at [513, 14] on icon "button" at bounding box center [513, 18] width 12 height 12
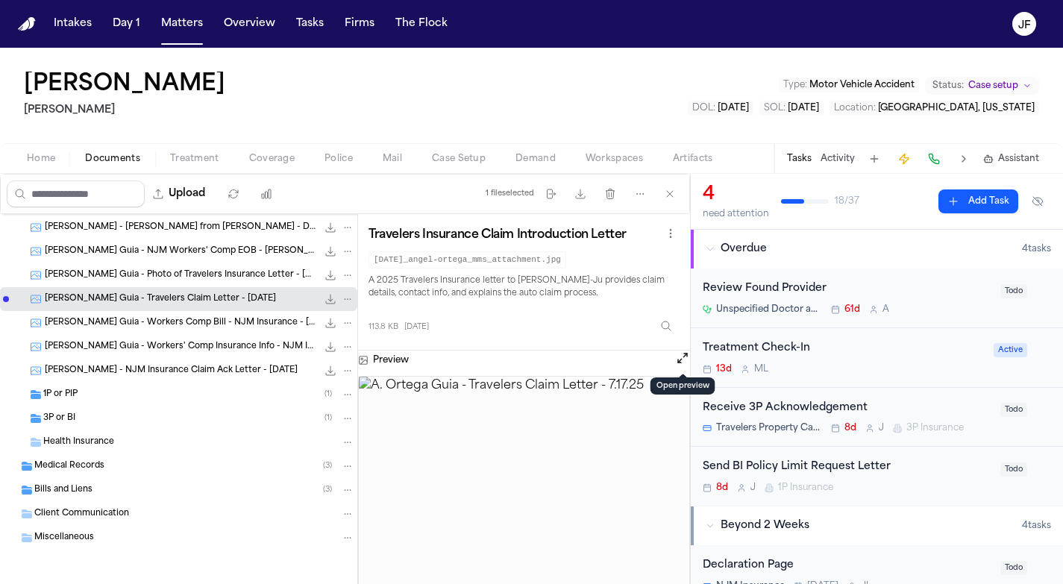
click at [225, 274] on span "A. Ortega Guia - Photo of Travelers Insurance Letter - 7.28.25" at bounding box center [181, 275] width 272 height 13
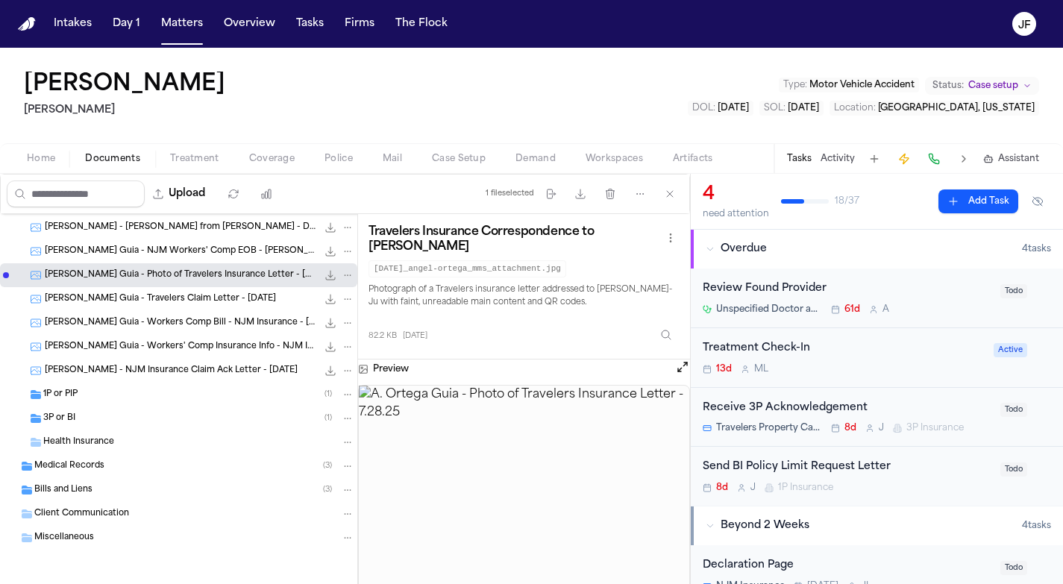
click at [233, 251] on span "A. Ortega Guia - NJM Workers' Comp EOB - Glenn Tellusi - 6.24.25 to 6.26.25" at bounding box center [181, 252] width 272 height 13
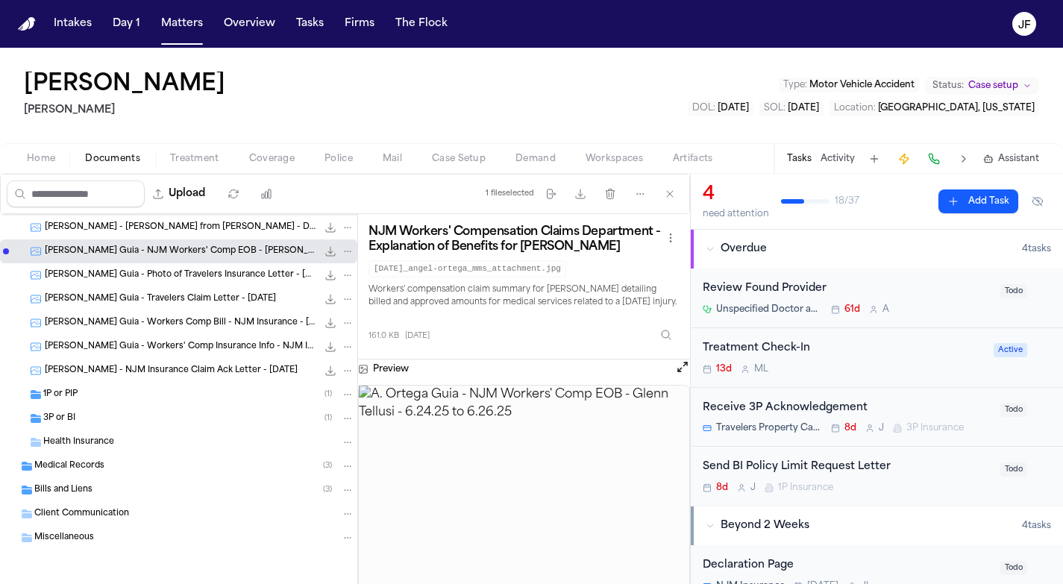
click at [216, 225] on span "A. Ortega - Bill from Glenn Mellusi - DOS 6.30.25" at bounding box center [181, 228] width 272 height 13
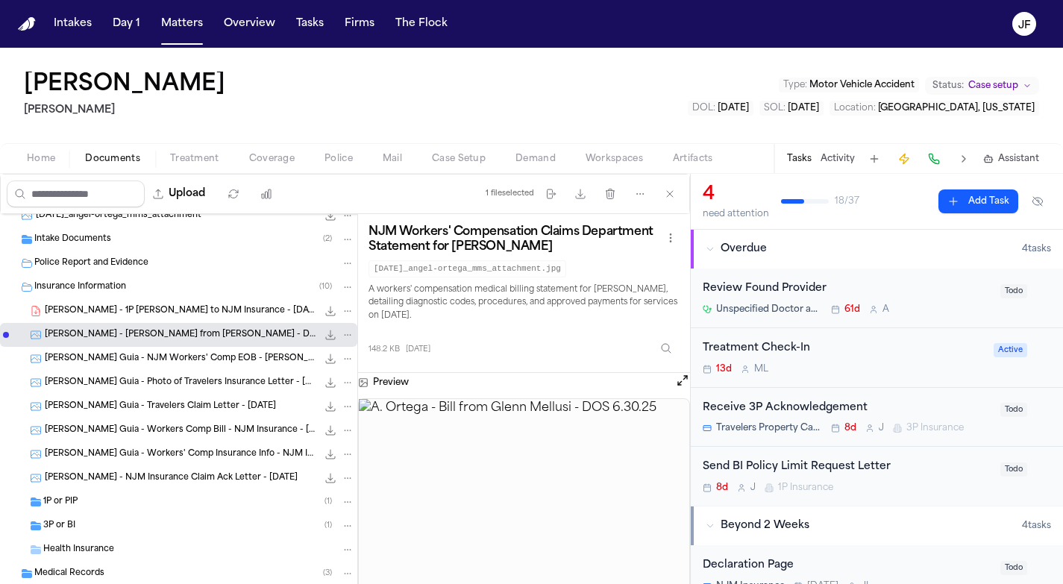
scroll to position [90, 0]
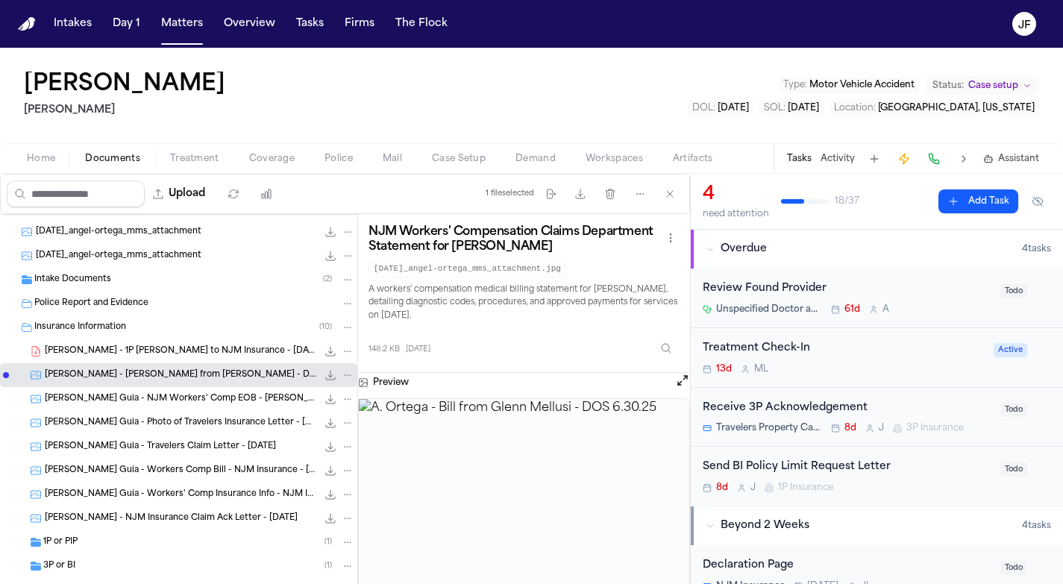
click at [103, 325] on span "Insurance Information" at bounding box center [80, 328] width 92 height 13
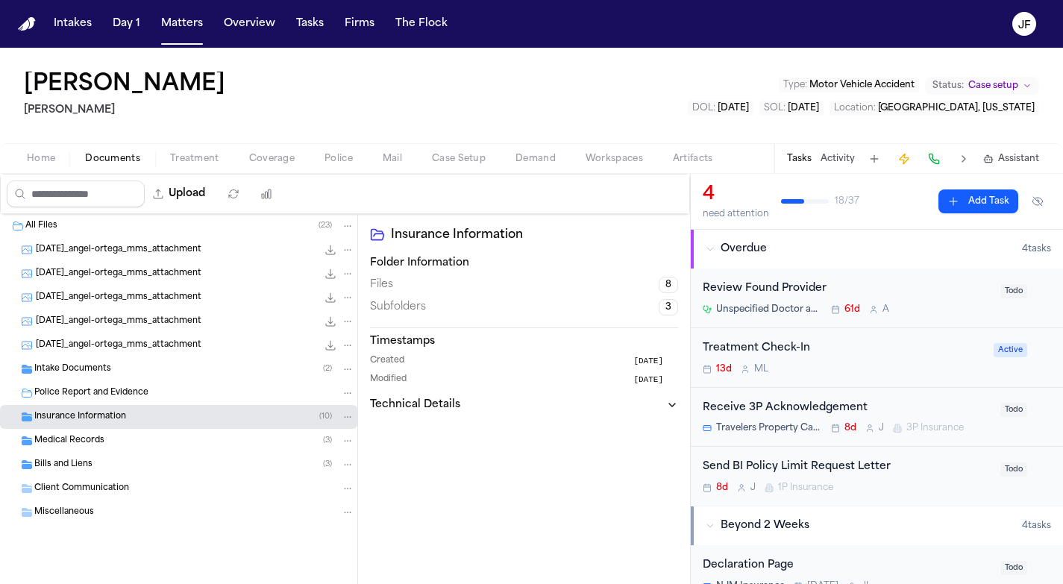
click at [100, 373] on span "Intake Documents" at bounding box center [72, 369] width 77 height 13
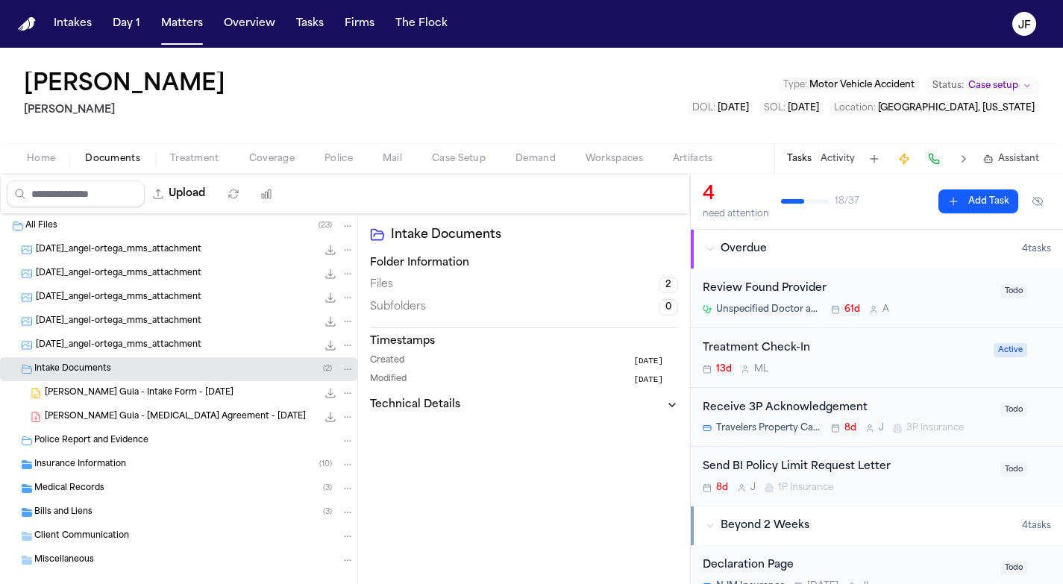
click at [110, 400] on div "A. Ortega Guia - Intake Form - 6.16.25 14.3 MB • DOCX" at bounding box center [200, 393] width 310 height 15
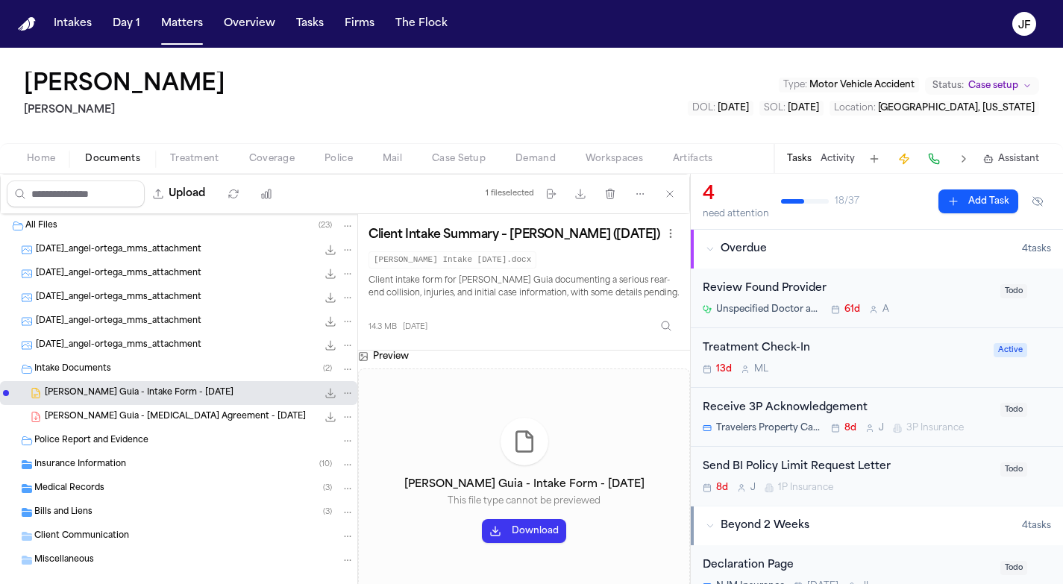
click at [326, 395] on icon "File: A. Ortega Guia - Intake Form - 6.16.25" at bounding box center [331, 394] width 10 height 10
click at [831, 157] on button "Activity" at bounding box center [838, 159] width 34 height 12
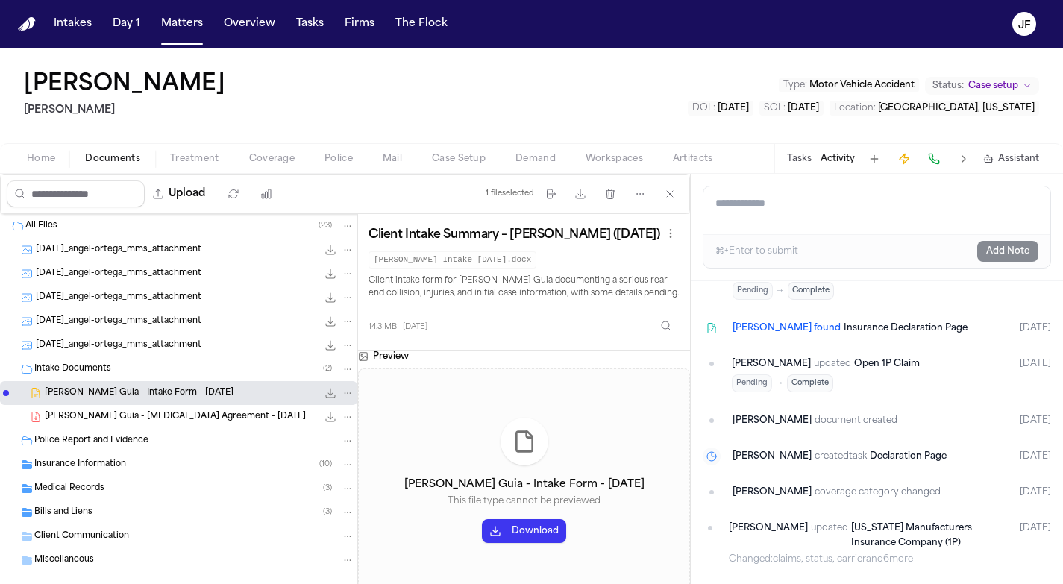
scroll to position [1936, 0]
click at [85, 363] on span "Intake Documents" at bounding box center [72, 369] width 77 height 13
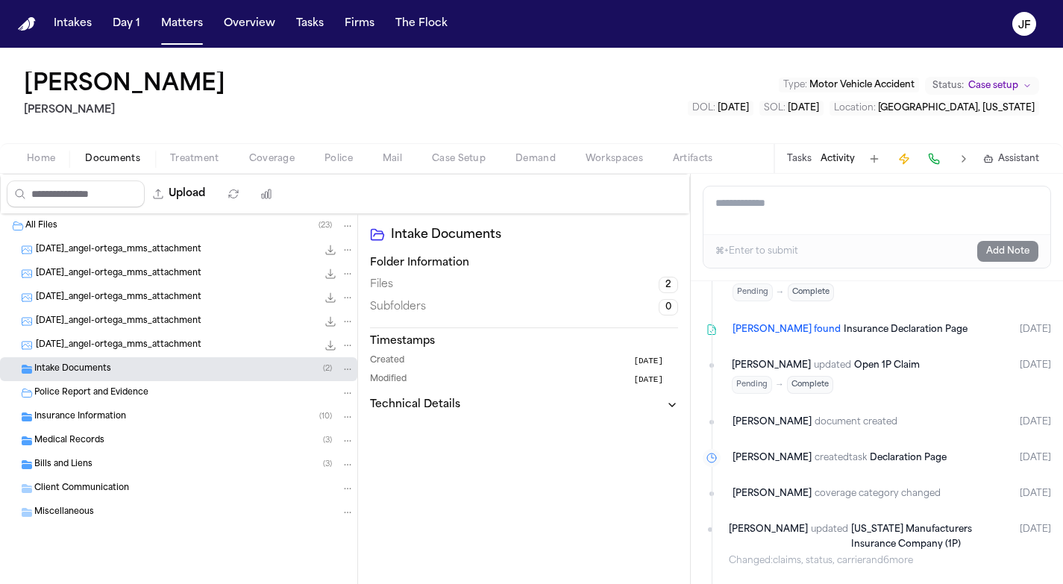
click at [90, 421] on span "Insurance Information" at bounding box center [80, 417] width 92 height 13
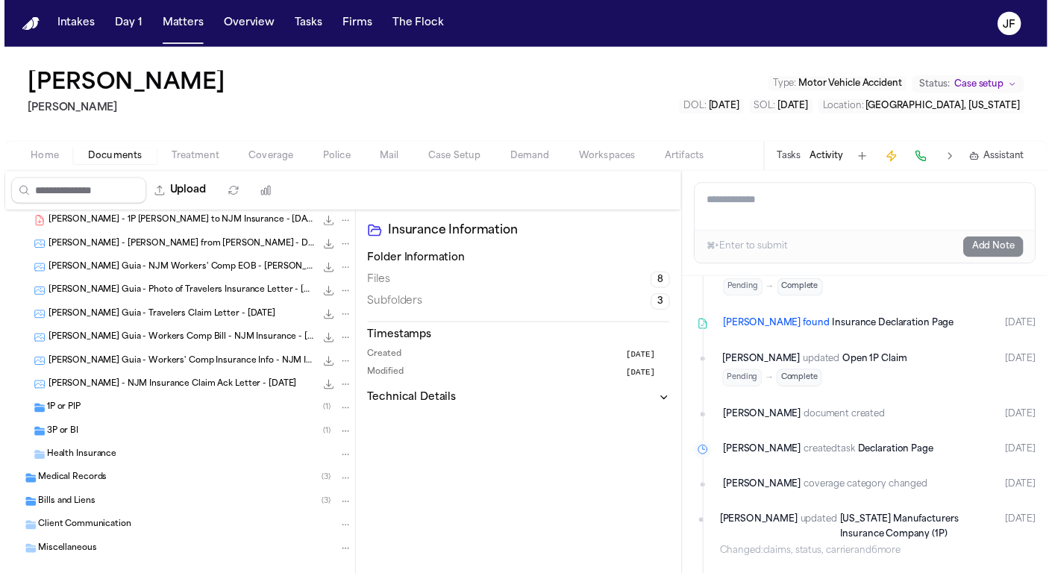
scroll to position [218, 0]
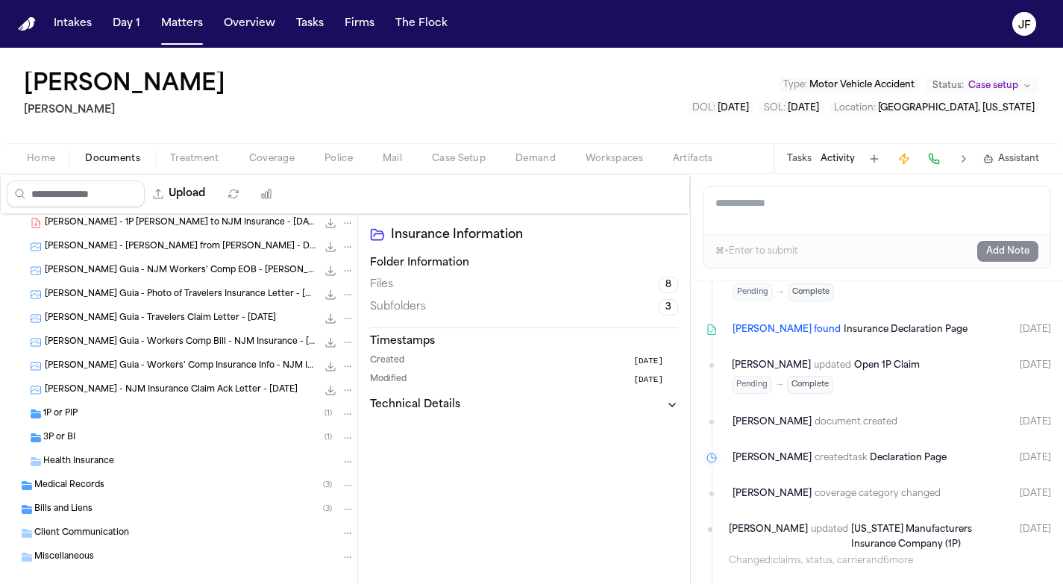
click at [69, 432] on span "3P or BI" at bounding box center [59, 438] width 32 height 13
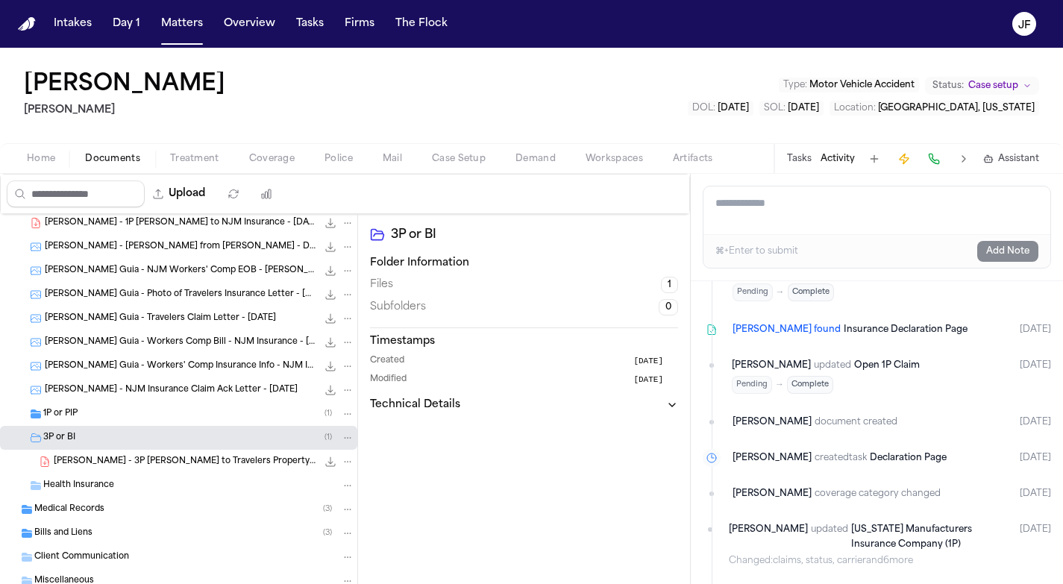
click at [90, 466] on span "A. Ortega - 3P LOR to Travelers Property Casualty Company of America - 8.5.25" at bounding box center [185, 462] width 263 height 13
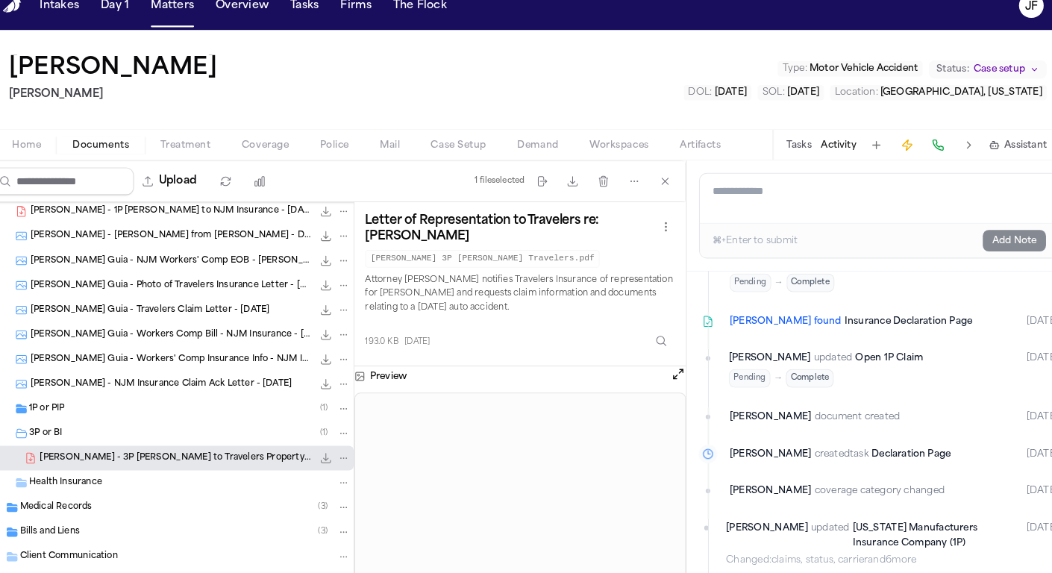
scroll to position [11, 0]
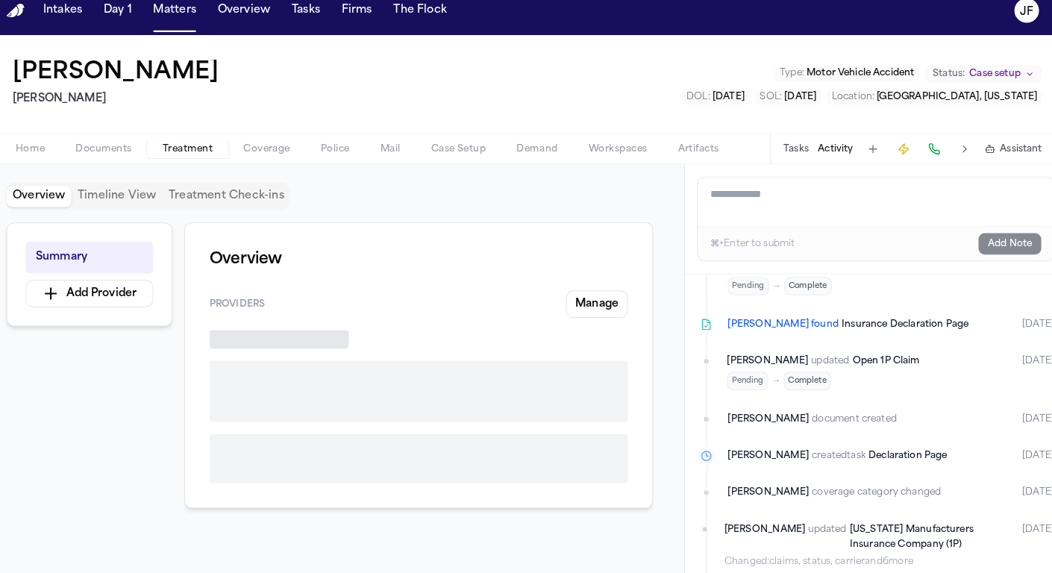
click at [184, 153] on span "Treatment" at bounding box center [194, 159] width 49 height 12
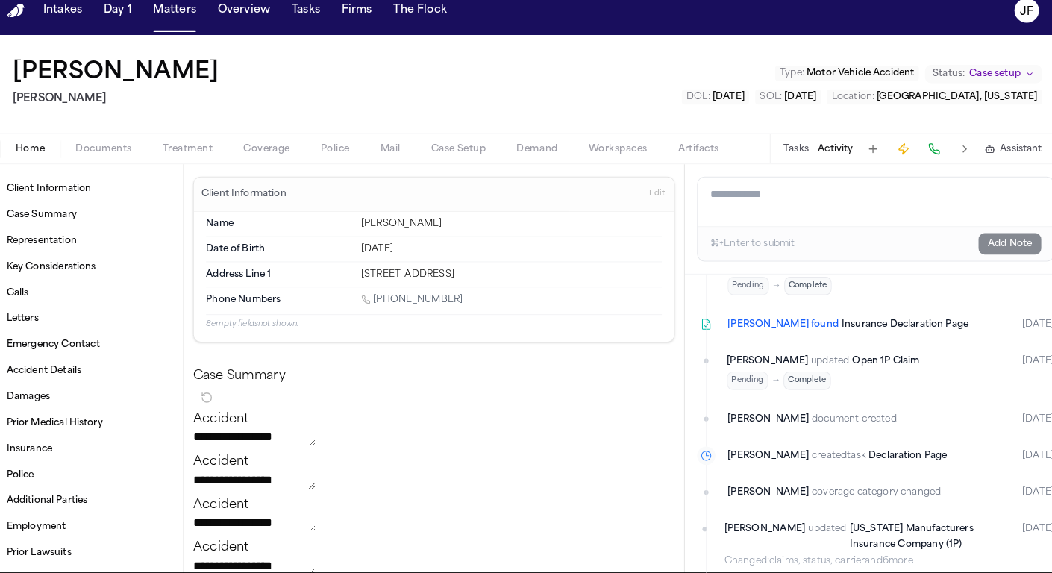
click at [46, 150] on button "Home" at bounding box center [41, 159] width 58 height 18
click at [91, 186] on link "Client Information" at bounding box center [95, 198] width 166 height 24
click at [91, 237] on link "Representation" at bounding box center [95, 249] width 166 height 24
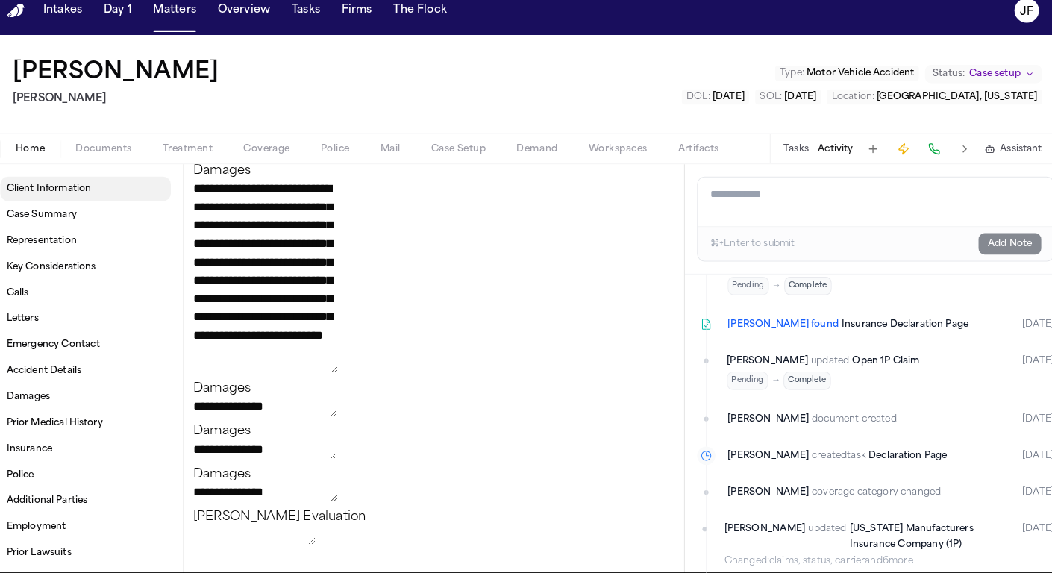
click at [96, 186] on link "Client Information" at bounding box center [95, 198] width 166 height 24
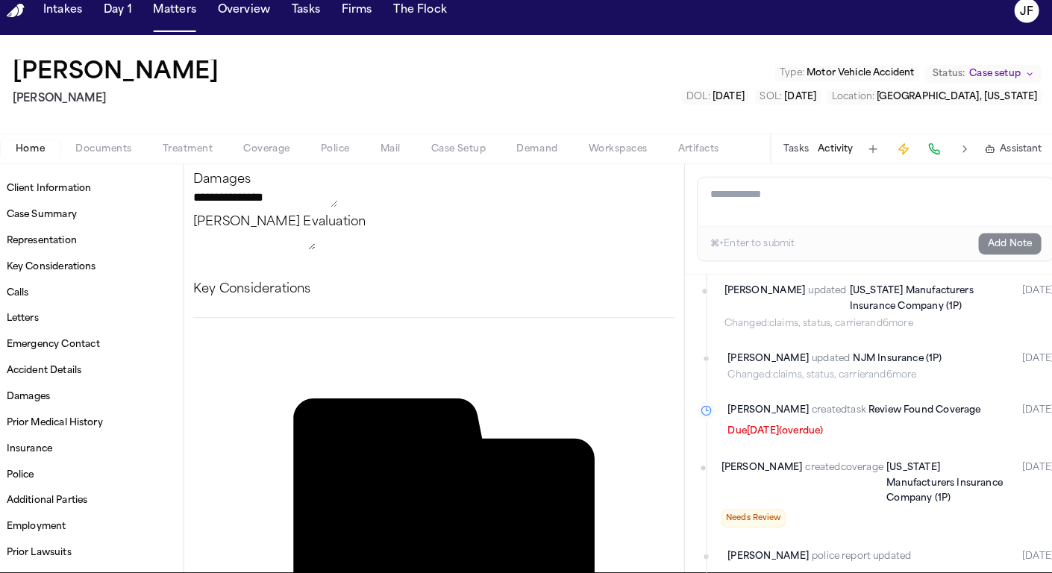
scroll to position [1218, 0]
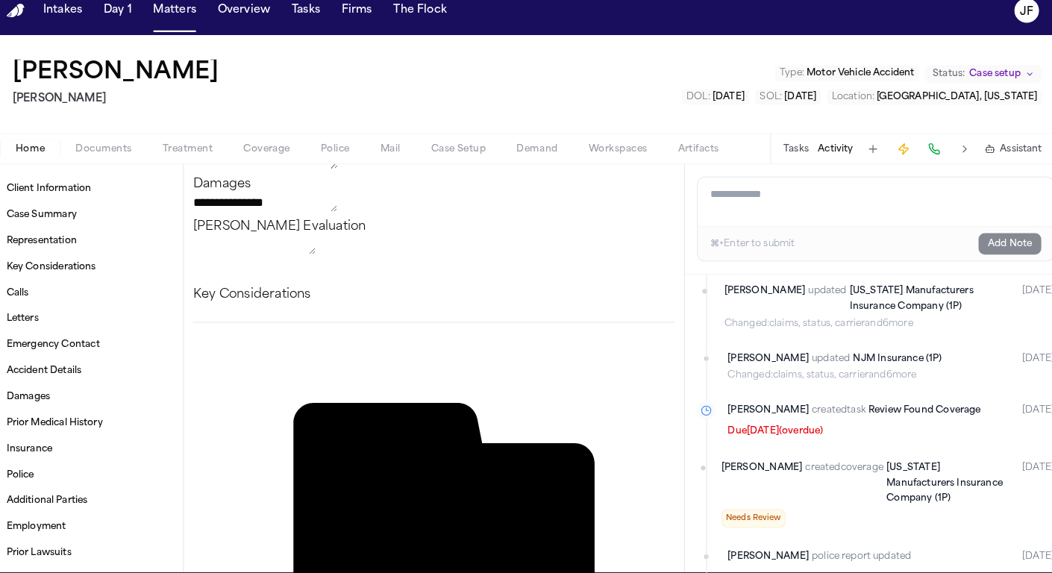
scroll to position [1196, 0]
drag, startPoint x: 341, startPoint y: 397, endPoint x: 467, endPoint y: 387, distance: 126.5
click at [509, 81] on div "Angel Wilfredo Ortega Guia Mohamed K Ahmed Type : Motor Vehicle Accident Status…" at bounding box center [526, 96] width 1052 height 96
click at [296, 10] on button "Tasks" at bounding box center [310, 23] width 40 height 27
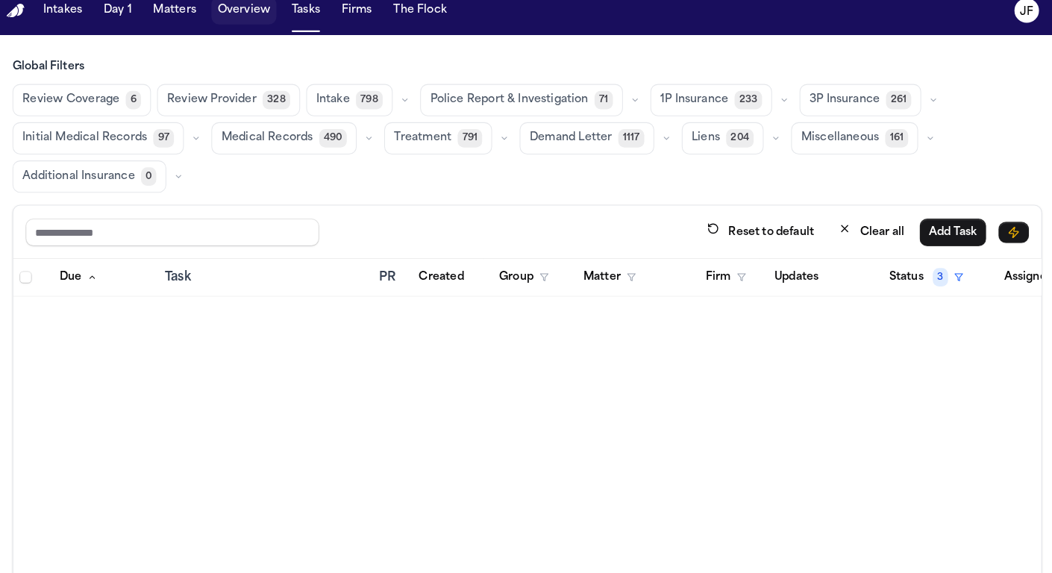
click at [247, 10] on button "Overview" at bounding box center [249, 23] width 63 height 27
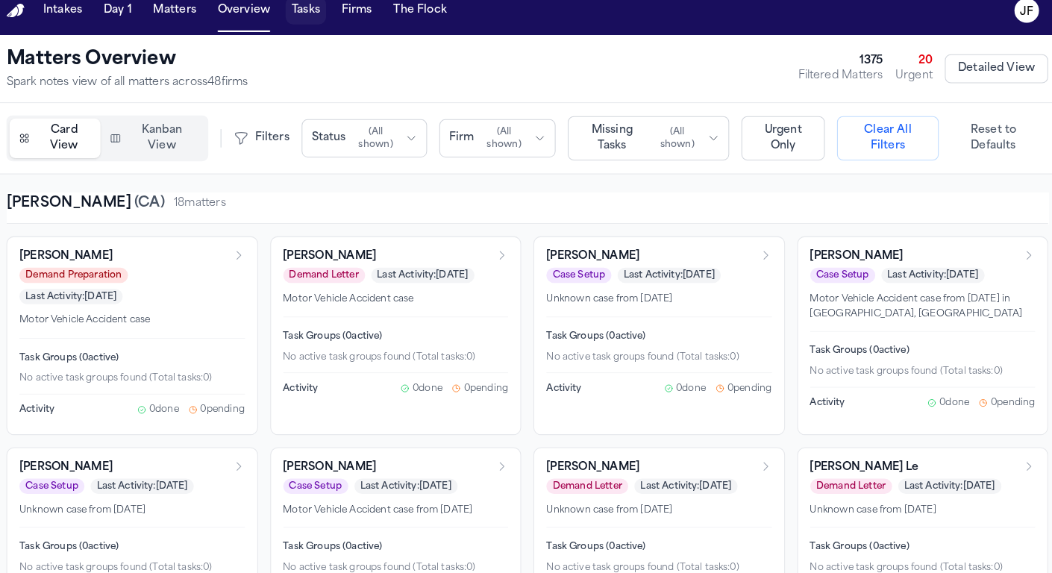
click at [292, 10] on button "Tasks" at bounding box center [310, 23] width 40 height 27
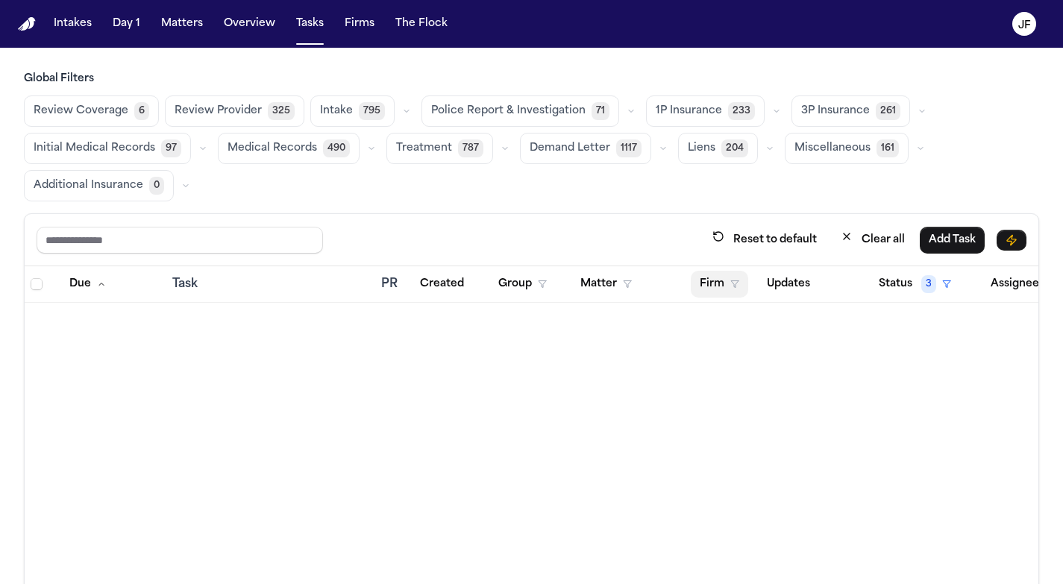
click at [725, 288] on button "Firm" at bounding box center [719, 284] width 57 height 27
click at [547, 116] on div "Global Filters Review Coverage 6 Review Provider 325 Intake 795 Police Report &…" at bounding box center [532, 380] width 1016 height 616
click at [543, 114] on span "Police Report & Investigation" at bounding box center [508, 111] width 154 height 15
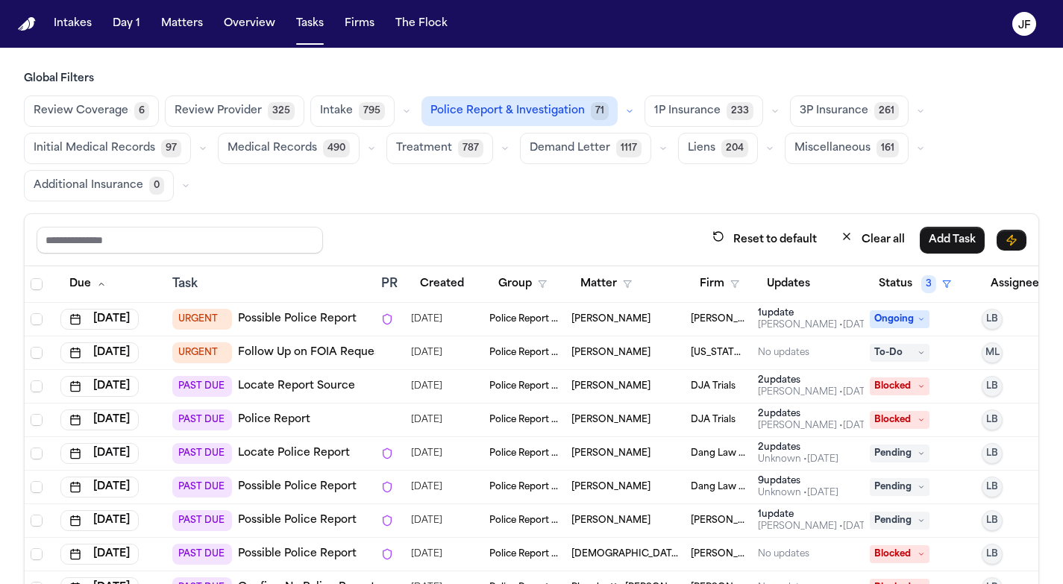
click at [737, 296] on th "Firm" at bounding box center [718, 284] width 67 height 37
click at [711, 281] on button "Firm" at bounding box center [719, 284] width 57 height 27
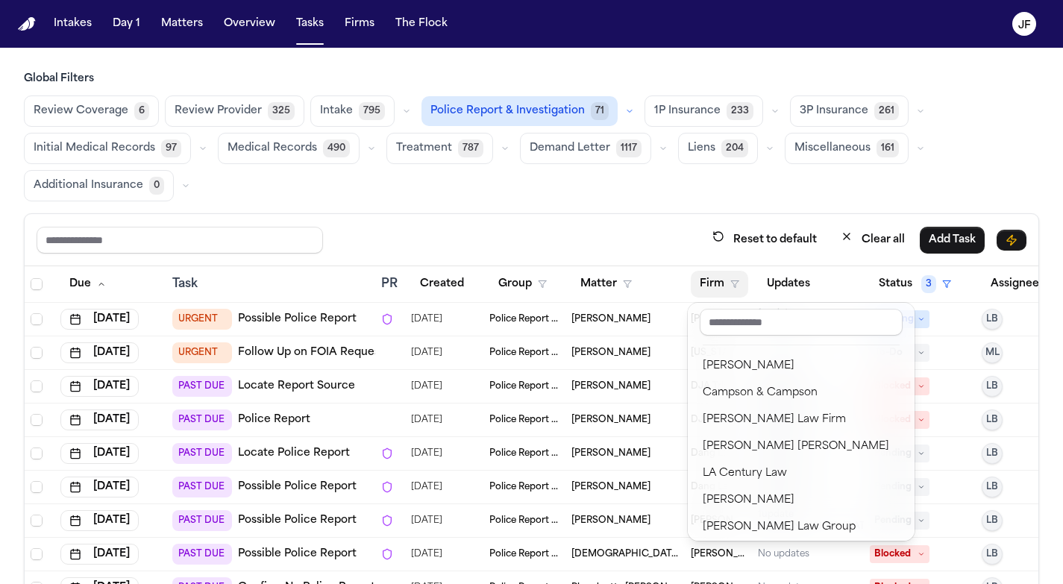
scroll to position [160, 0]
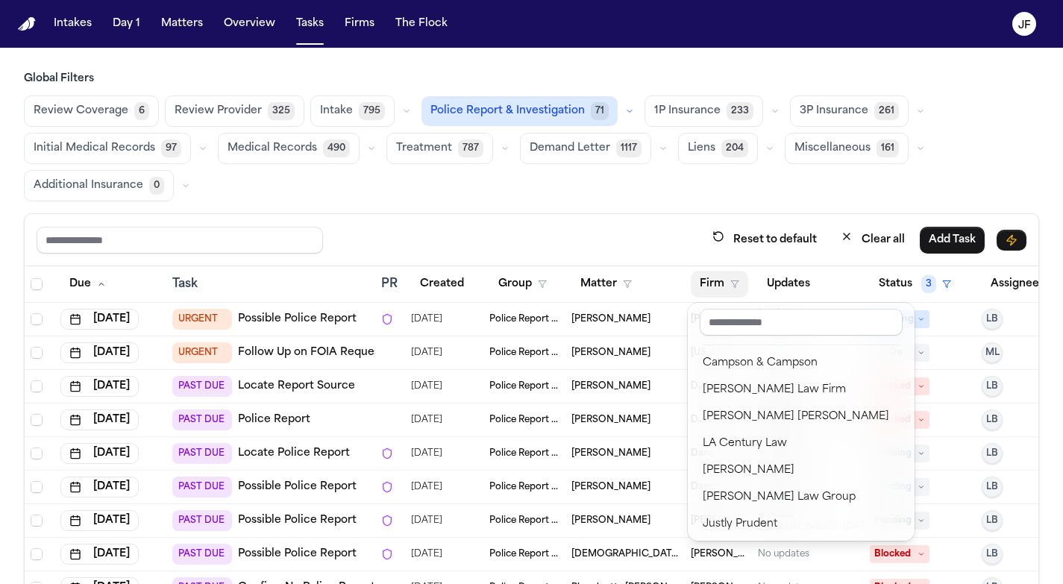
click at [578, 248] on div "Reset to default Clear all Add Task Due Task PR Created Group Matter Firm Updat…" at bounding box center [532, 450] width 1016 height 474
